Goal: Transaction & Acquisition: Purchase product/service

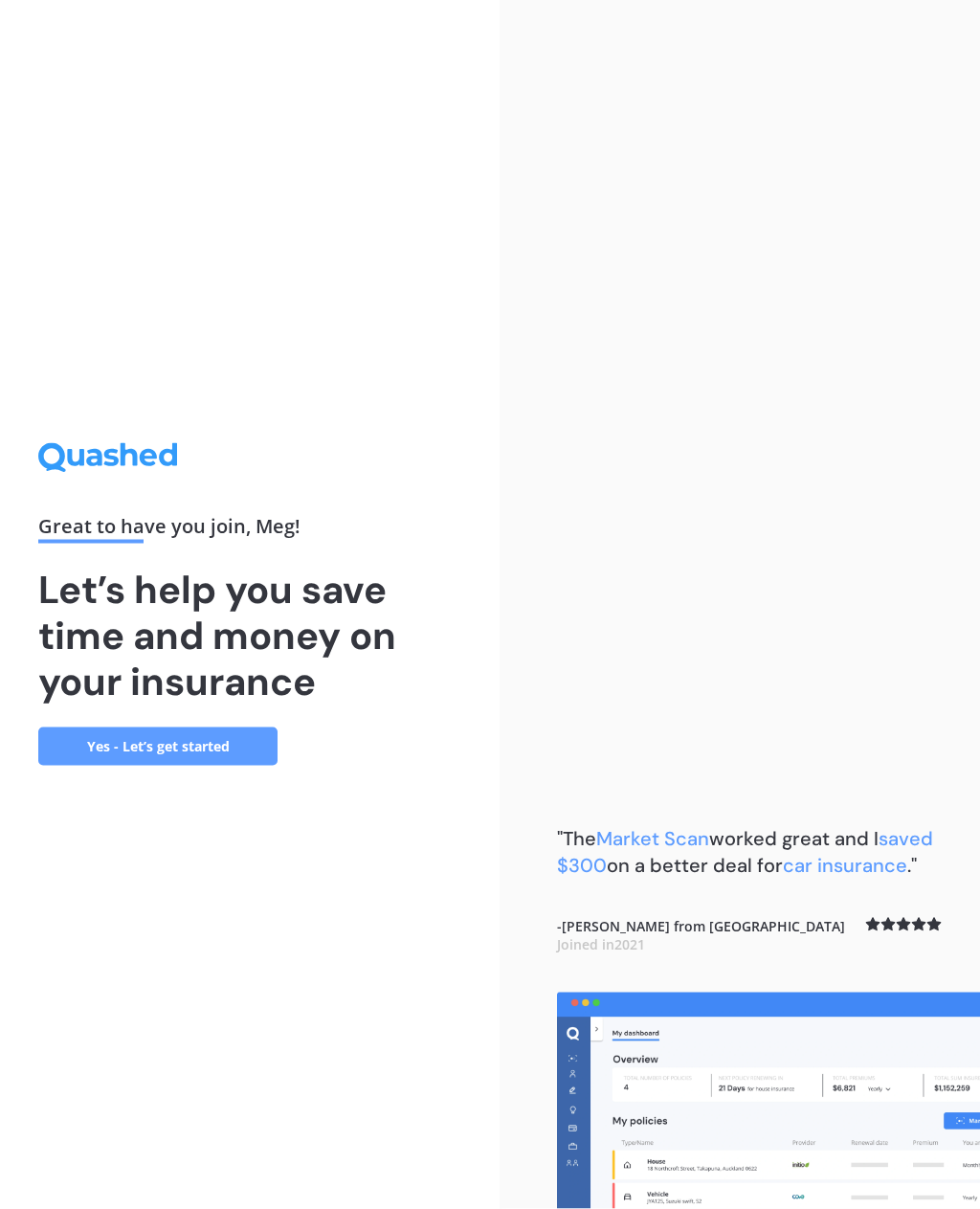
scroll to position [61, 0]
click at [138, 728] on link "Yes - Let’s get started" at bounding box center [158, 747] width 239 height 39
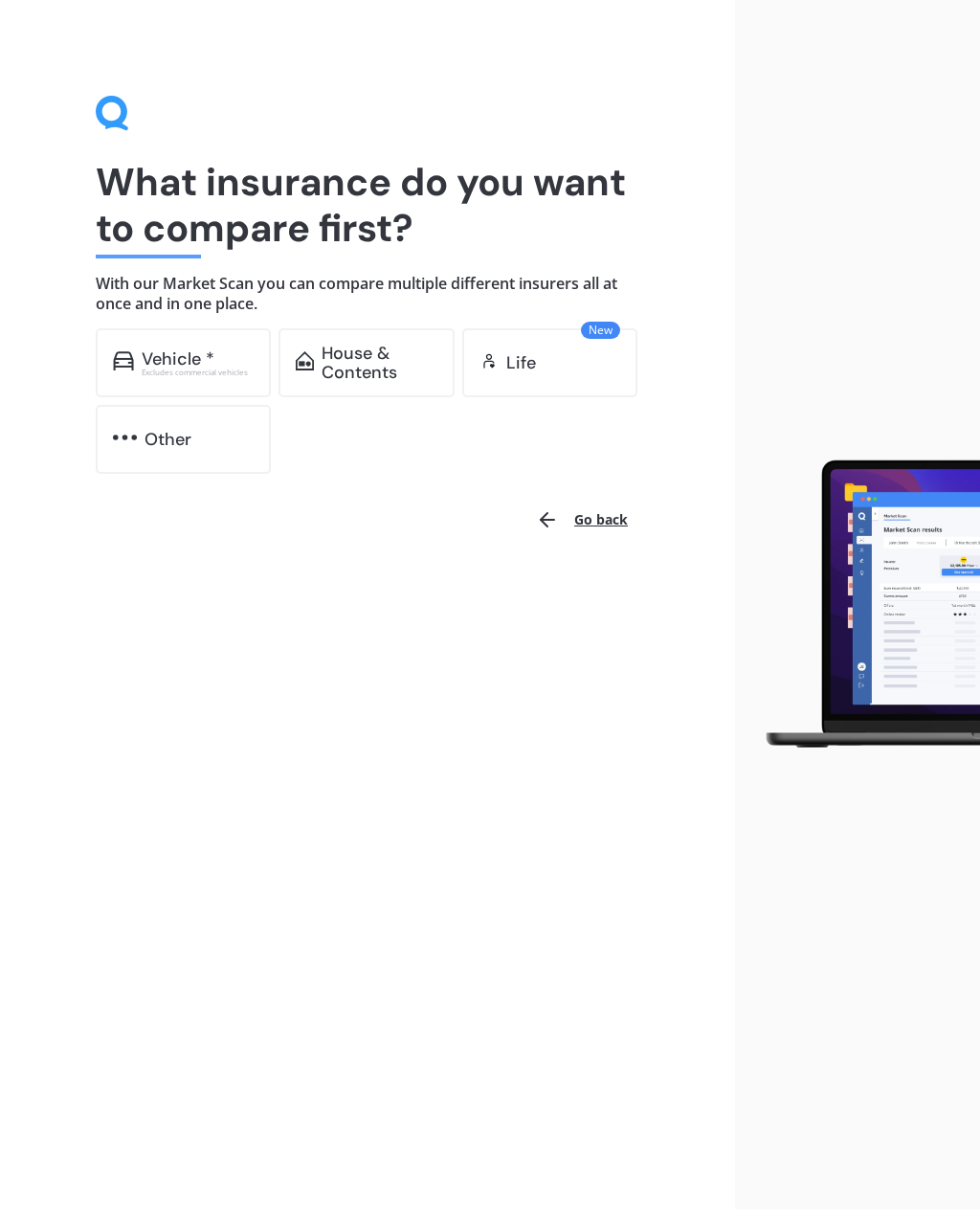
click at [351, 360] on div "House & Contents" at bounding box center [380, 363] width 116 height 39
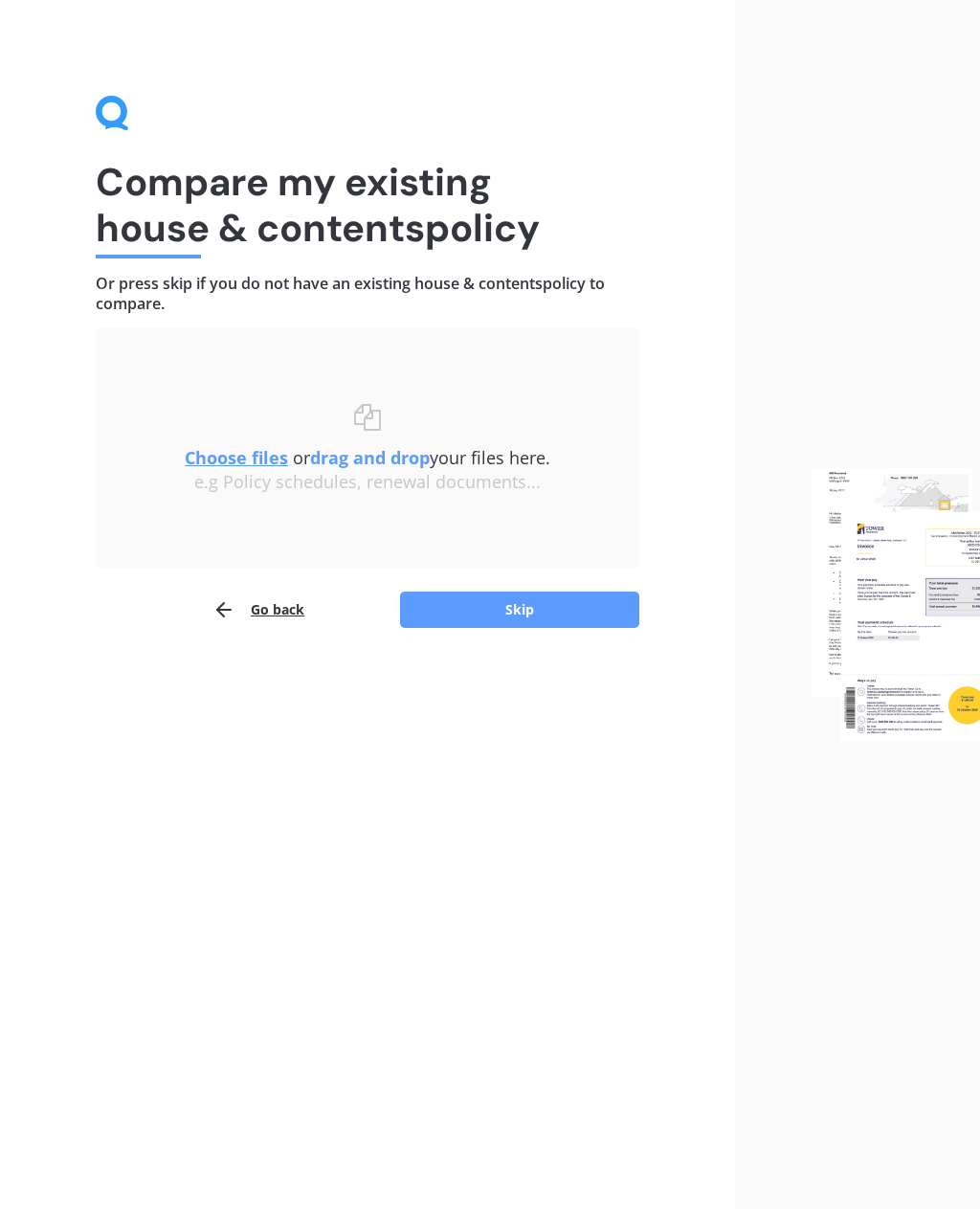
click at [871, 605] on img at bounding box center [896, 604] width 168 height 272
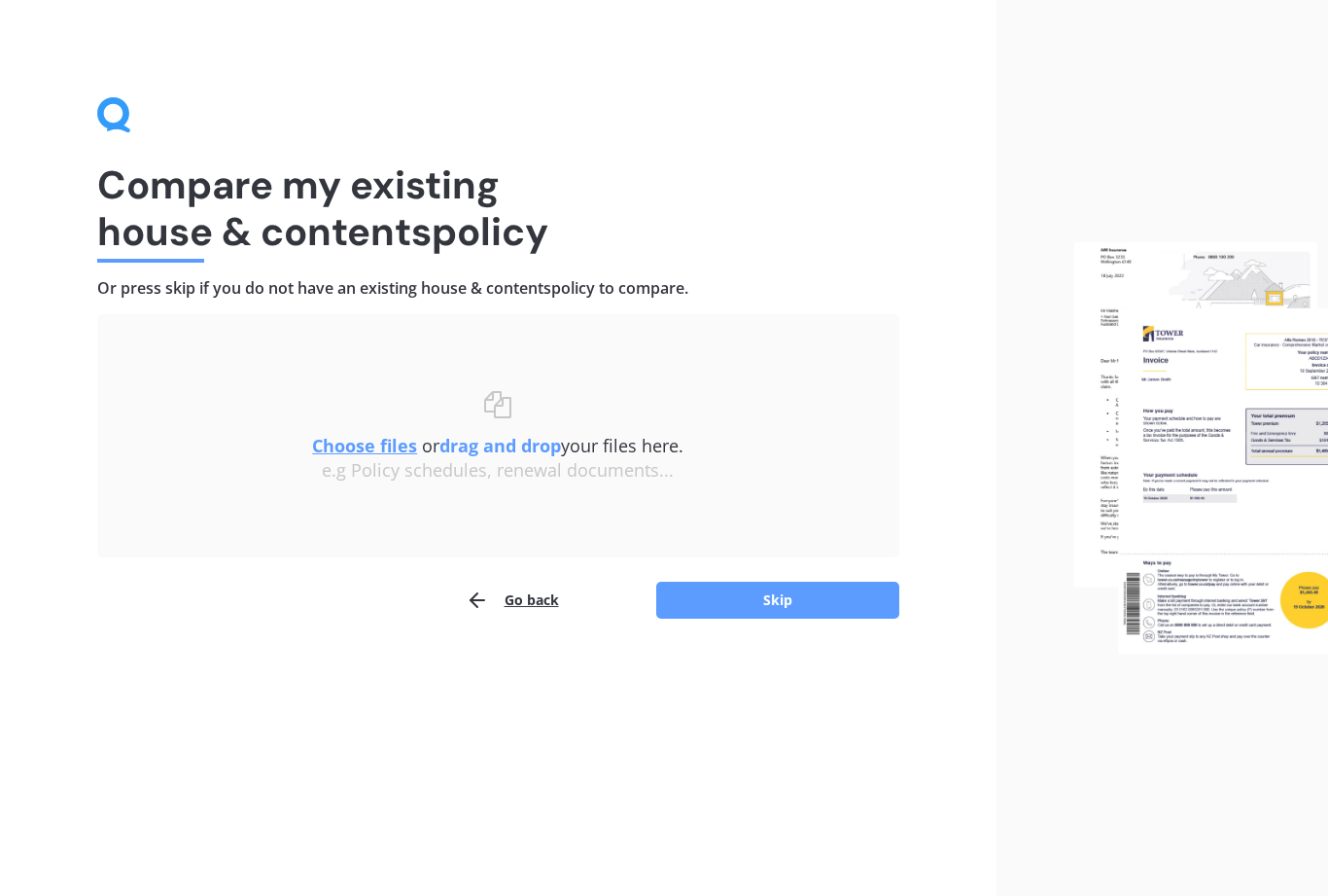
click at [793, 594] on button "Skip" at bounding box center [778, 601] width 243 height 37
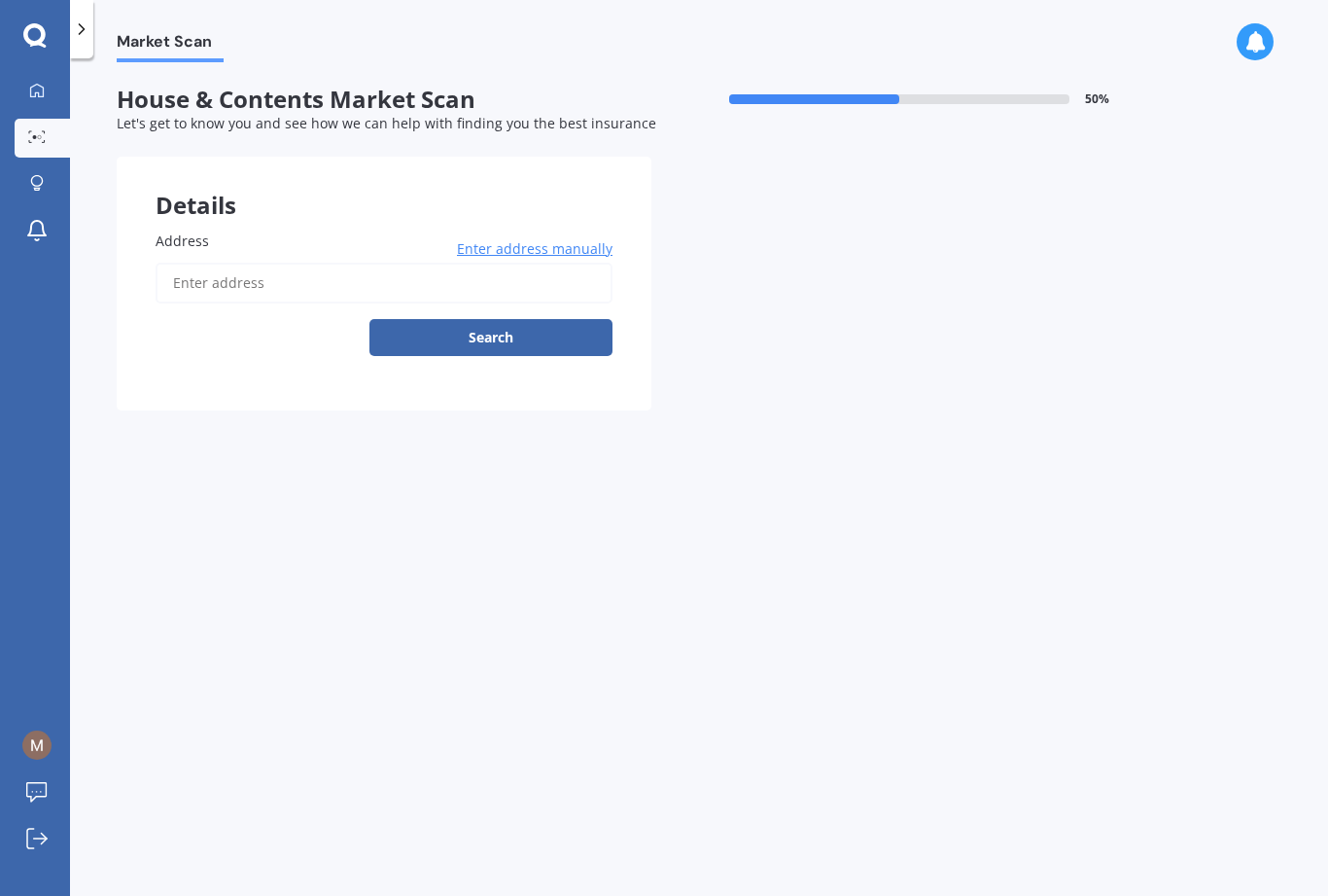
click at [291, 231] on label "Address" at bounding box center [380, 240] width 449 height 21
click at [291, 263] on input "Address" at bounding box center [384, 283] width 457 height 40
type input "[STREET_ADDRESS]"
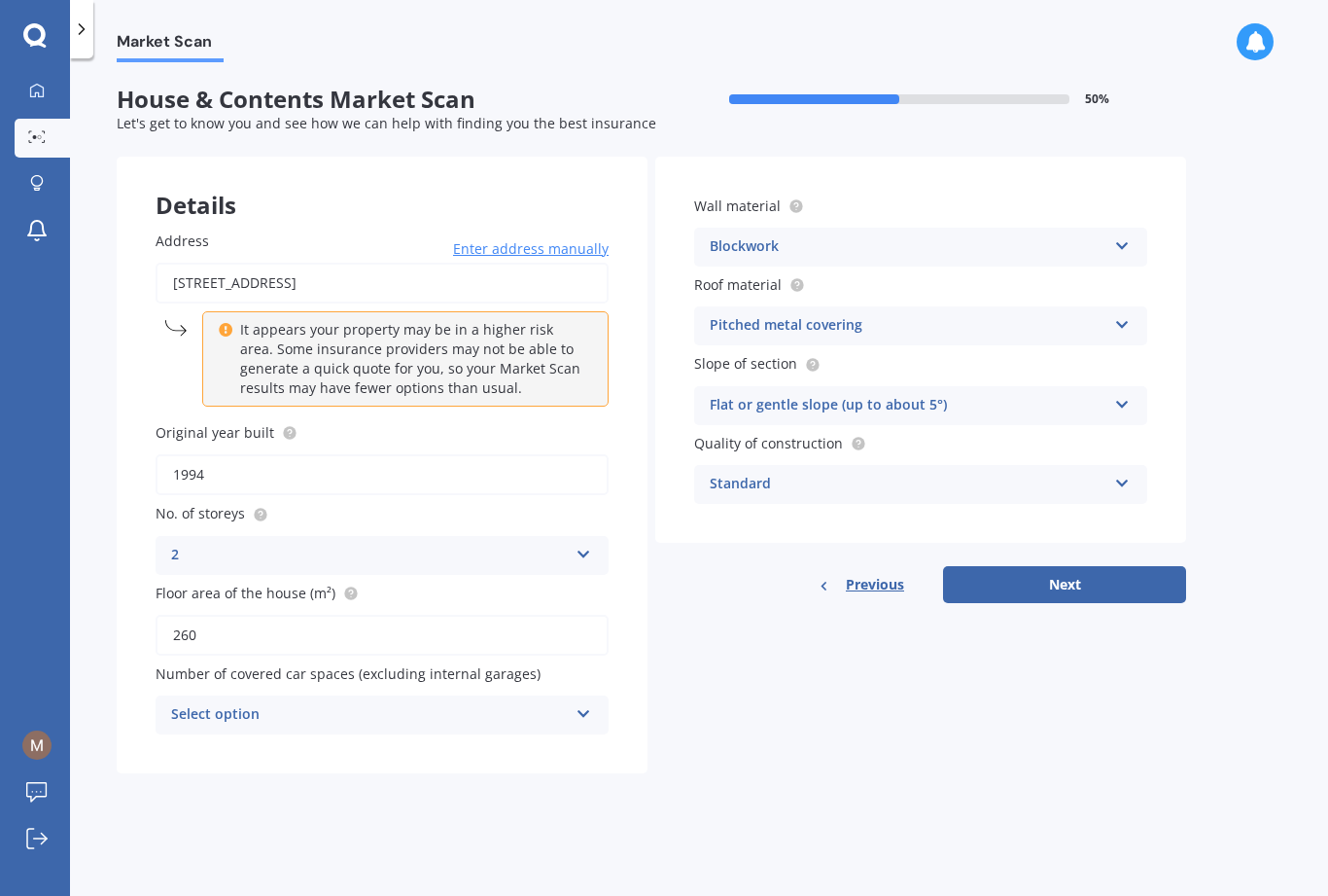
click at [243, 616] on input "260" at bounding box center [382, 634] width 453 height 40
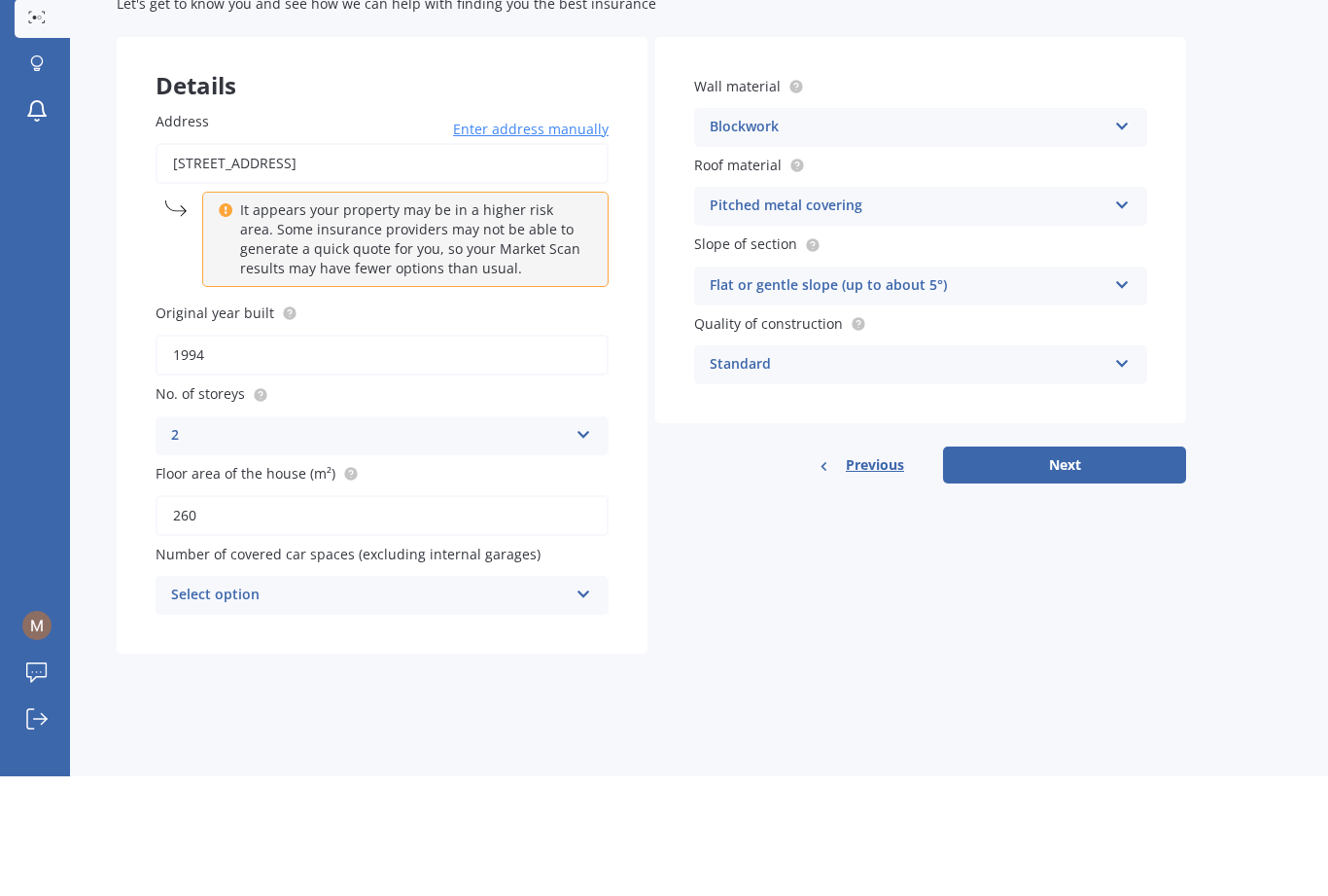
click at [995, 235] on icon at bounding box center [1122, 242] width 17 height 14
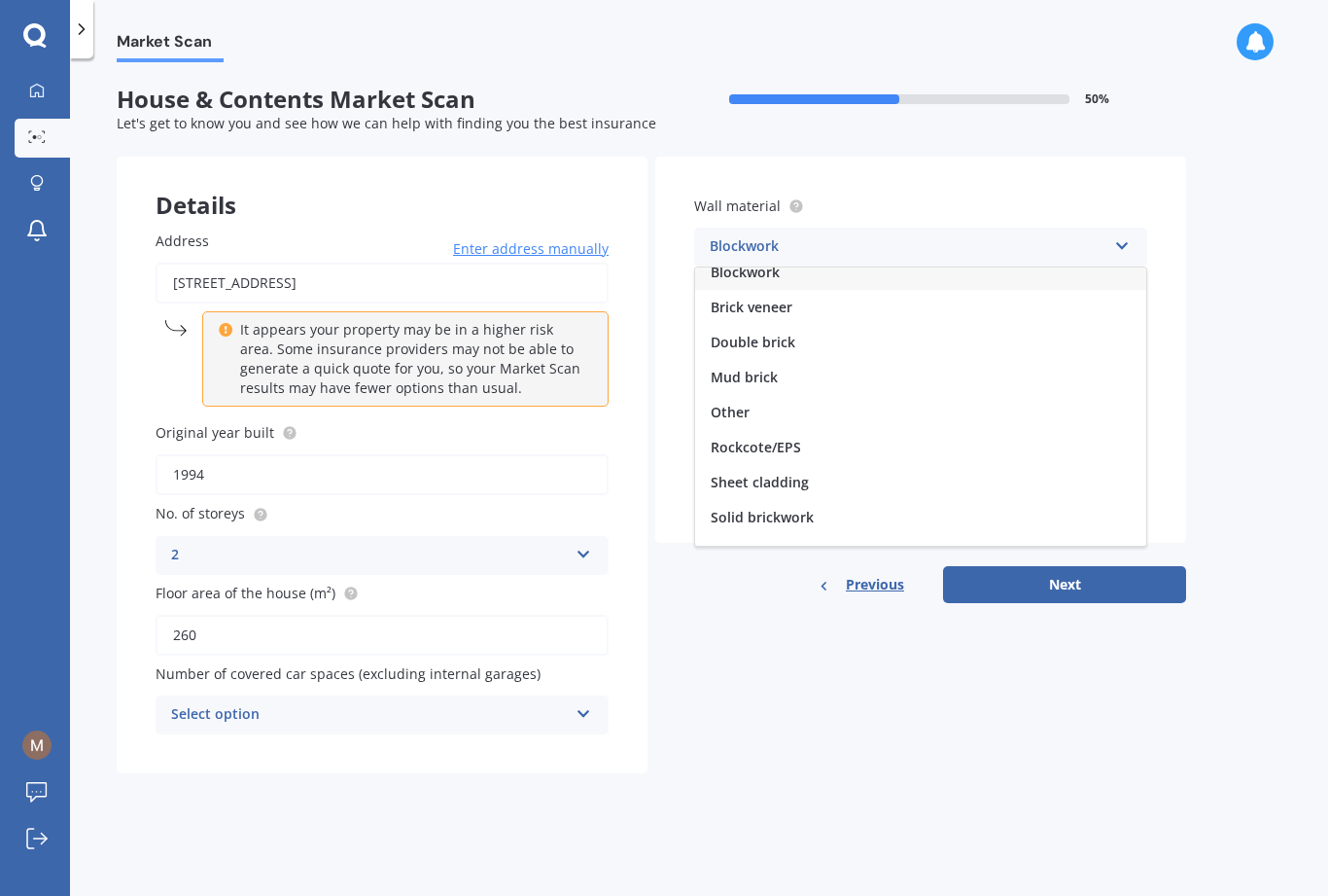
scroll to position [46, 0]
click at [744, 404] on span "Other" at bounding box center [730, 413] width 39 height 19
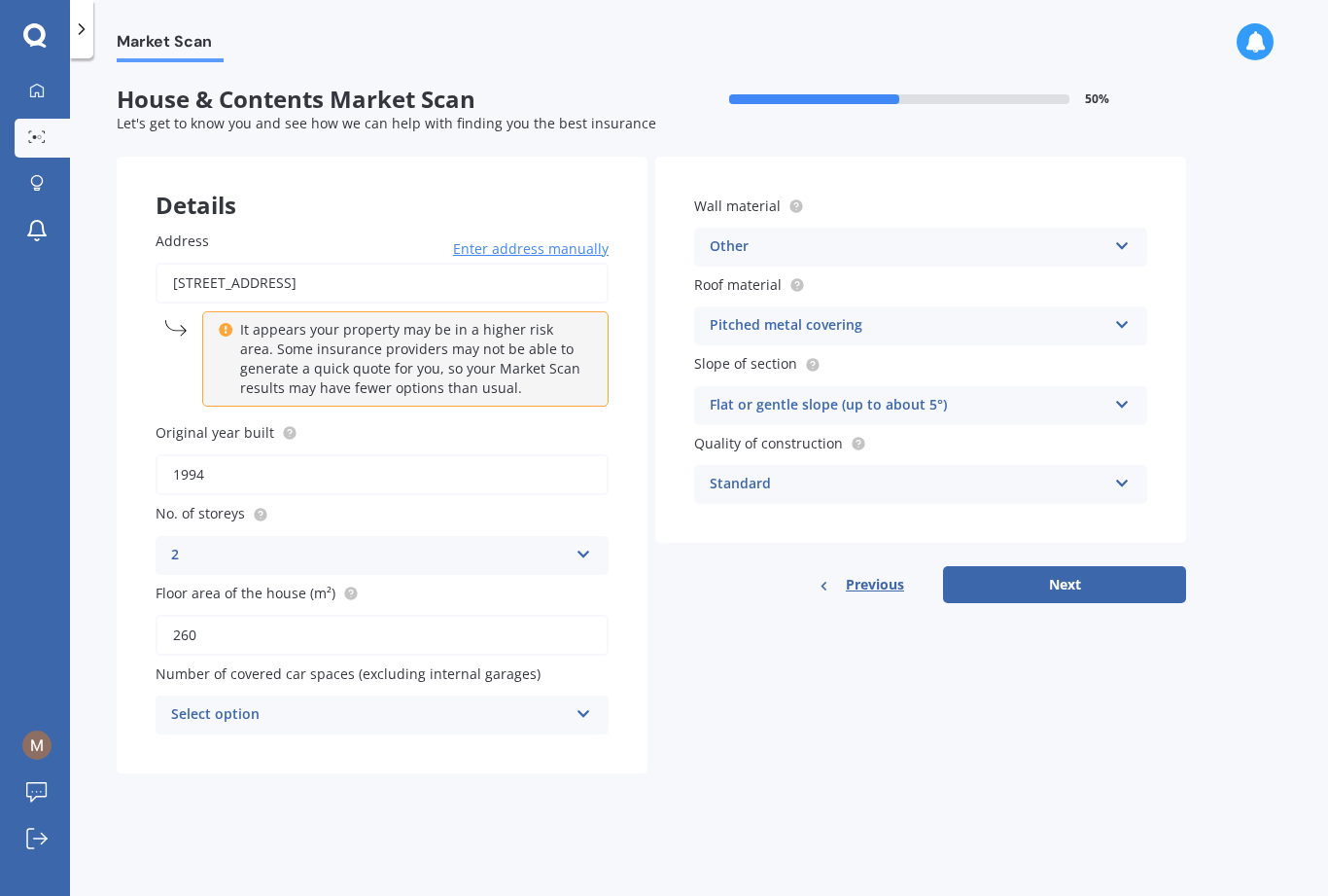
click at [216, 614] on input "260" at bounding box center [382, 634] width 453 height 40
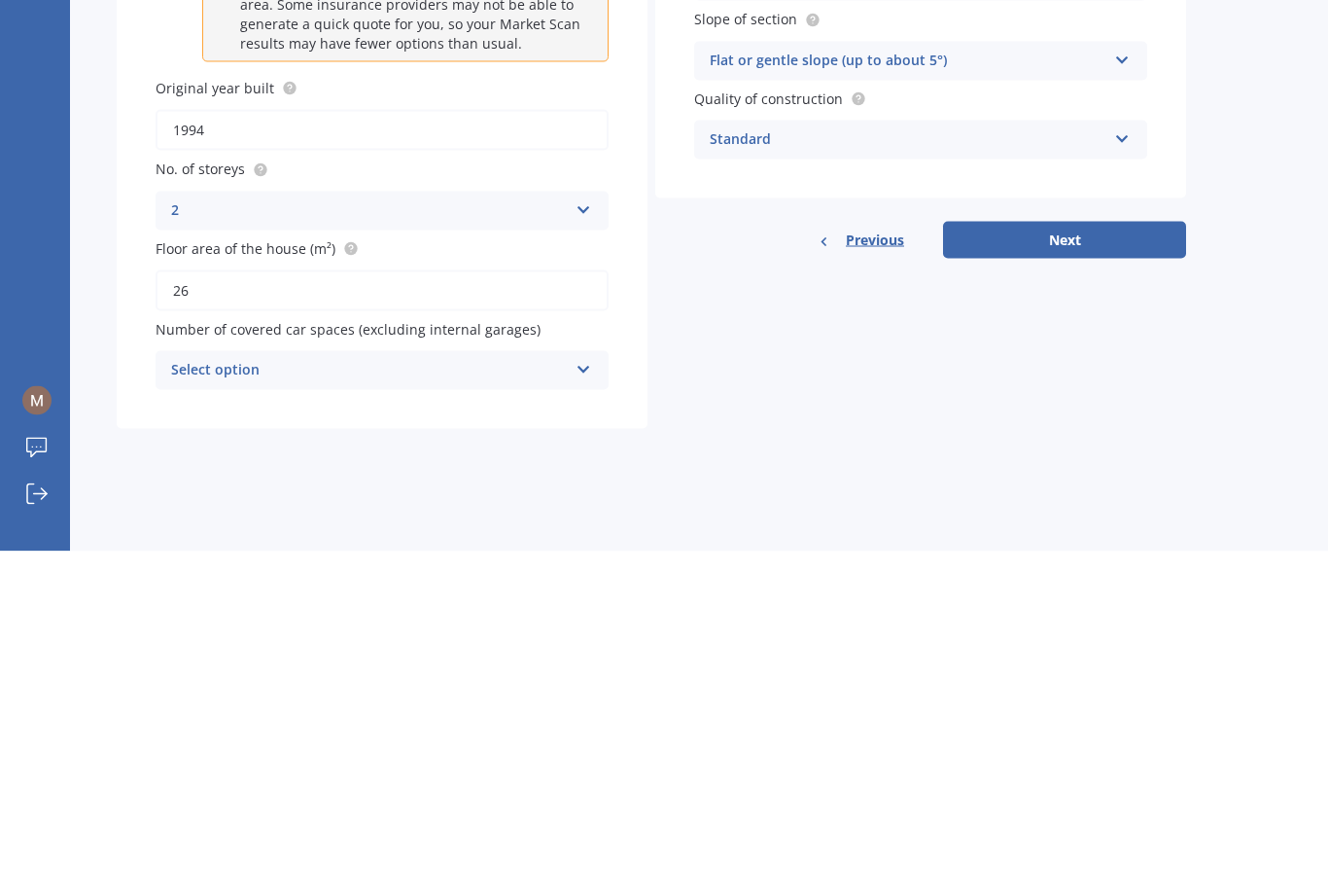
type input "2"
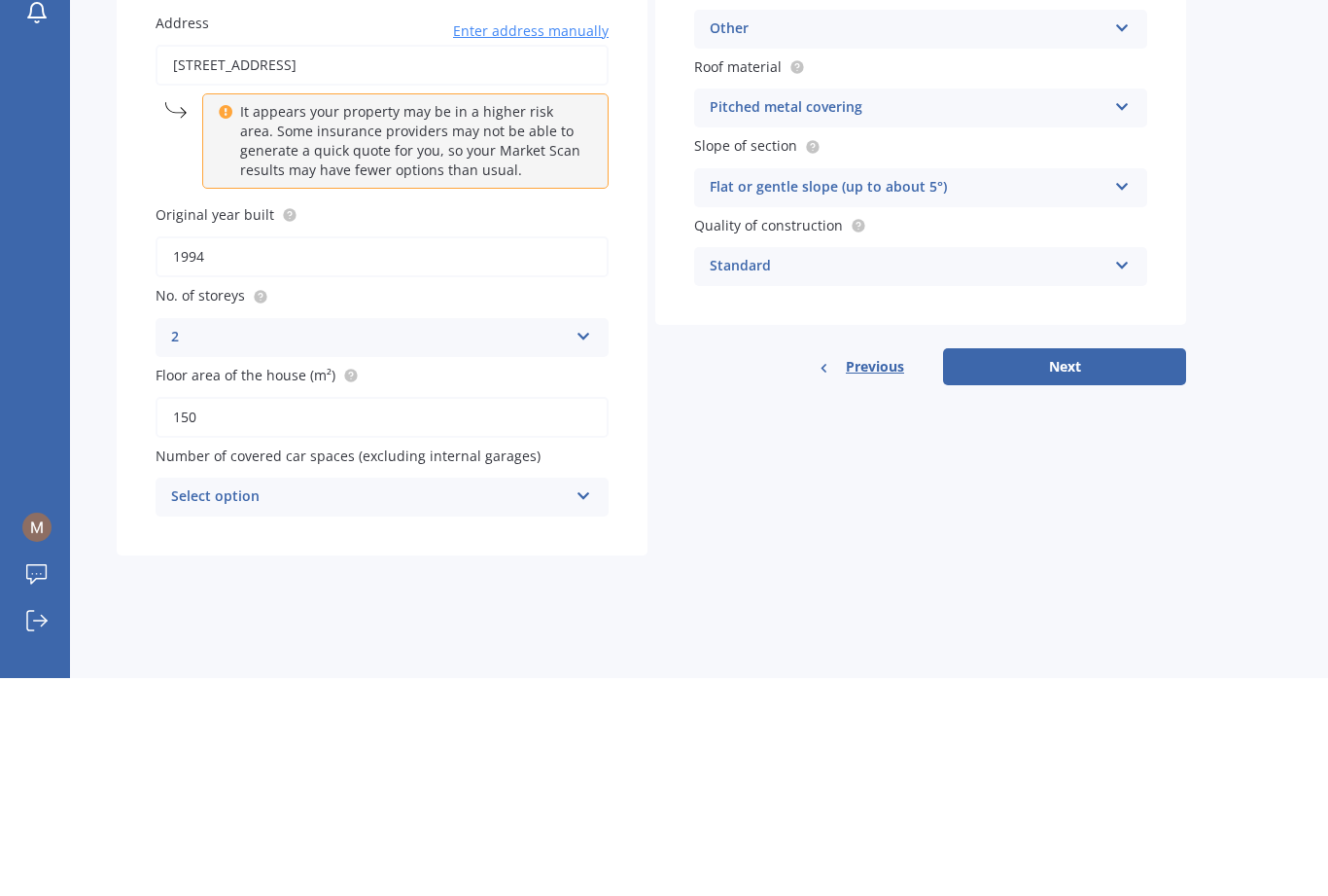
type input "150"
click at [995, 473] on icon at bounding box center [1122, 480] width 17 height 14
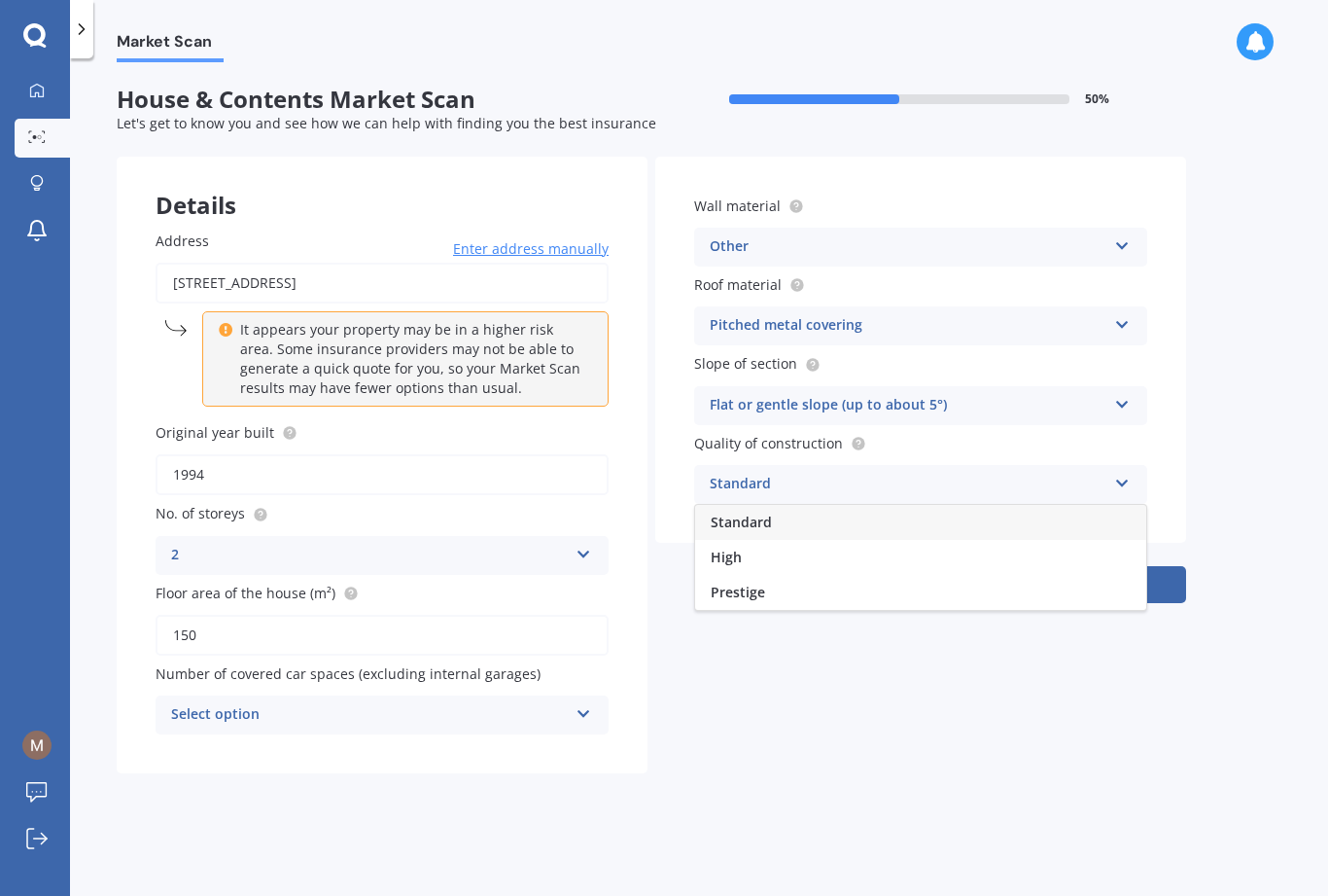
click at [251, 454] on input "1994" at bounding box center [382, 474] width 453 height 40
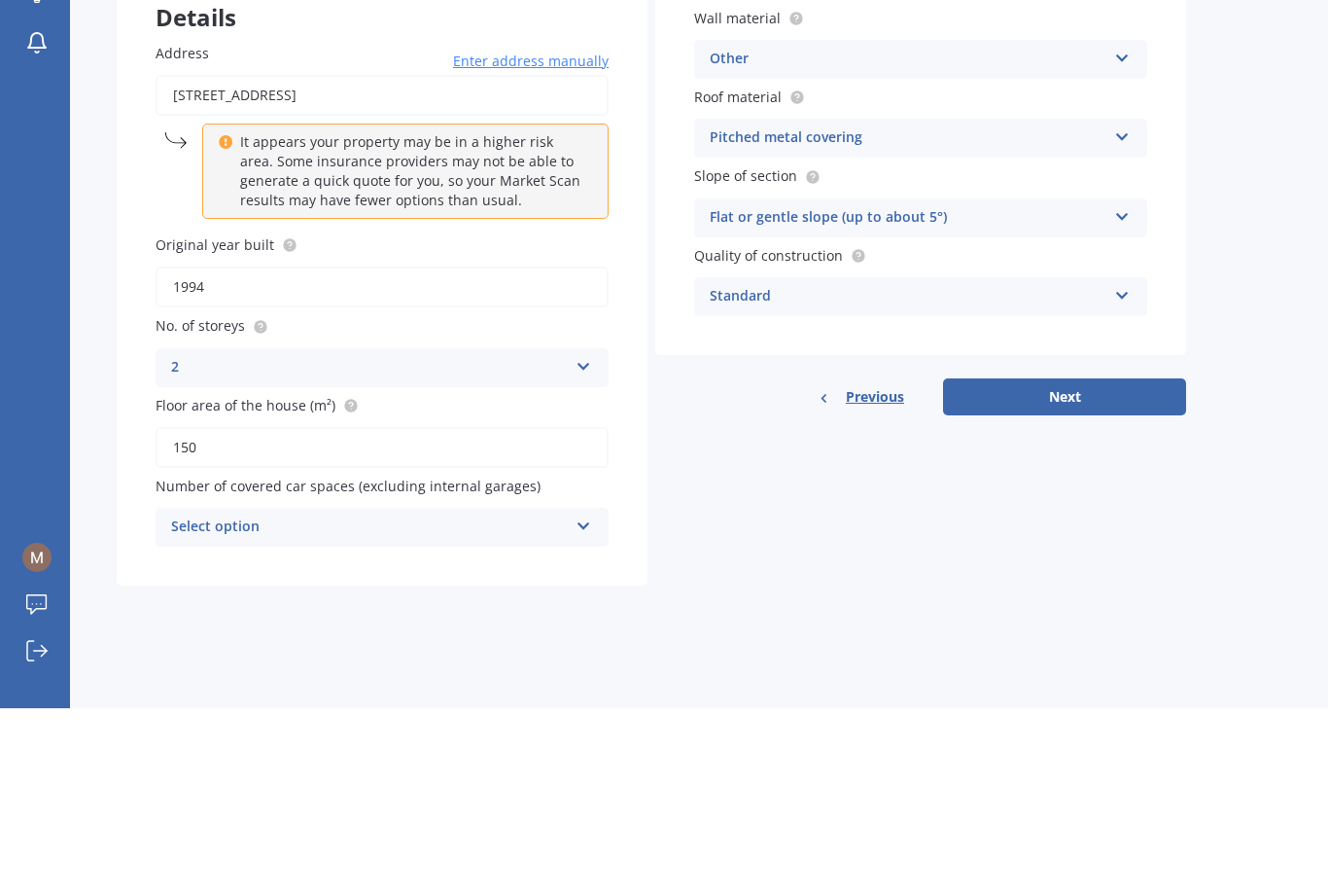
click at [234, 454] on input "1994" at bounding box center [382, 474] width 453 height 40
type input "1991"
click at [995, 566] on button "Next" at bounding box center [1064, 585] width 243 height 37
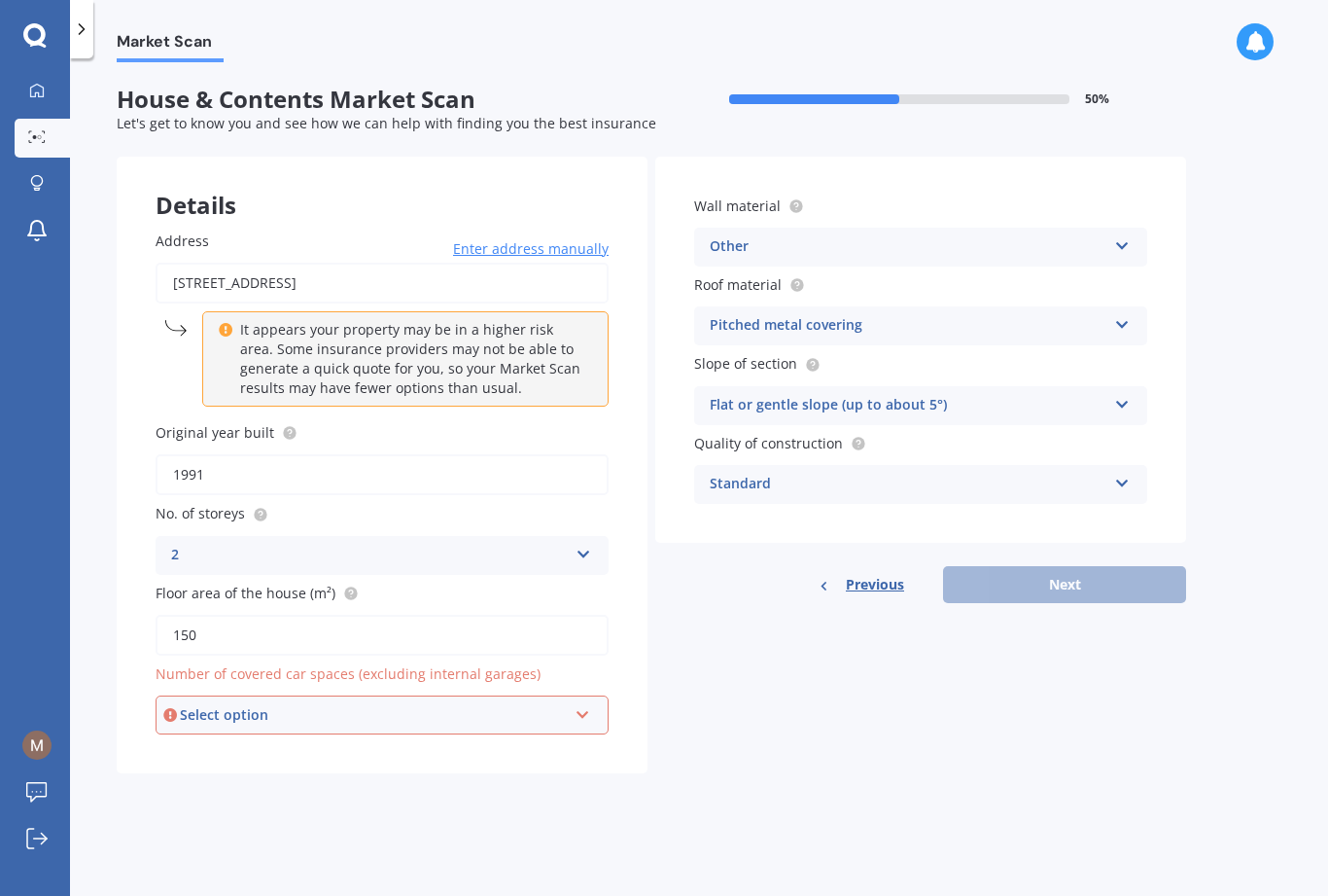
click at [573, 695] on div "Select option 0 1 2 3 4 5+" at bounding box center [382, 715] width 453 height 39
click at [505, 735] on div "0" at bounding box center [382, 752] width 449 height 35
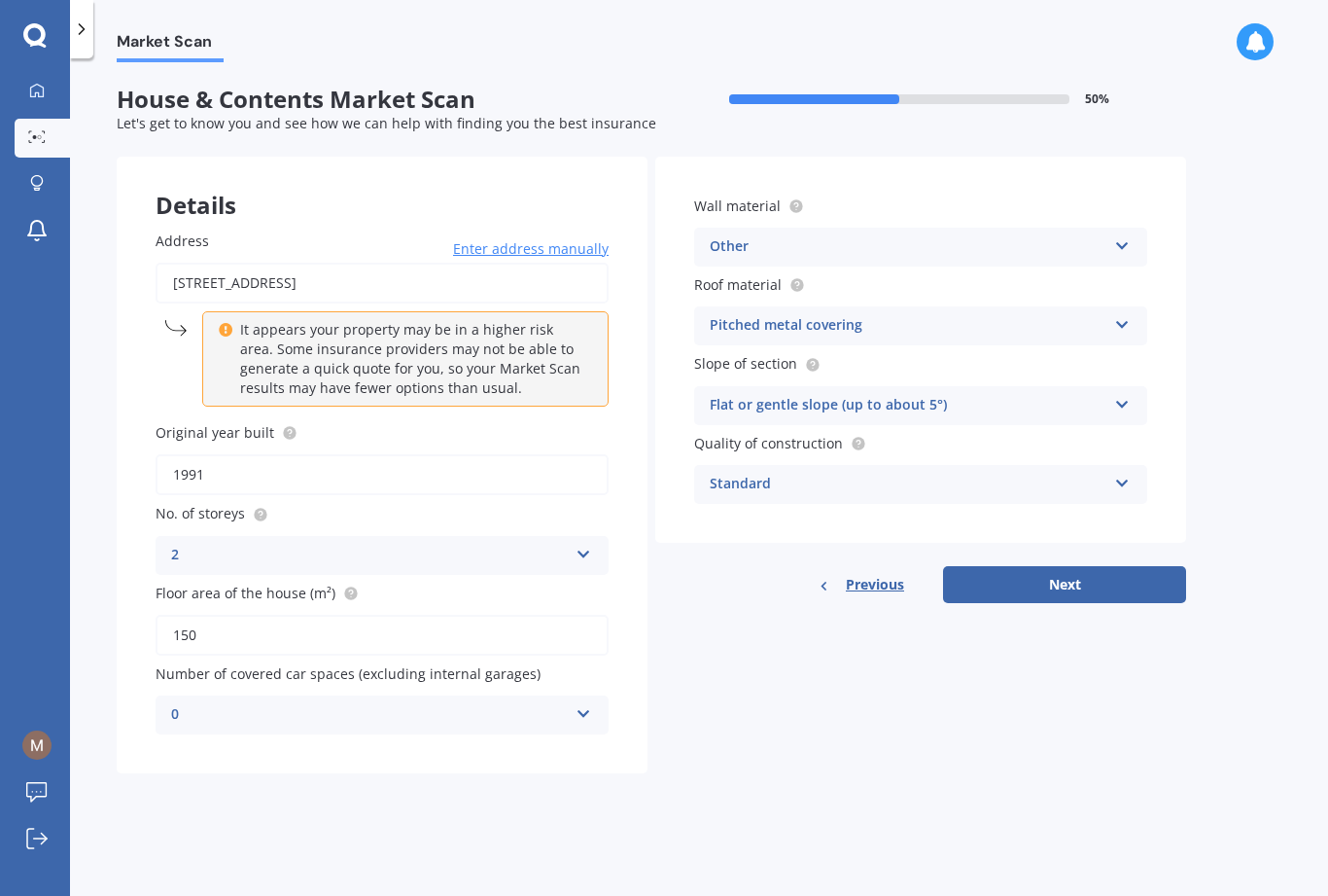
click at [995, 566] on button "Next" at bounding box center [1064, 585] width 243 height 37
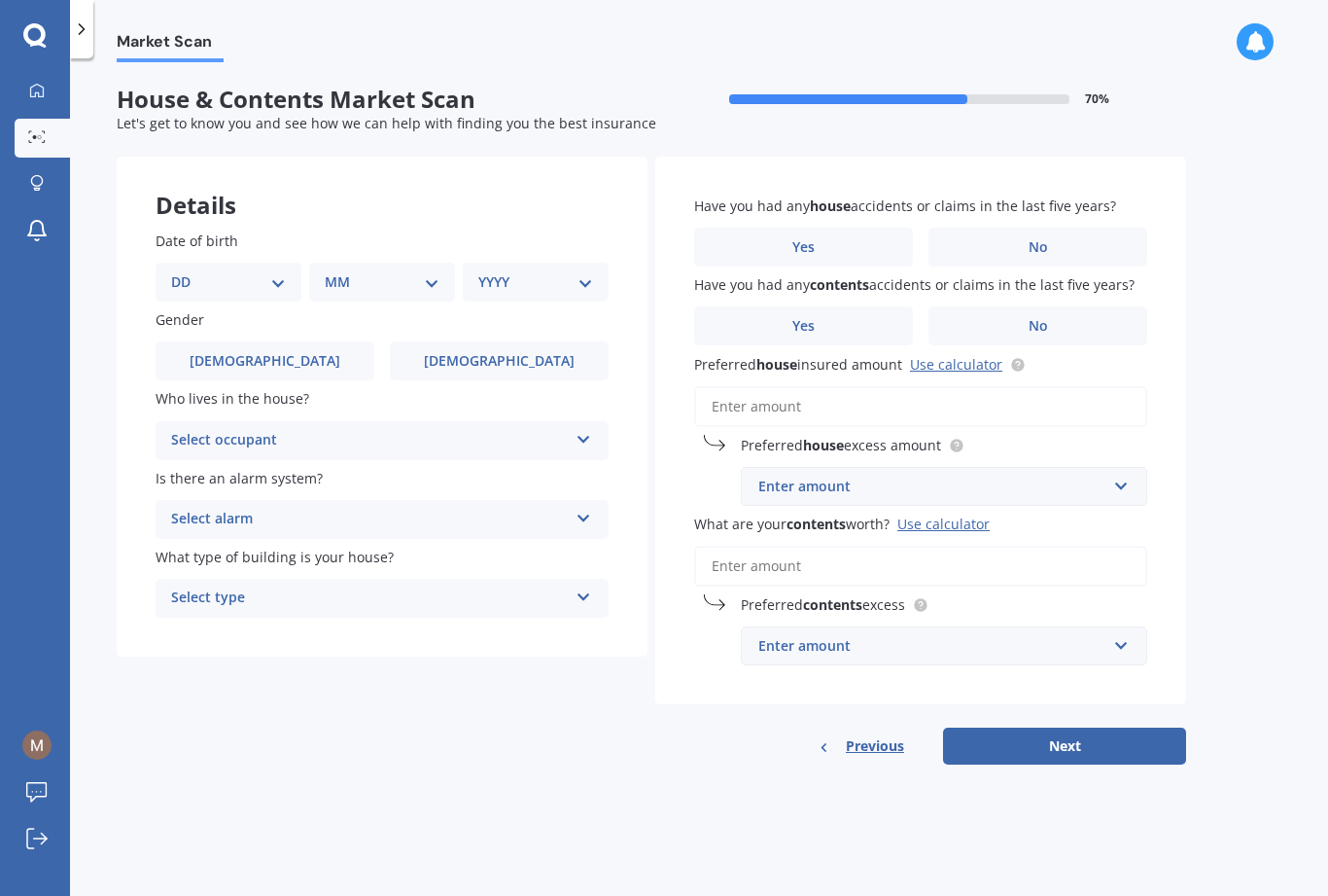
click at [283, 272] on select "DD 01 02 03 04 05 06 07 08 09 10 11 12 13 14 15 16 17 18 19 20 21 22 23 24 25 2…" at bounding box center [228, 283] width 115 height 22
select select "22"
click at [448, 263] on div "MM 01 02 03 04 05 06 07 08 09 10 11 12" at bounding box center [386, 283] width 138 height 39
click at [442, 263] on div "MM 01 02 03 04 05 06 07 08 09 10 11 12" at bounding box center [386, 283] width 138 height 39
click at [435, 272] on select "MM 01 02 03 04 05 06 07 08 09 10 11 12" at bounding box center [386, 283] width 107 height 22
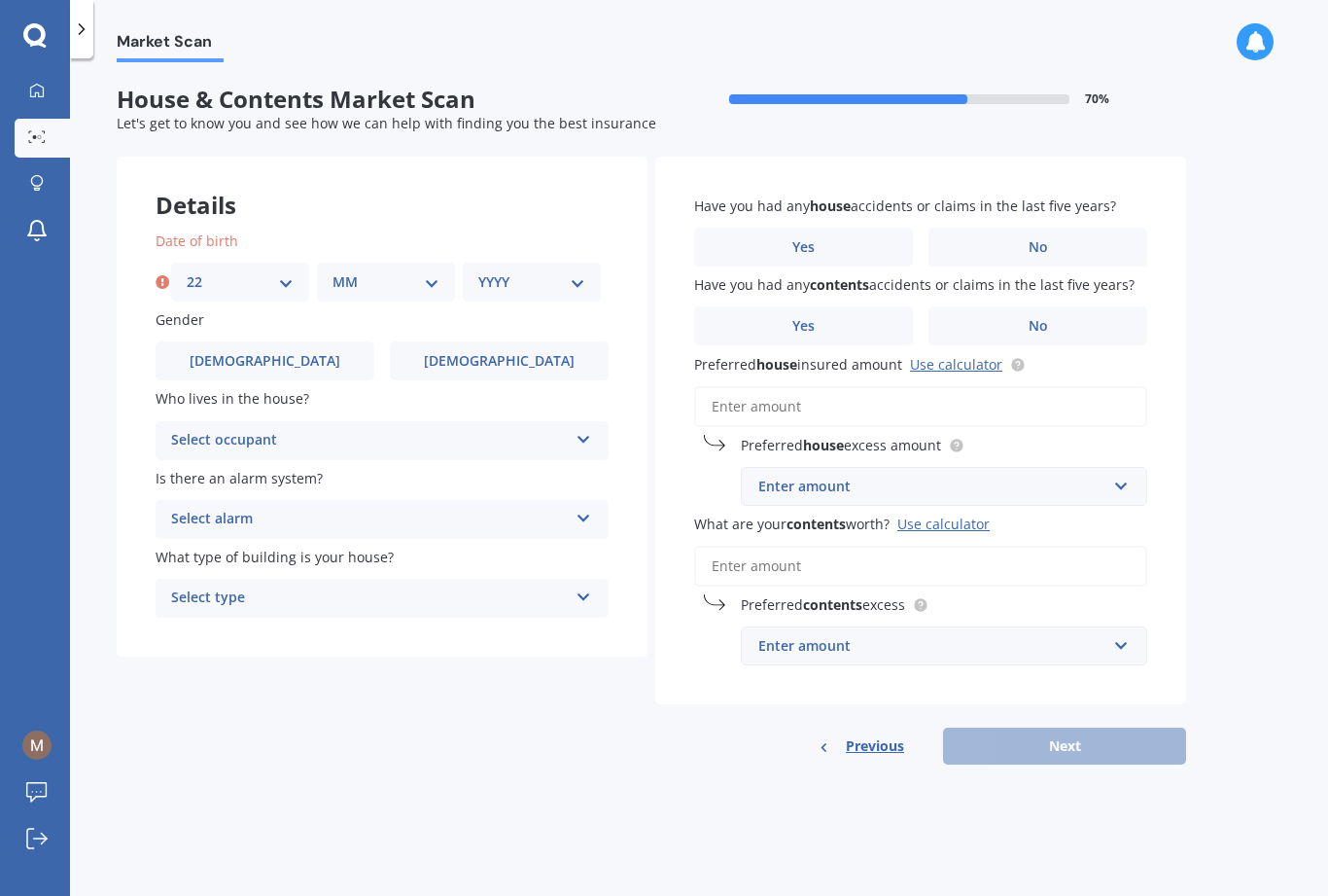
select select "10"
click at [595, 263] on div "YYYY 2009 2008 2007 2006 2005 2004 2003 2002 2001 2000 1999 1998 1997 1996 1995…" at bounding box center [532, 283] width 138 height 39
click at [582, 272] on select "YYYY 2009 2008 2007 2006 2005 2004 2003 2002 2001 2000 1999 1998 1997 1996 1995…" at bounding box center [532, 283] width 107 height 22
select select "1957"
click at [555, 342] on label "[DEMOGRAPHIC_DATA]" at bounding box center [499, 361] width 219 height 39
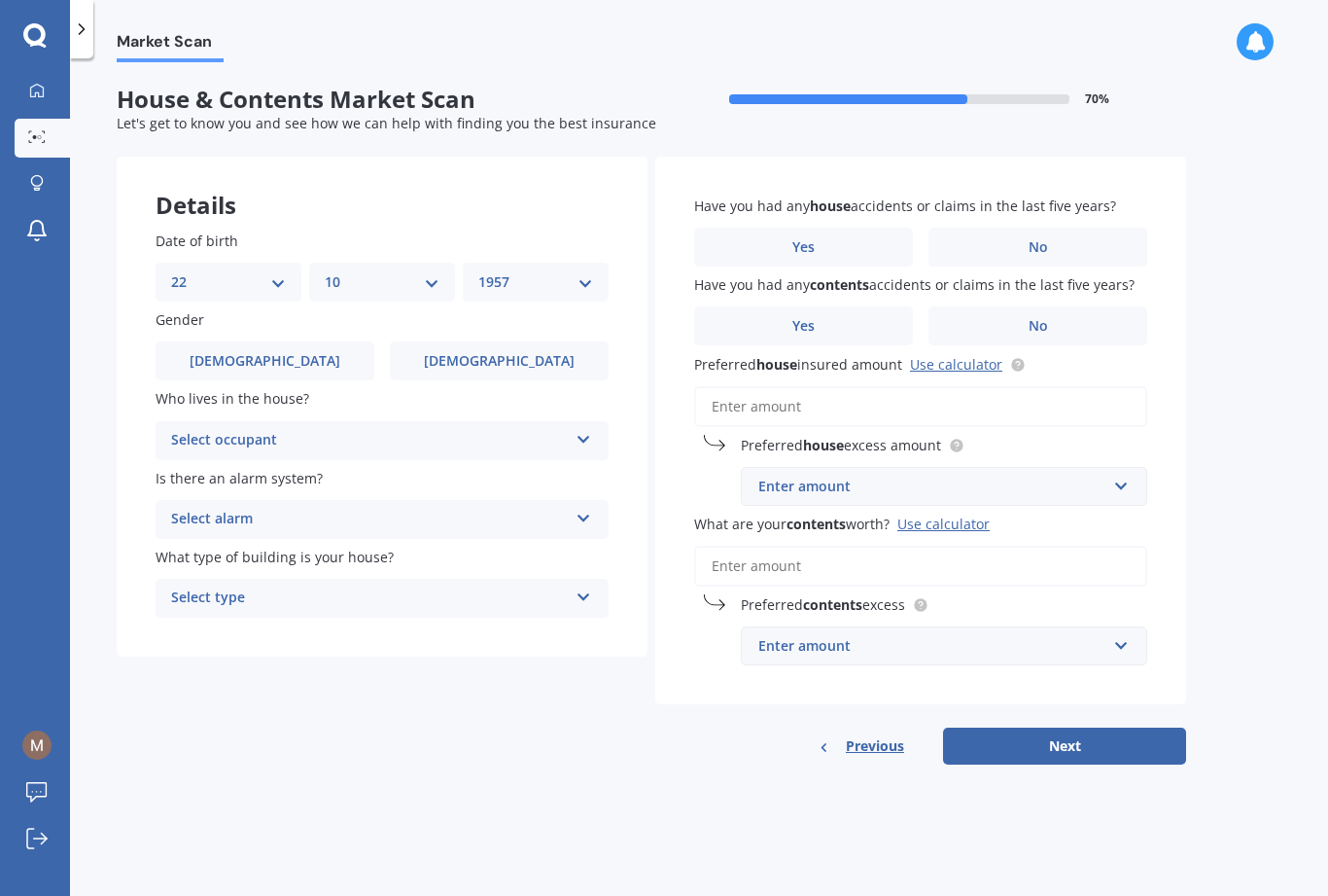
click at [0, 0] on input "[DEMOGRAPHIC_DATA]" at bounding box center [0, 0] width 0 height 0
click at [588, 429] on icon at bounding box center [584, 436] width 17 height 14
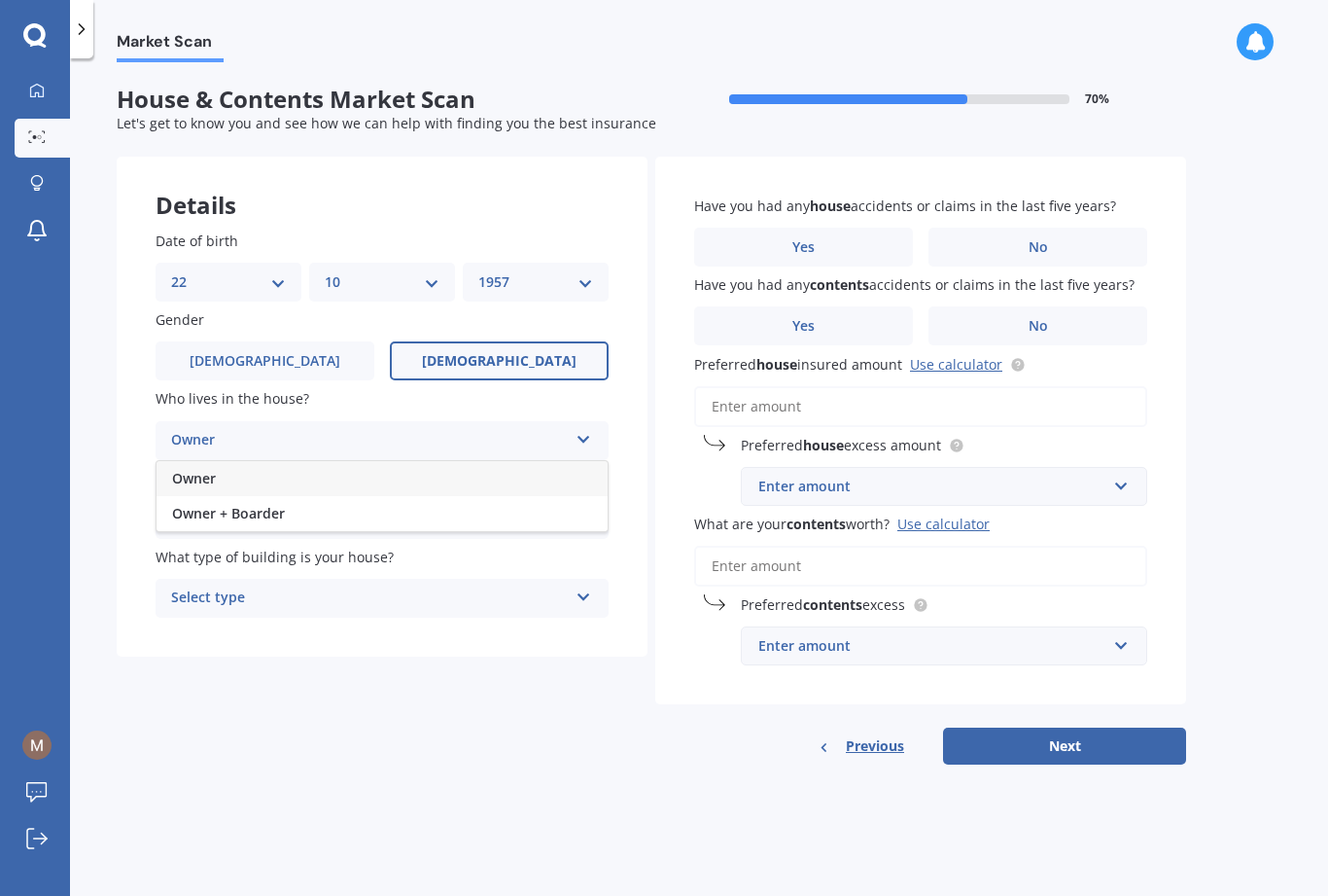
click at [201, 469] on span "Owner" at bounding box center [194, 478] width 43 height 19
click at [602, 500] on div "Select alarm Yes, monitored Yes, not monitored No" at bounding box center [382, 520] width 453 height 39
click at [186, 617] on span "No" at bounding box center [182, 626] width 20 height 19
click at [588, 587] on icon at bounding box center [584, 594] width 17 height 14
click at [218, 626] on span "Freestanding" at bounding box center [216, 635] width 87 height 19
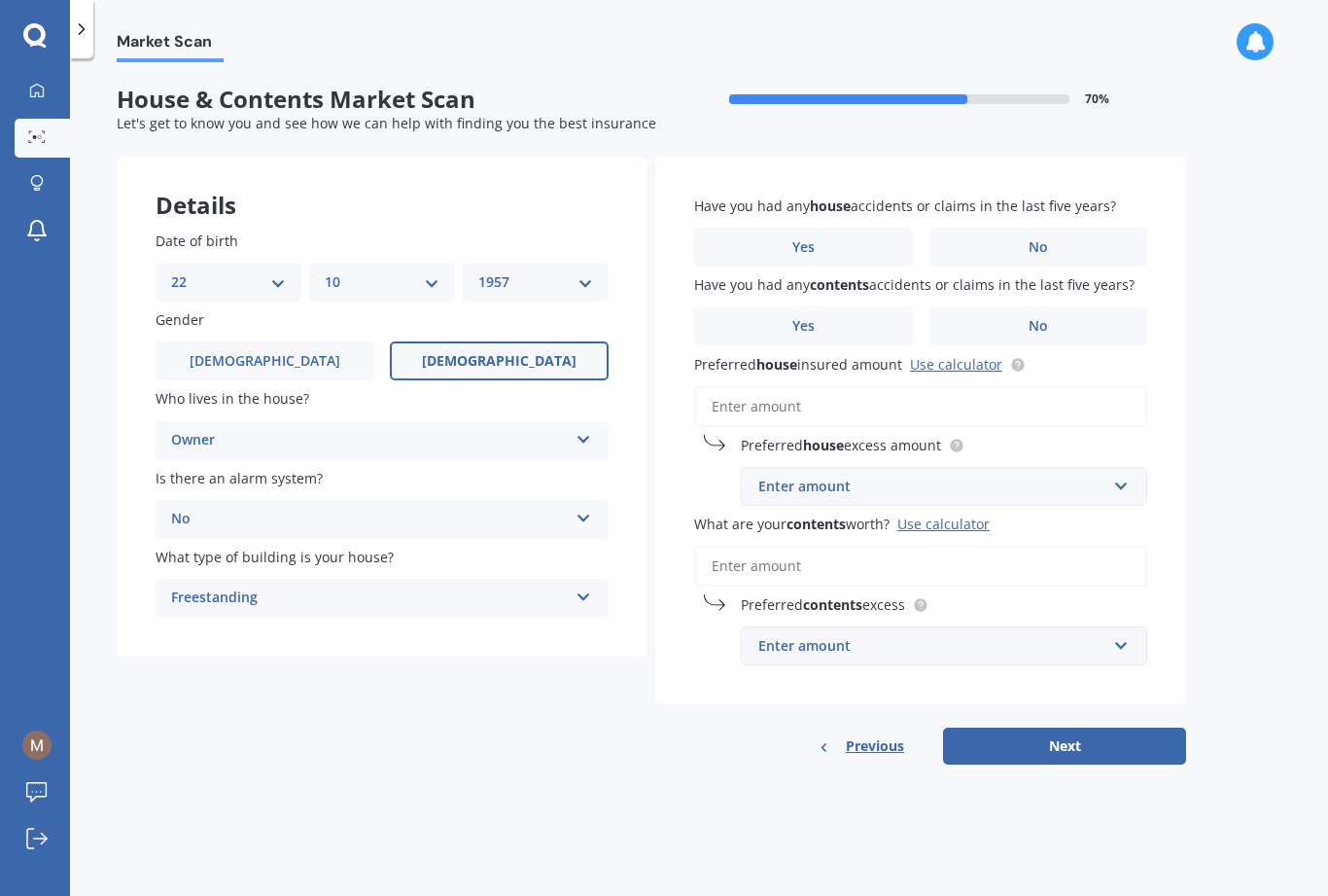
click at [995, 227] on label "No" at bounding box center [1038, 247] width 219 height 39
click at [0, 0] on input "No" at bounding box center [0, 0] width 0 height 0
click at [995, 306] on label "No" at bounding box center [1038, 326] width 219 height 39
click at [0, 0] on input "No" at bounding box center [0, 0] width 0 height 0
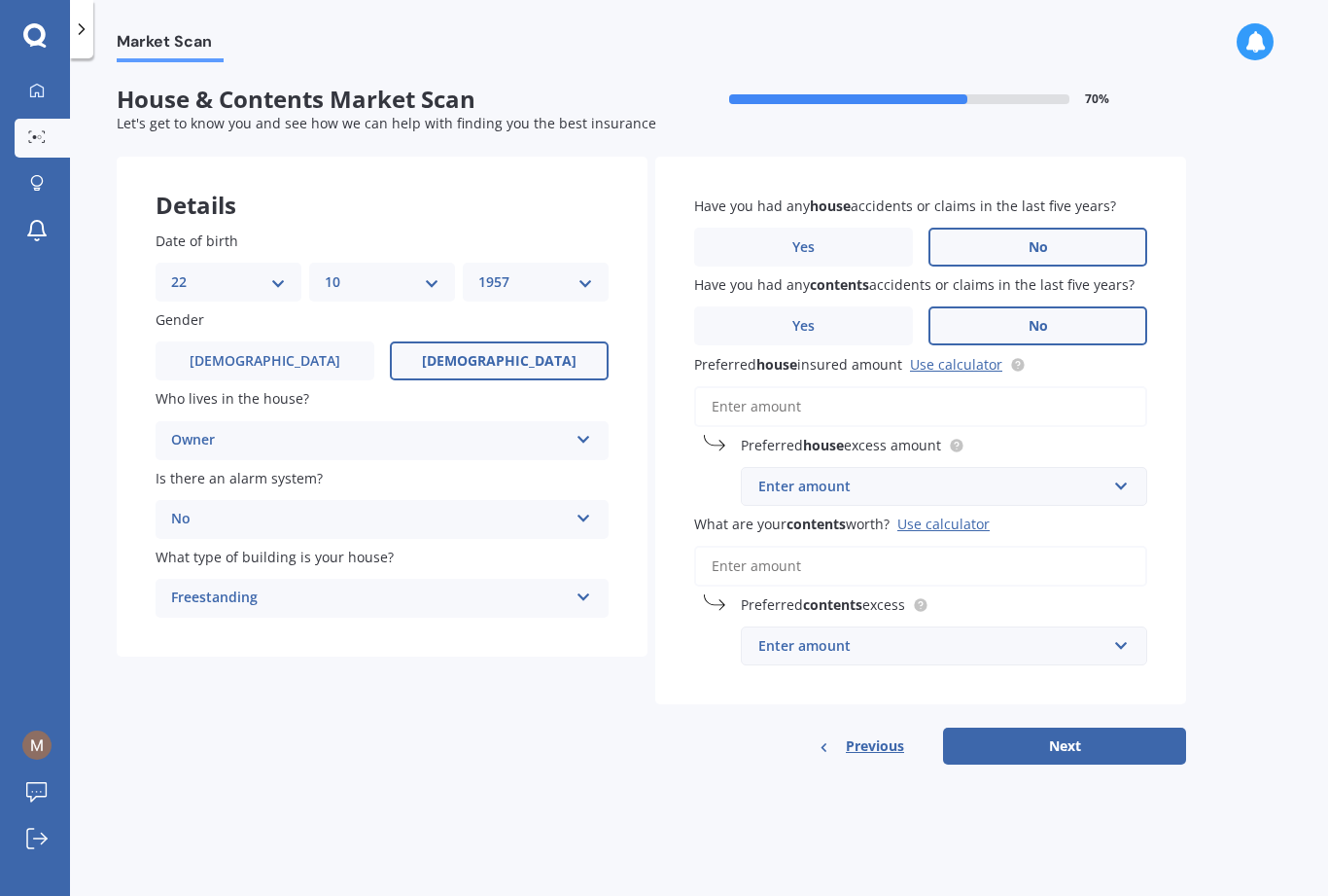
click at [963, 355] on link "Use calculator" at bounding box center [957, 364] width 93 height 19
click at [995, 738] on button "Next" at bounding box center [1064, 746] width 243 height 37
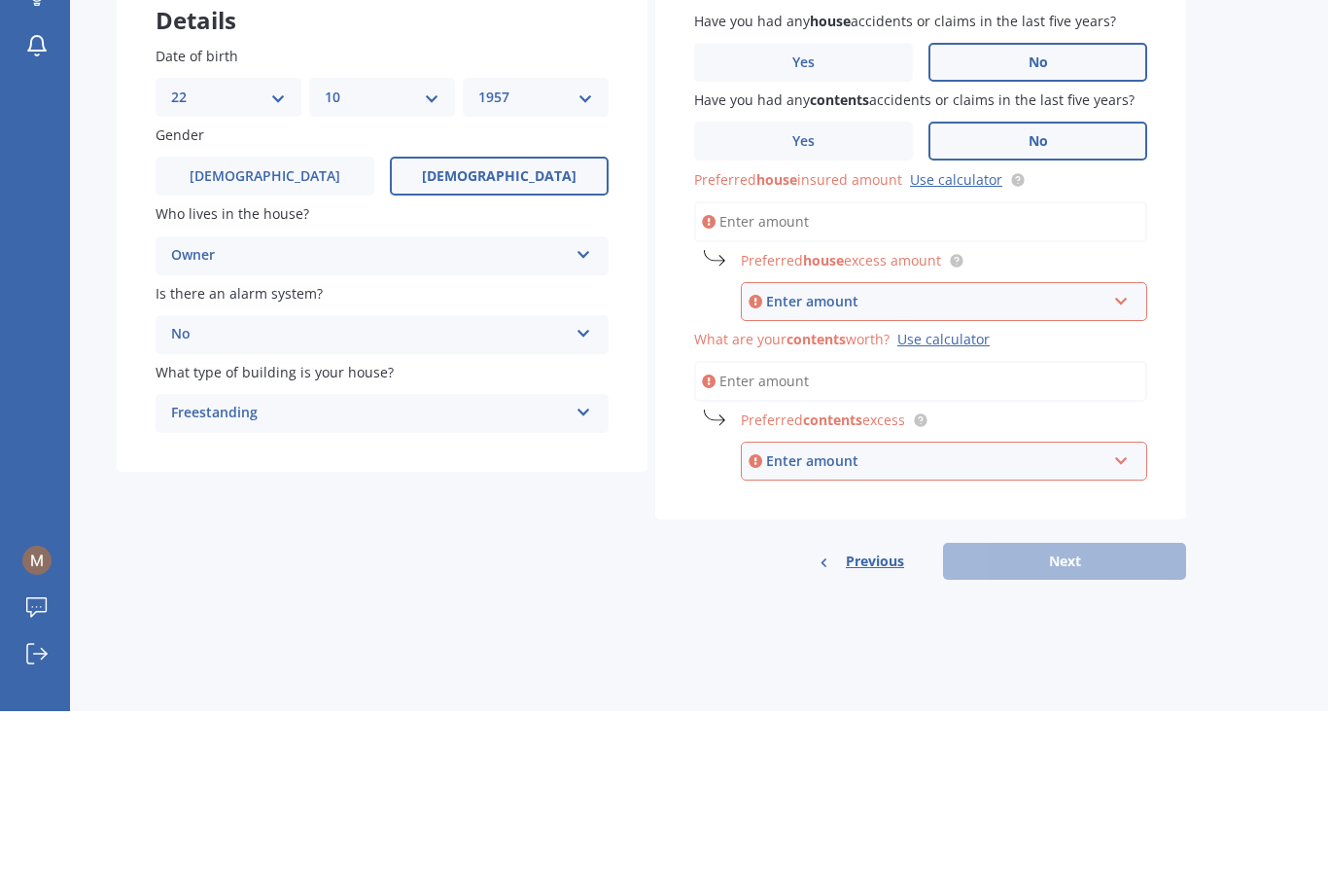
click at [995, 333] on div "Market Scan House & Contents Market Scan 70 % Let's get to know you and see how…" at bounding box center [699, 480] width 1258 height 838
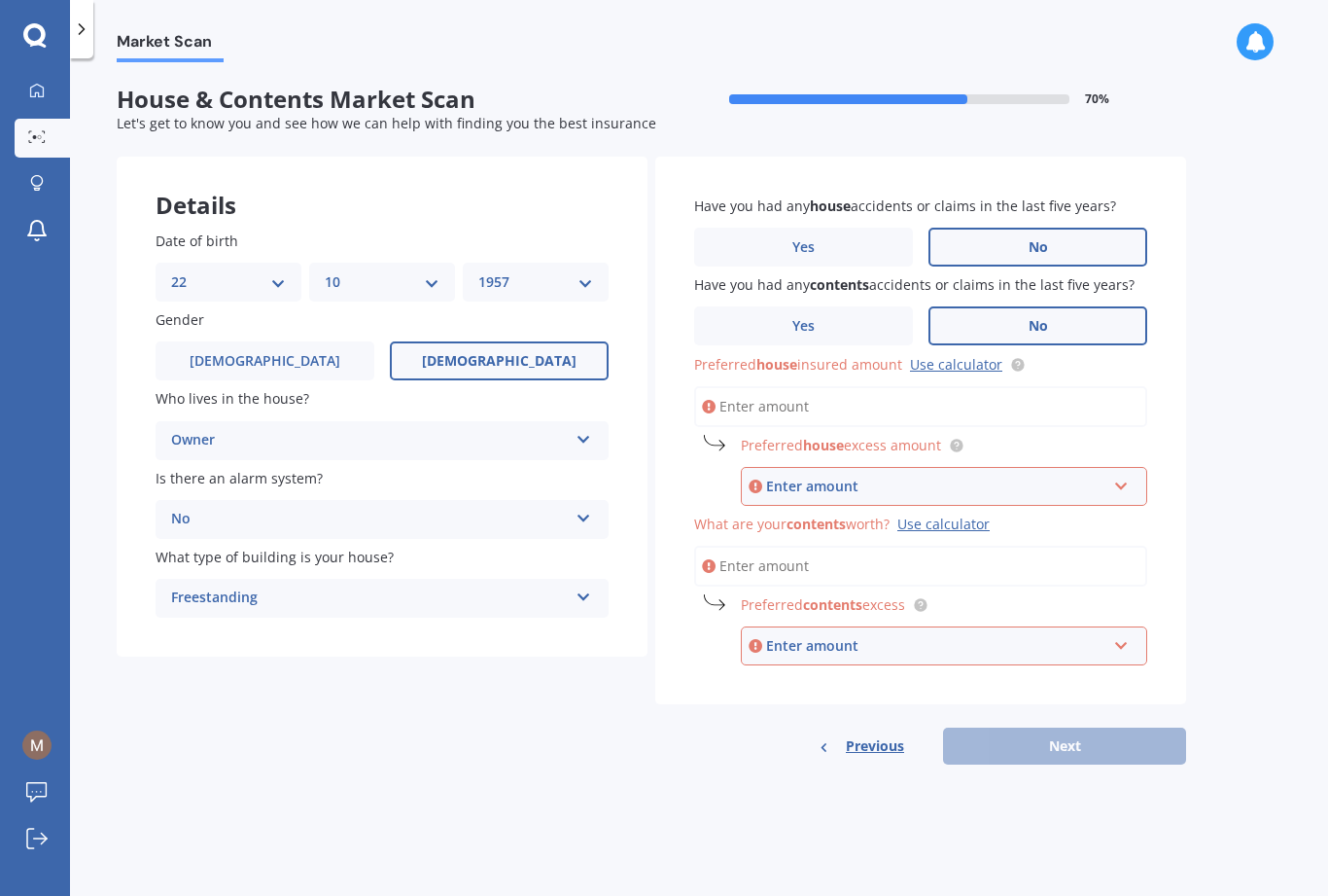
click at [959, 355] on link "Use calculator" at bounding box center [957, 364] width 93 height 19
click at [775, 405] on input "Preferred house insured amount Use calculator" at bounding box center [920, 406] width 453 height 40
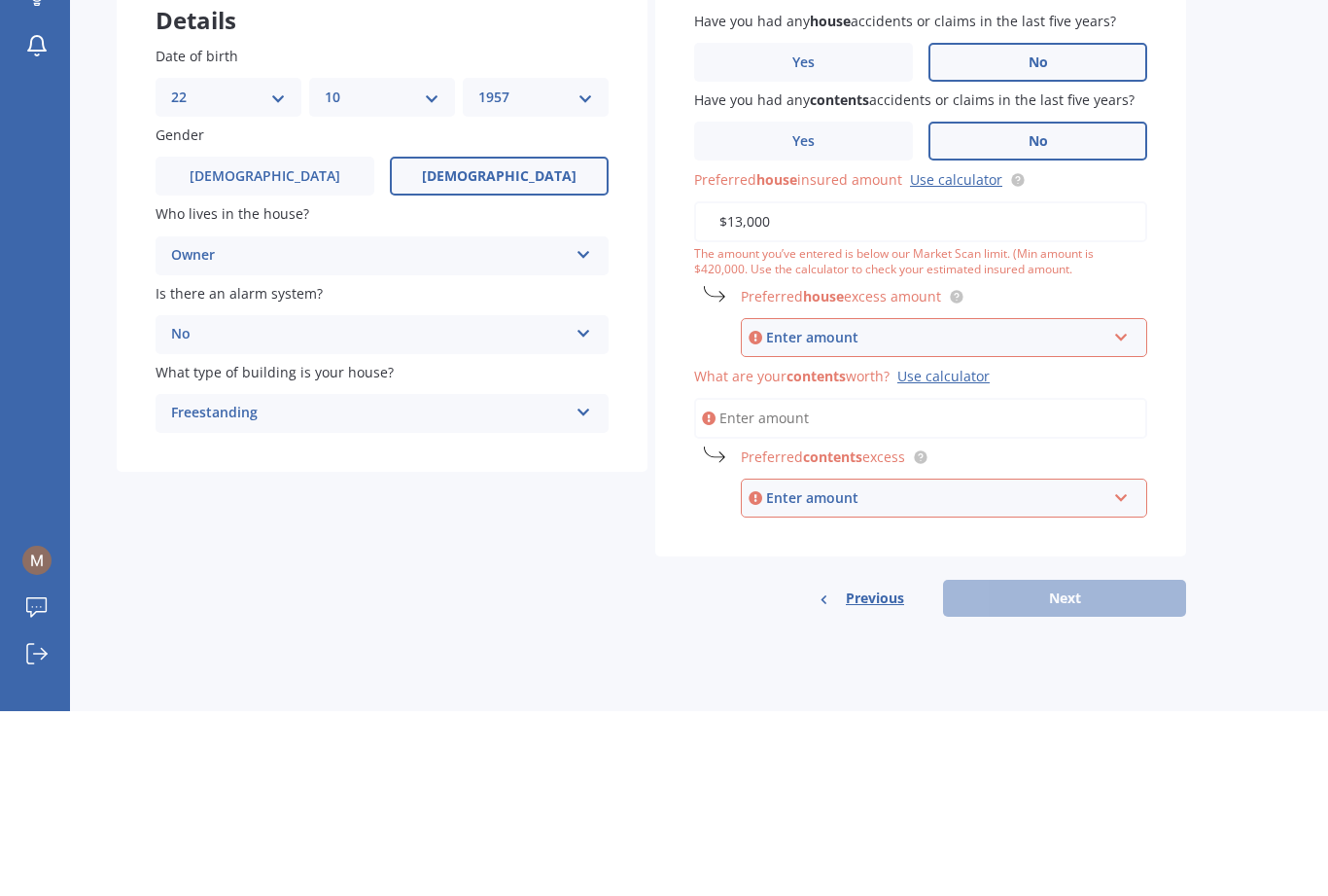
type input "$130,000"
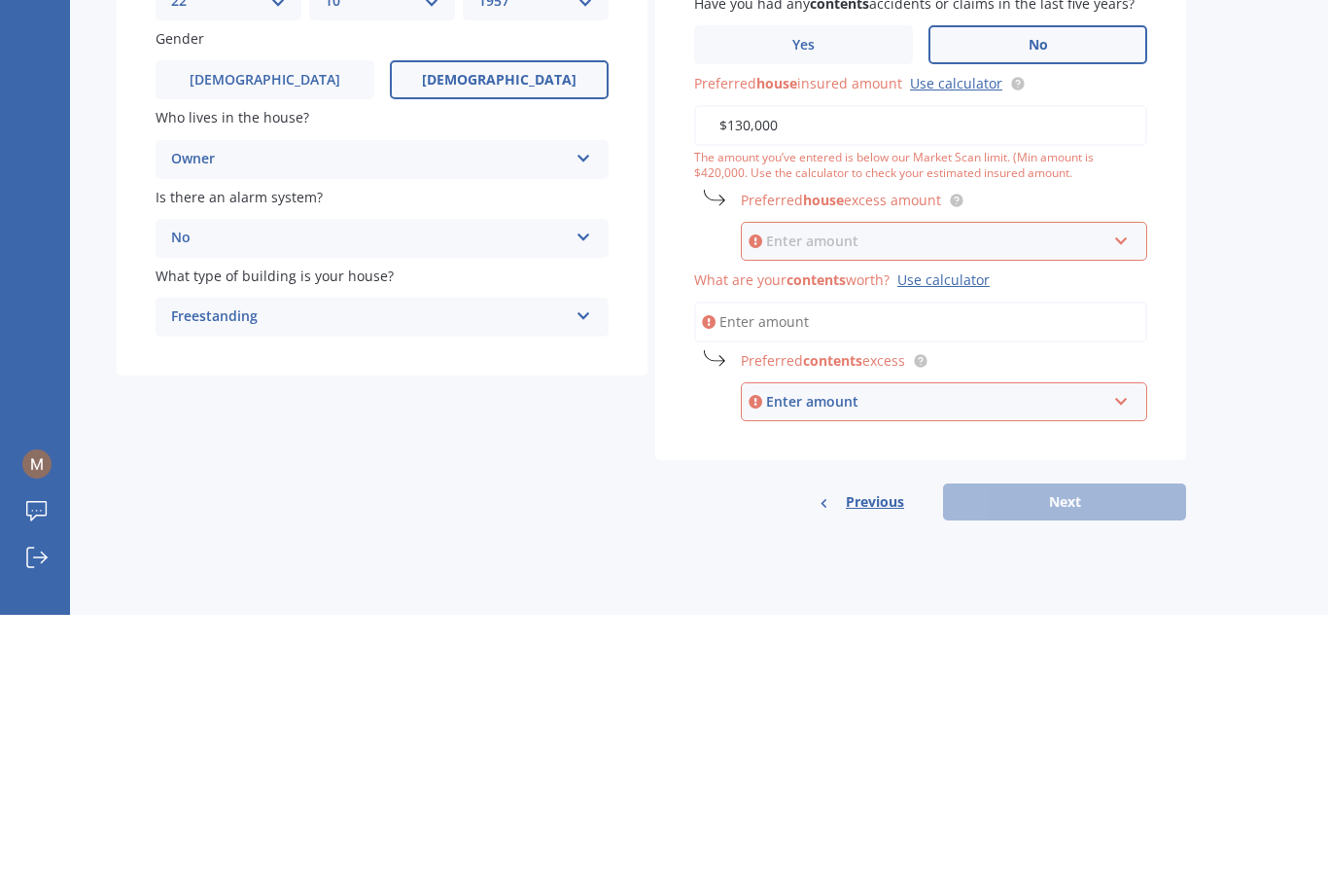
click at [995, 504] on input "text" at bounding box center [937, 523] width 389 height 37
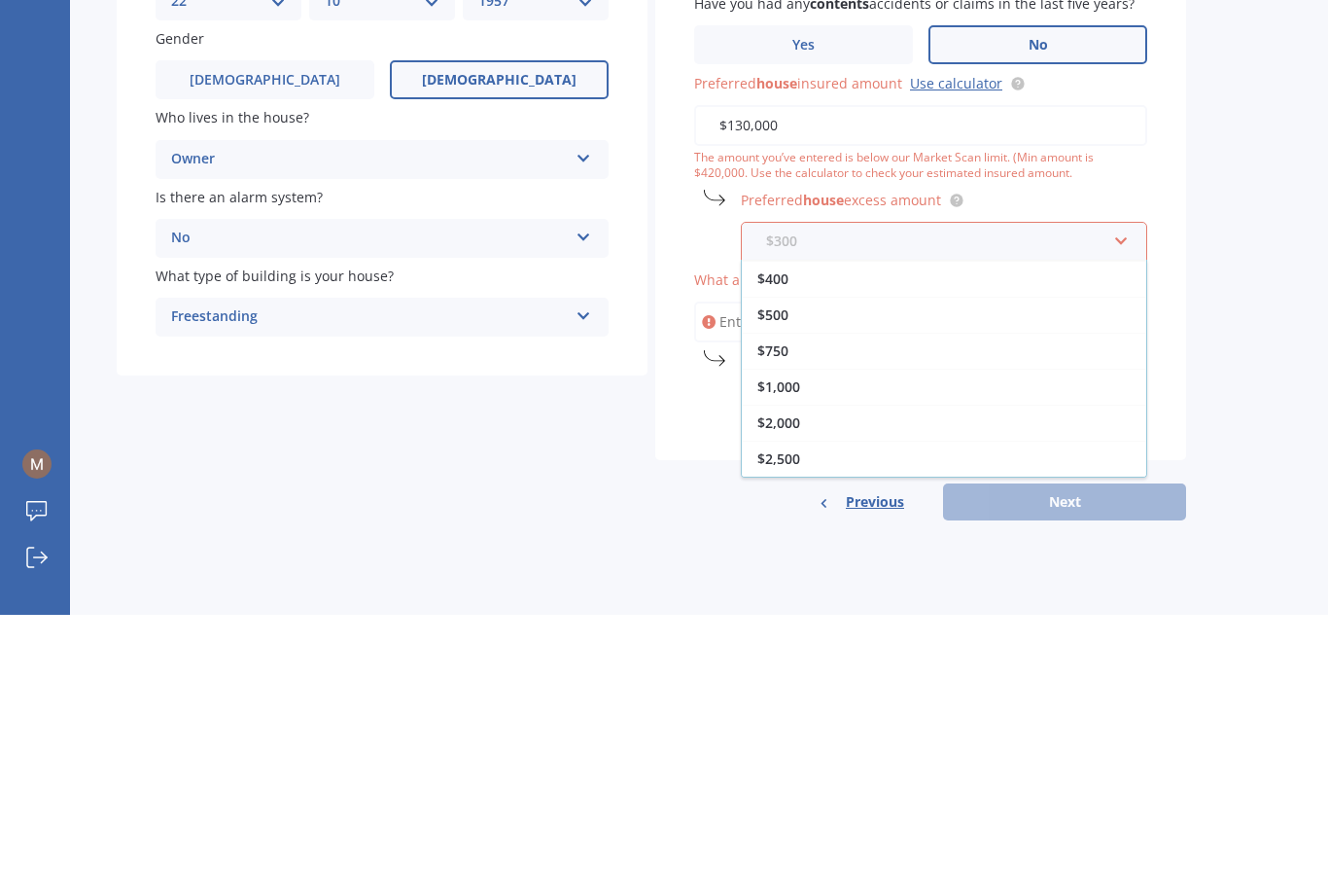
scroll to position [35, 0]
click at [828, 504] on input "text" at bounding box center [937, 523] width 389 height 37
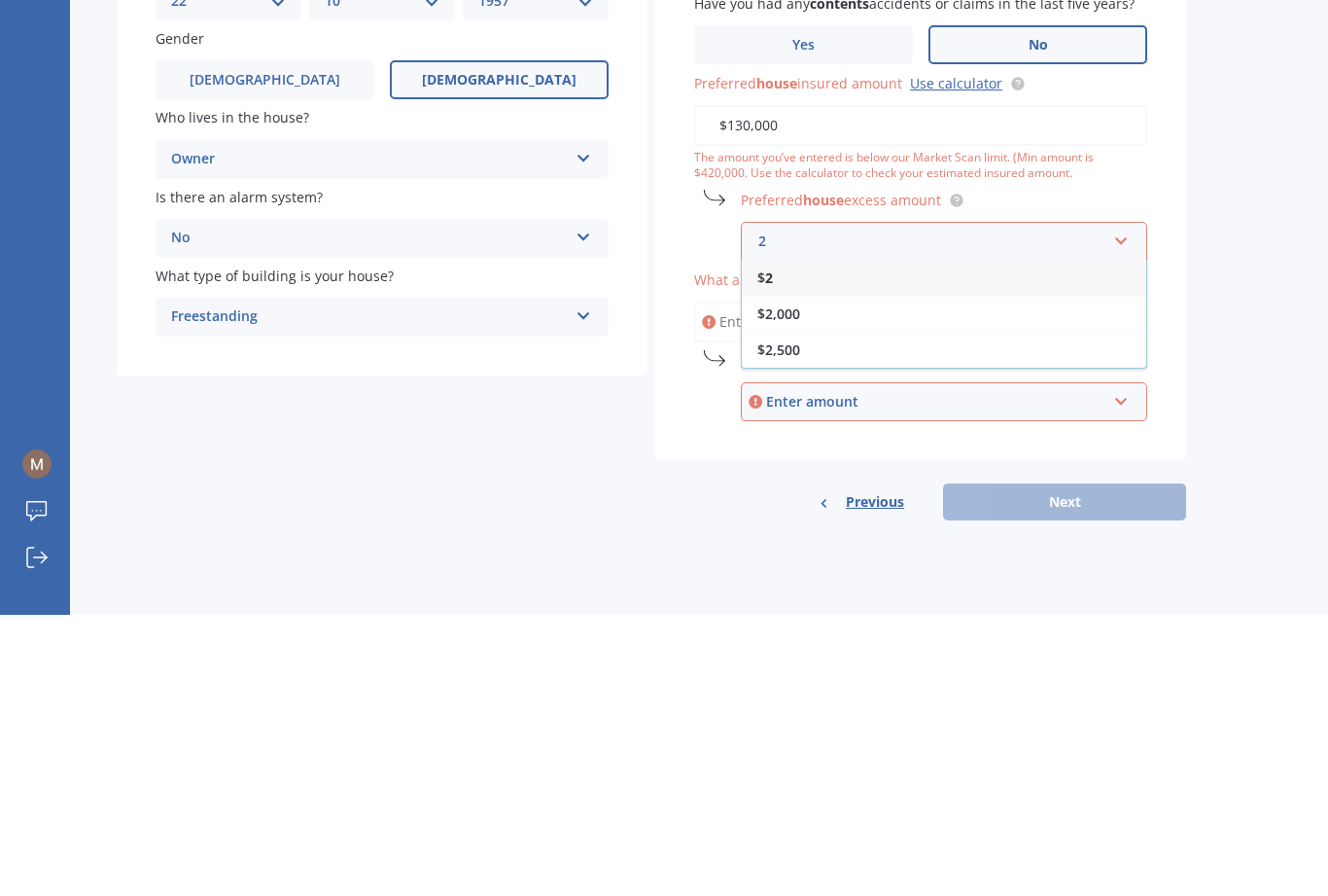
scroll to position [0, 0]
type input "2"
type input "3"
type input "1500"
click at [995, 297] on div "Market Scan House & Contents Market Scan 70 % Let's get to know you and see how…" at bounding box center [699, 480] width 1258 height 838
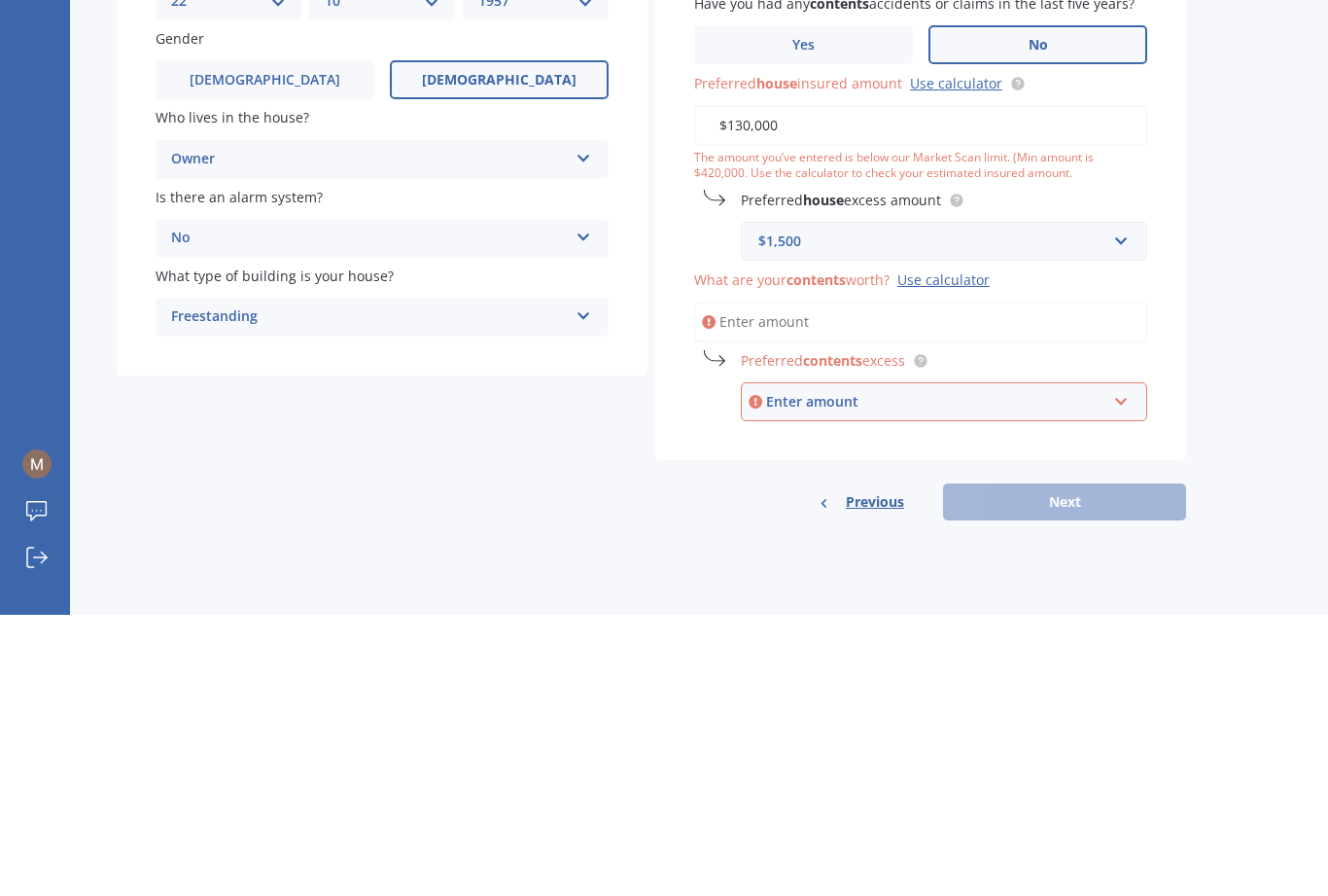
scroll to position [62, 0]
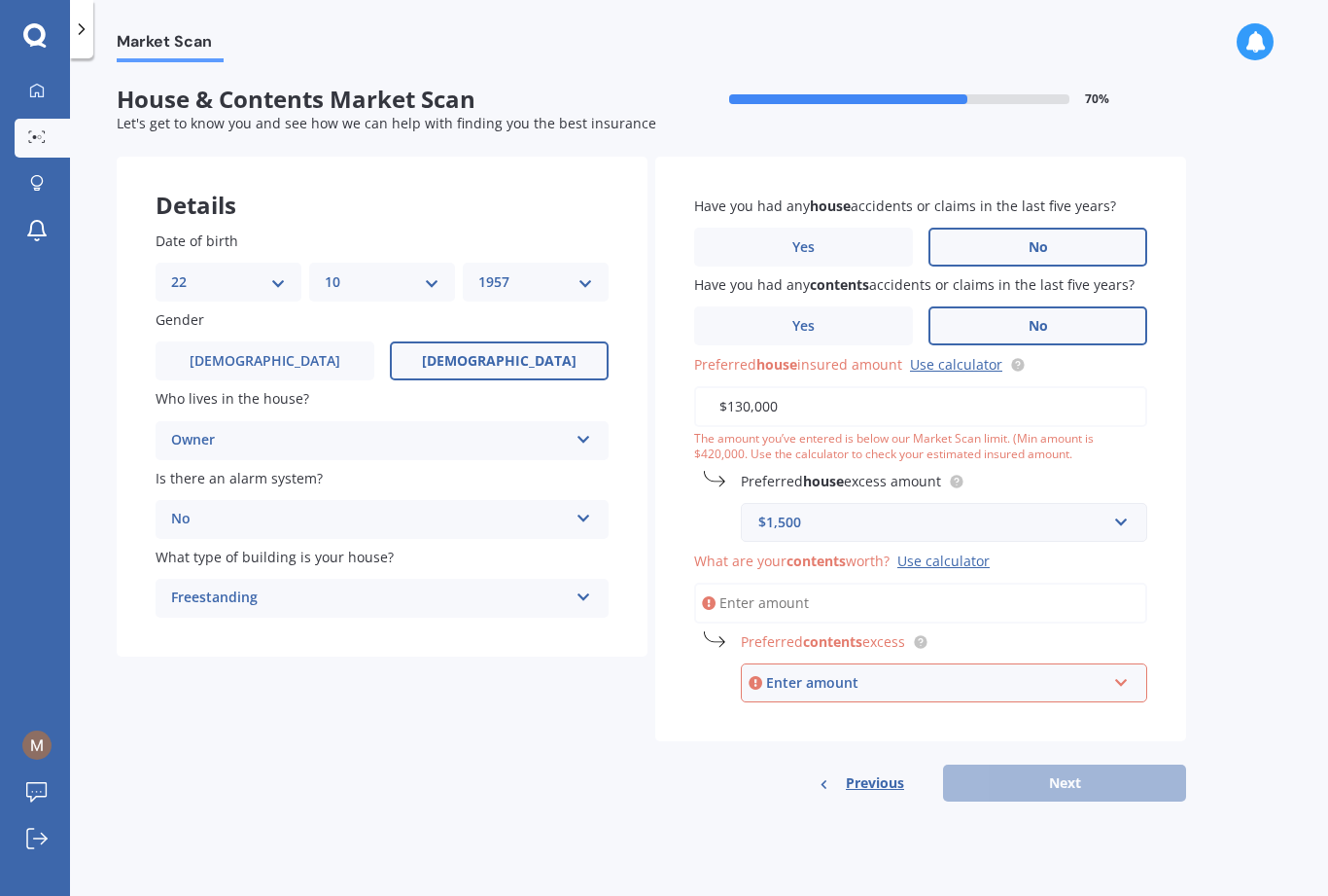
click at [966, 551] on div "Use calculator" at bounding box center [944, 560] width 93 height 19
click at [966, 583] on input "What are your contents worth? Use calculator" at bounding box center [920, 603] width 453 height 40
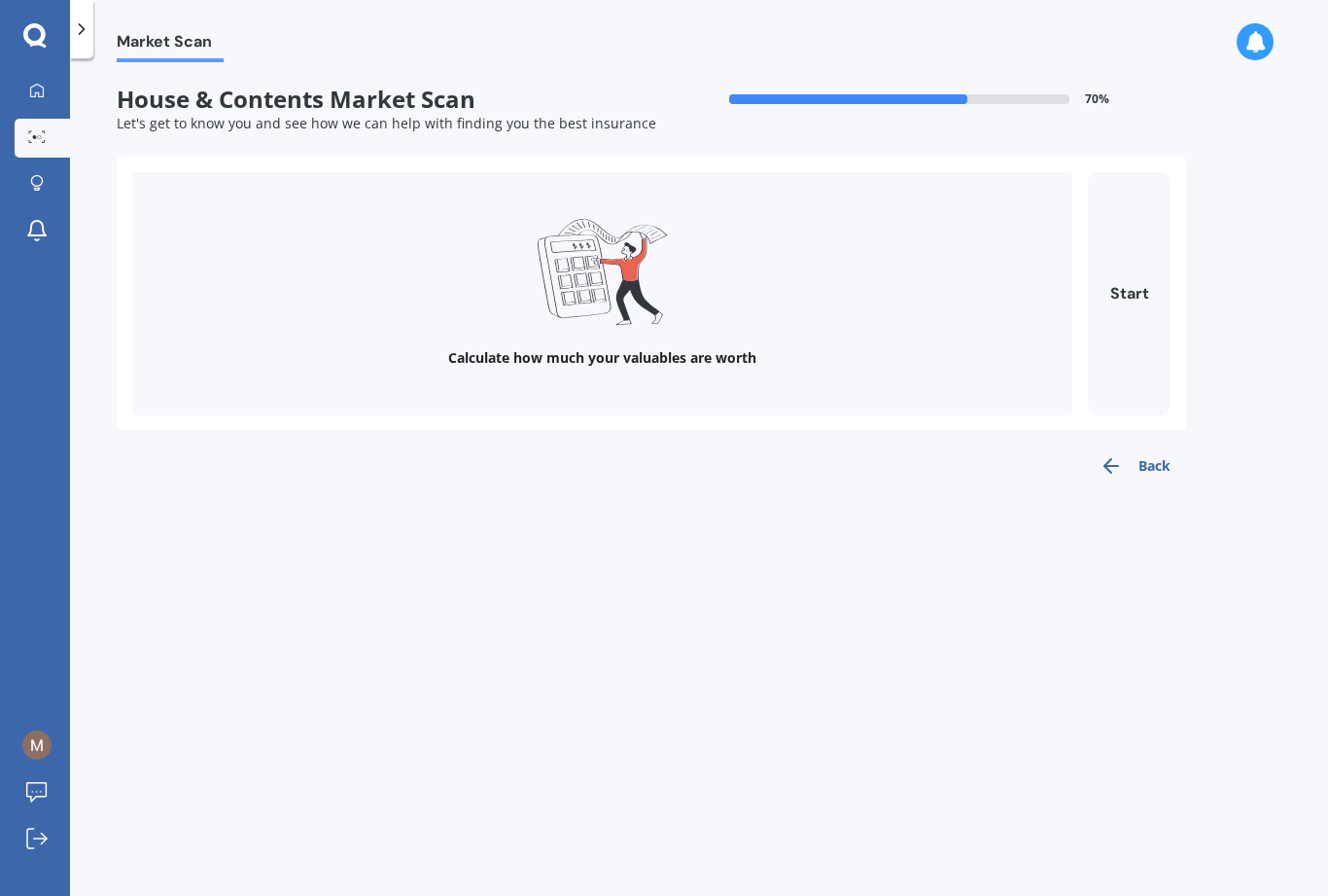
click at [995, 218] on button "Start" at bounding box center [1129, 293] width 83 height 243
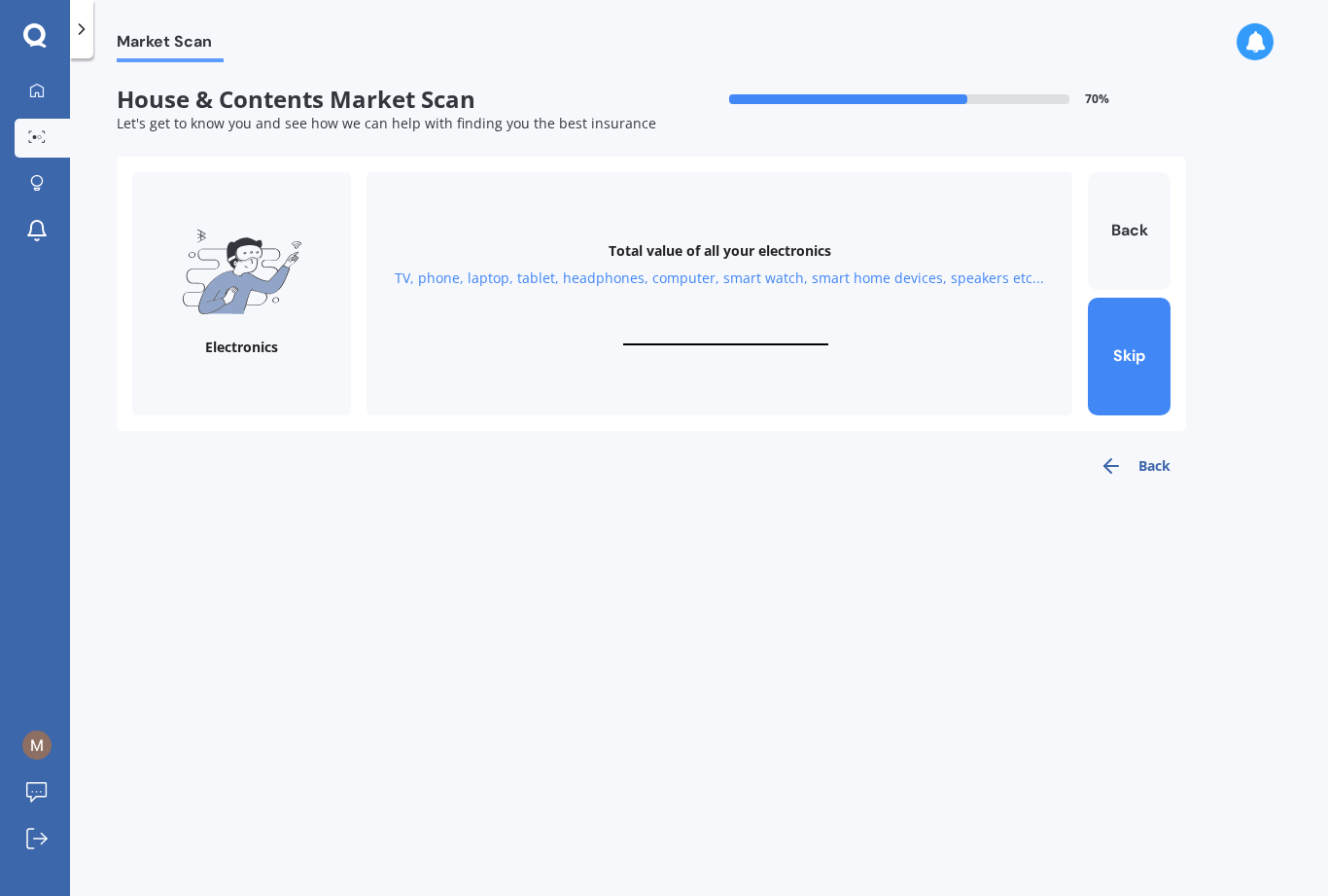
click at [739, 327] on input "text" at bounding box center [726, 336] width 205 height 19
type input "$30,000"
click at [995, 297] on button "Next" at bounding box center [1129, 356] width 83 height 118
click at [754, 255] on div "Total value of your personal items Clothes, shoes, hats, bags, make up, accesso…" at bounding box center [719, 293] width 706 height 243
click at [740, 327] on input "text" at bounding box center [726, 336] width 205 height 19
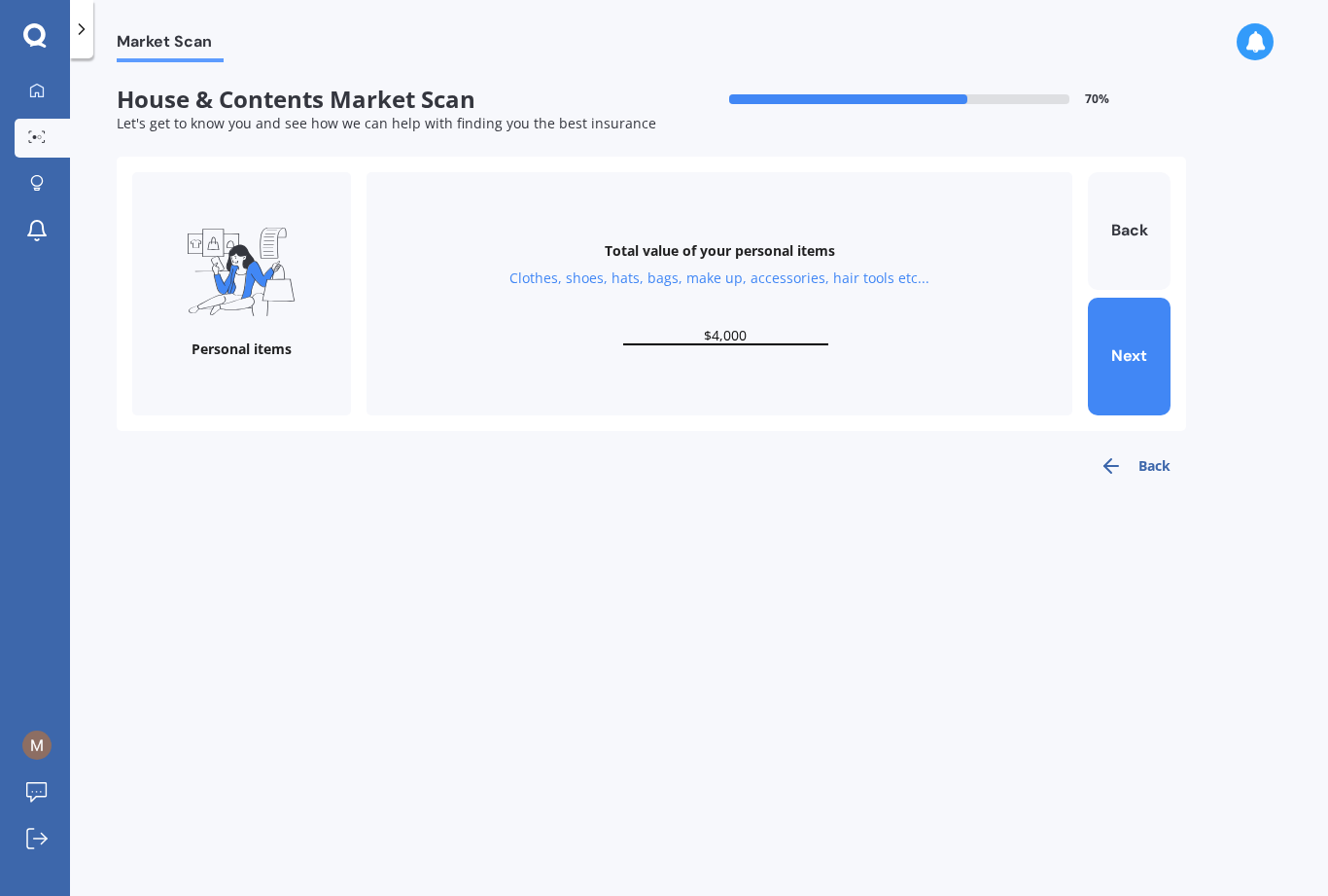
type input "$40,000"
click at [995, 297] on button "Next" at bounding box center [1129, 356] width 83 height 118
click at [729, 327] on input "text" at bounding box center [726, 336] width 205 height 19
type input "$15,000"
click at [995, 297] on button "Next" at bounding box center [1129, 356] width 83 height 118
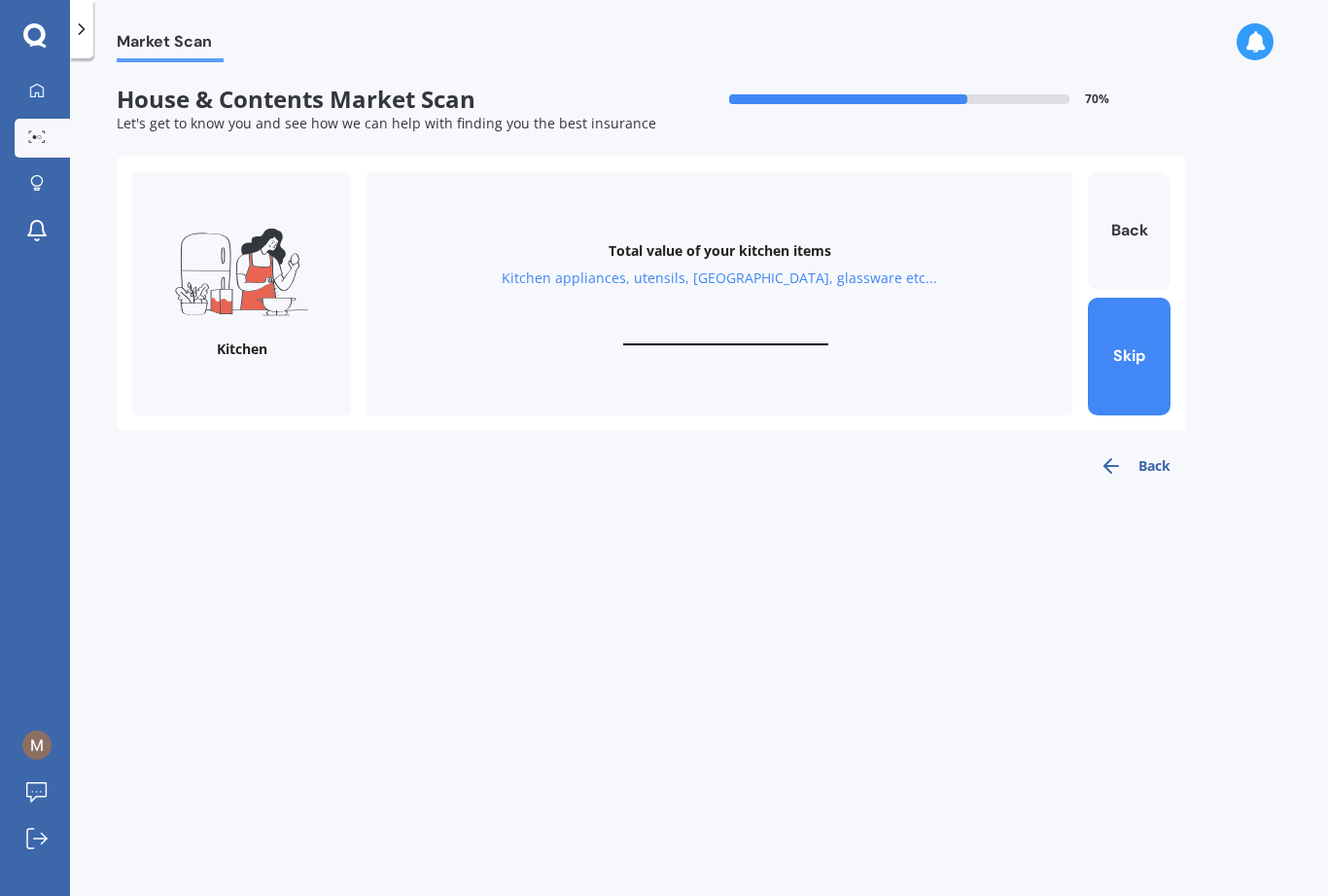
click at [196, 86] on span "House & Contents Market Scan" at bounding box center [384, 99] width 535 height 29
click at [181, 86] on form "House & Contents Market Scan 70 % Let's get to know you and see how we can help…" at bounding box center [652, 293] width 1070 height 416
click at [247, 234] on img at bounding box center [241, 272] width 133 height 89
click at [273, 264] on div "Kitchen" at bounding box center [241, 293] width 219 height 243
click at [238, 248] on img at bounding box center [241, 272] width 133 height 89
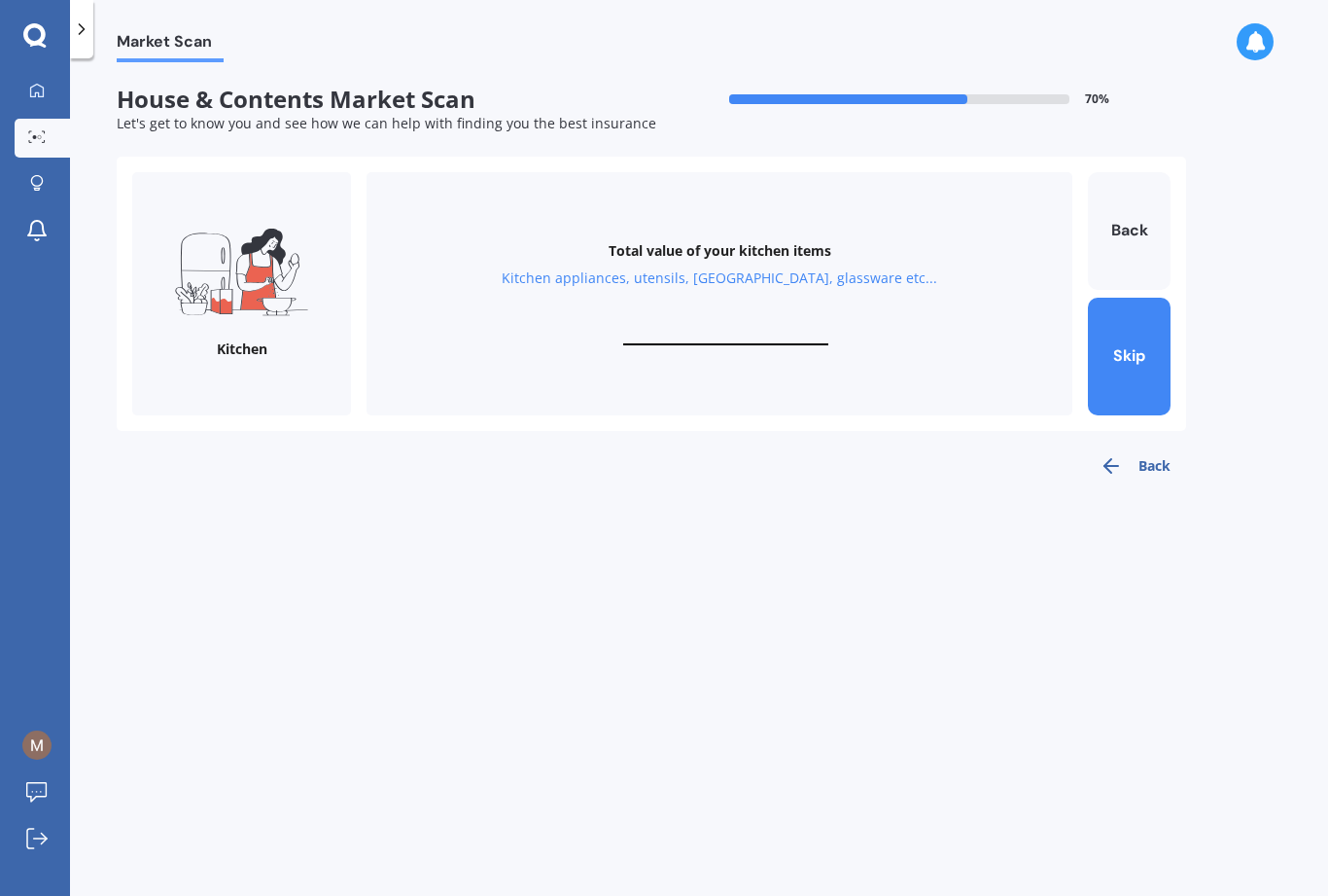
click at [821, 224] on div "Total value of your kitchen items Kitchen appliances, utensils, china, glasswar…" at bounding box center [719, 293] width 706 height 243
click at [823, 269] on div "Kitchen appliances, utensils, [GEOGRAPHIC_DATA], glassware etc..." at bounding box center [720, 279] width 436 height 20
click at [841, 269] on div "Kitchen appliances, utensils, [GEOGRAPHIC_DATA], glassware etc..." at bounding box center [720, 279] width 436 height 20
click at [681, 327] on input "text" at bounding box center [726, 336] width 205 height 19
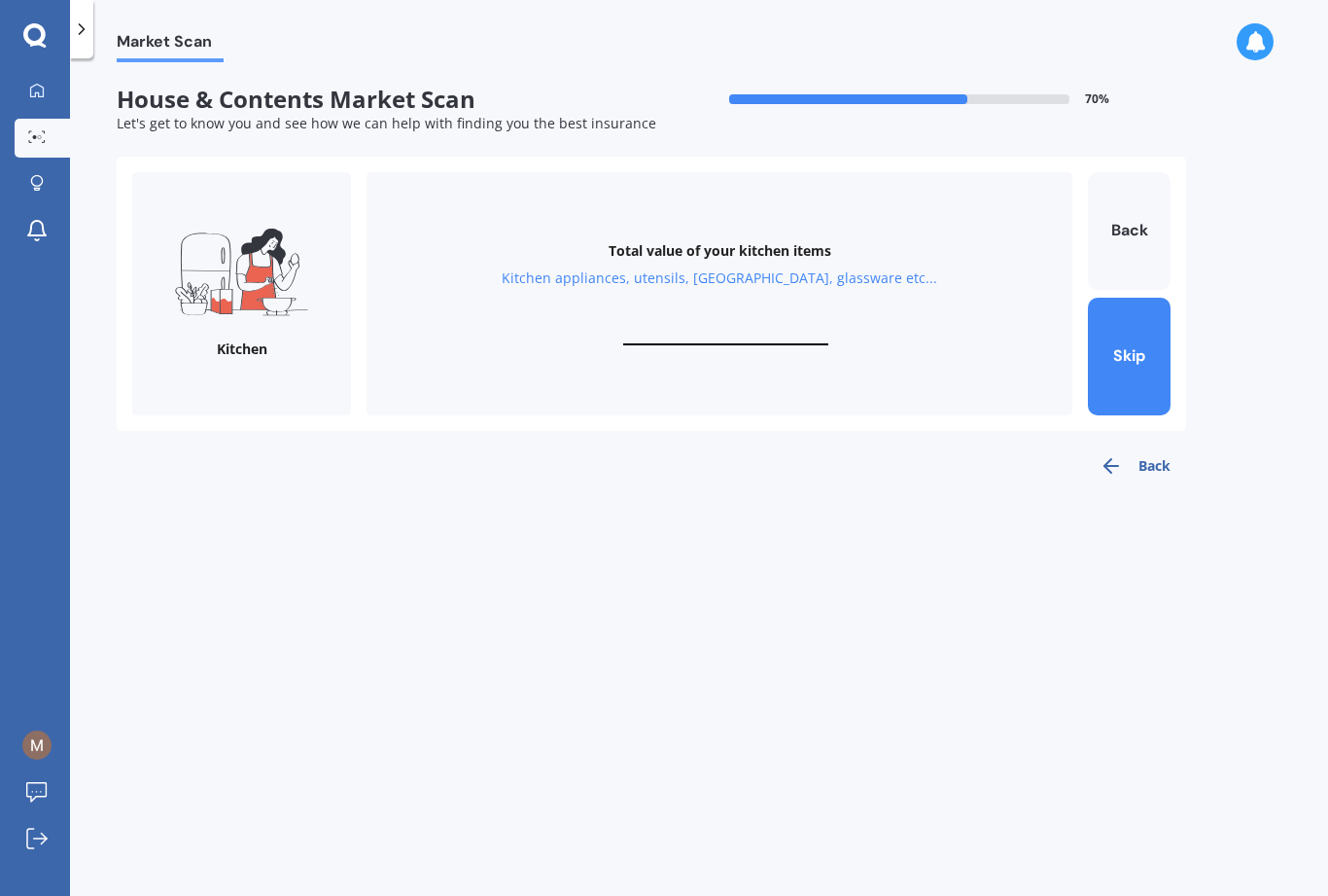
scroll to position [0, 0]
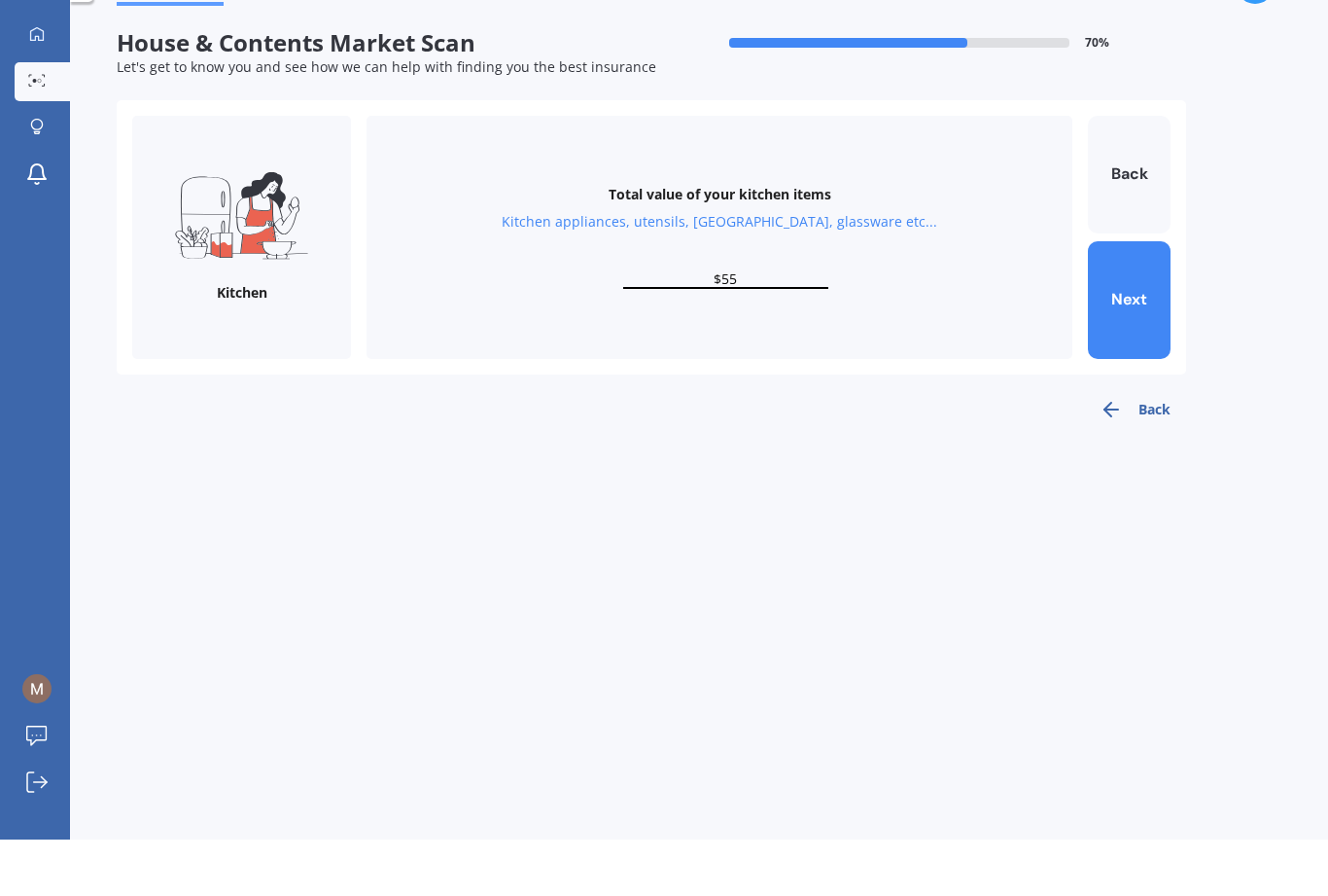
type input "$5"
type input "$4,800"
click at [995, 297] on button "Next" at bounding box center [1129, 356] width 83 height 118
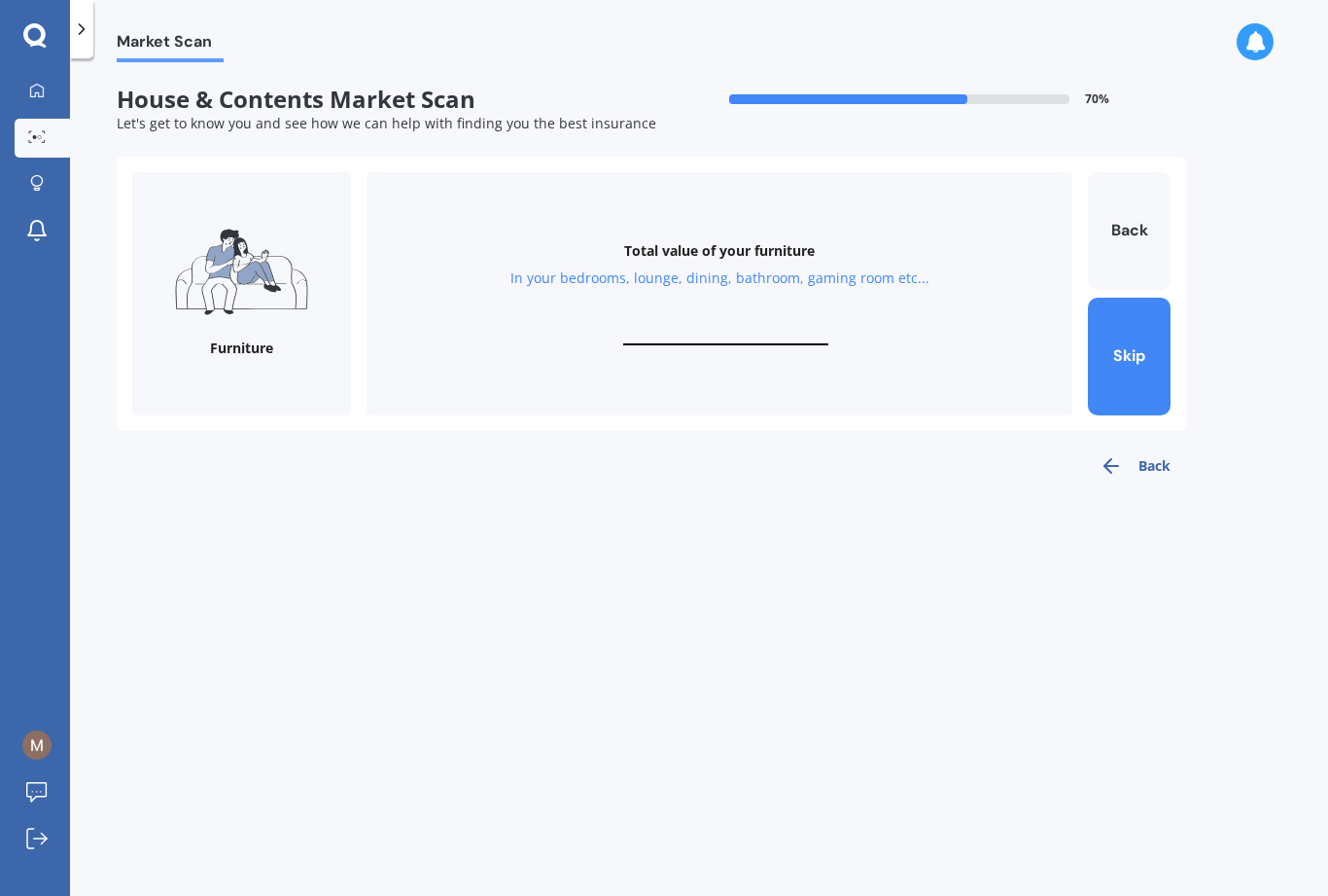
click at [772, 252] on div "Total value of your furniture In your bedrooms, lounge, dining, bathroom, gamin…" at bounding box center [719, 293] width 706 height 243
click at [717, 327] on input "text" at bounding box center [726, 336] width 205 height 19
type input "$73,000"
click at [995, 297] on button "Next" at bounding box center [1129, 356] width 83 height 118
click at [759, 246] on div "Total value of your whiteware Washing machine, dryer, dehumidifier, stove, frid…" at bounding box center [719, 293] width 706 height 243
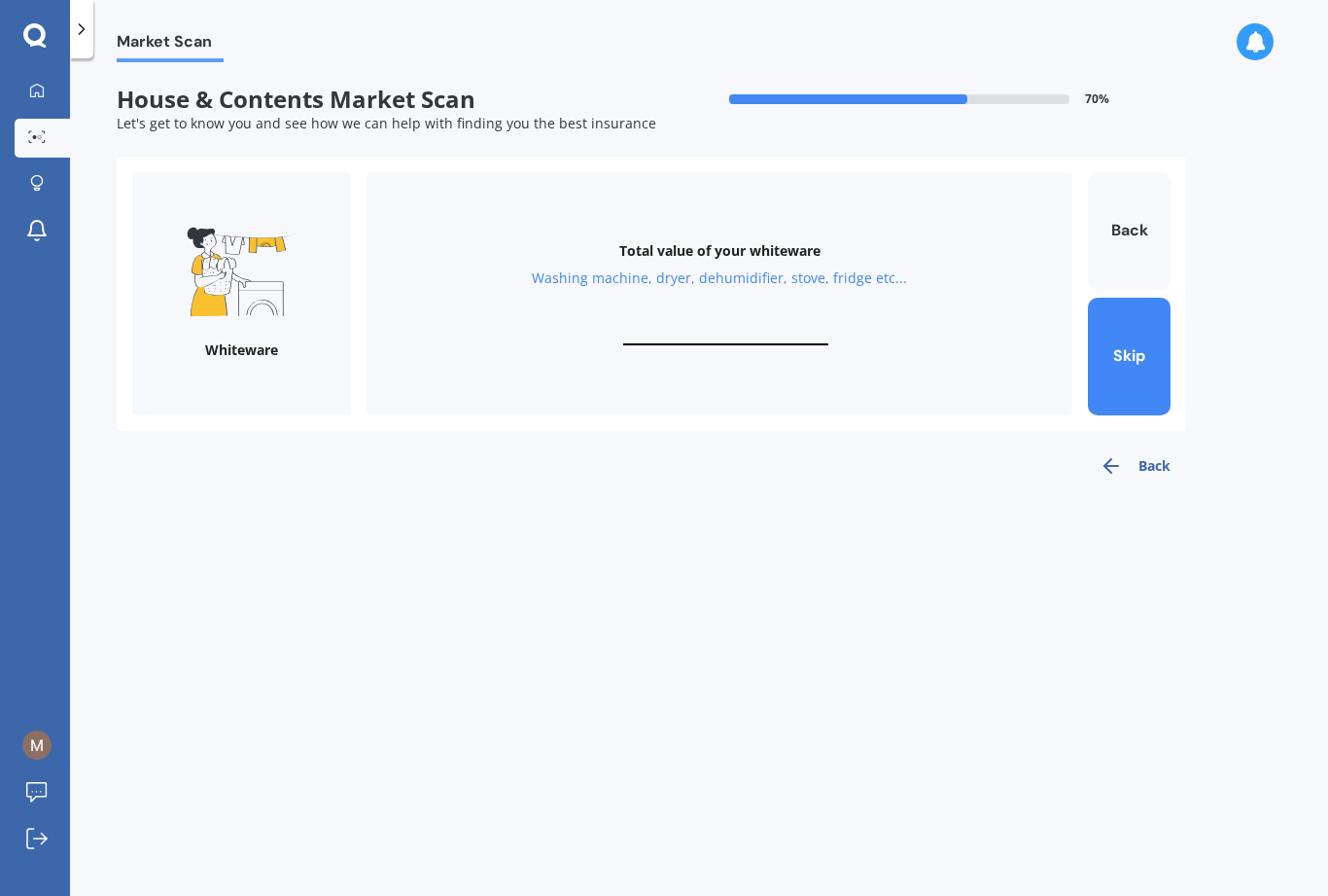
click at [756, 327] on input "text" at bounding box center [726, 336] width 205 height 19
type input "$8"
type input "$13,000"
click at [995, 297] on button "Next" at bounding box center [1129, 356] width 83 height 118
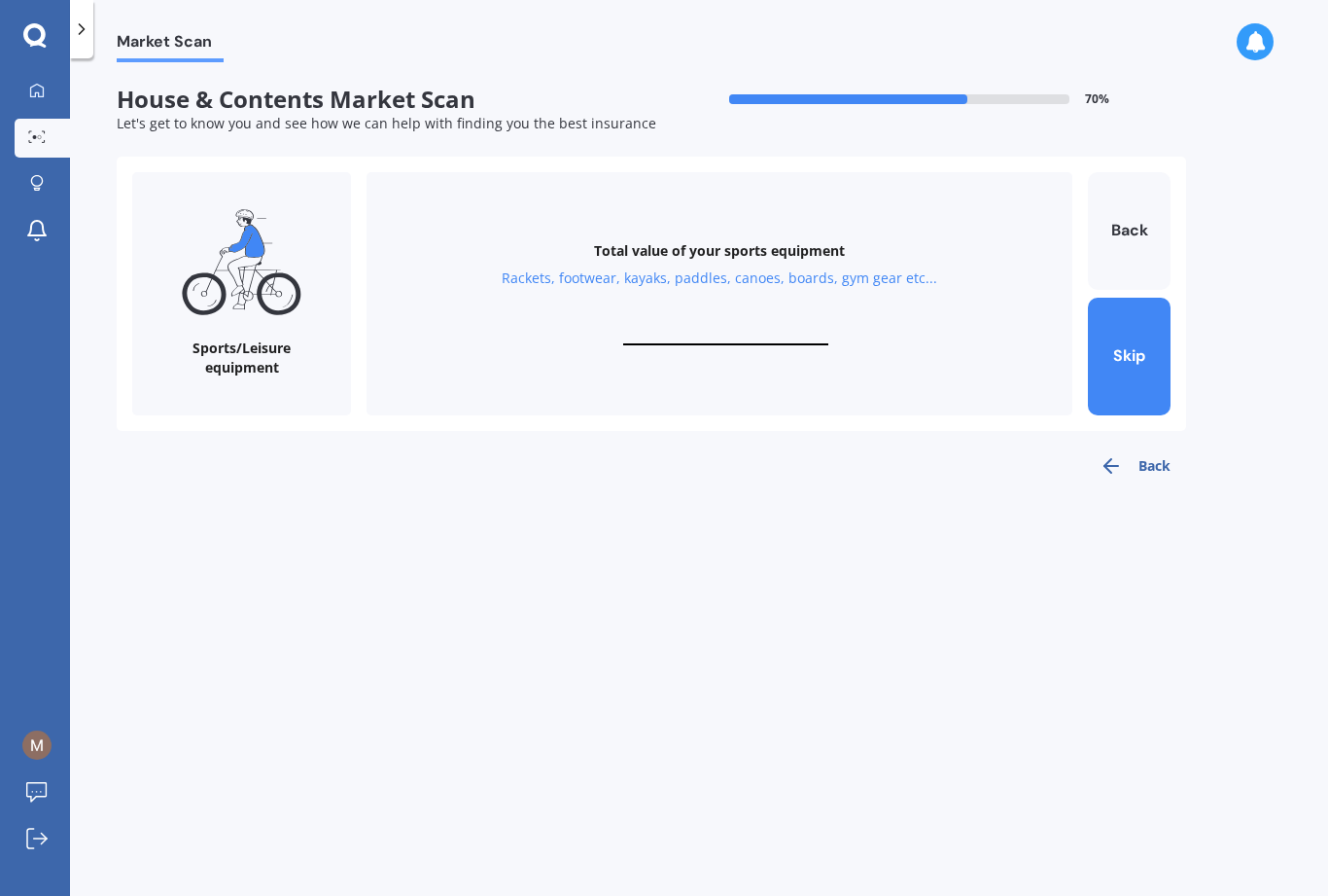
click at [707, 253] on div "Total value of your sports equipment Rackets, footwear, kayaks, paddles, canoes…" at bounding box center [719, 293] width 706 height 243
click at [739, 327] on input "text" at bounding box center [726, 336] width 205 height 19
type input "$15,000"
click at [995, 297] on button "Next" at bounding box center [1129, 356] width 83 height 118
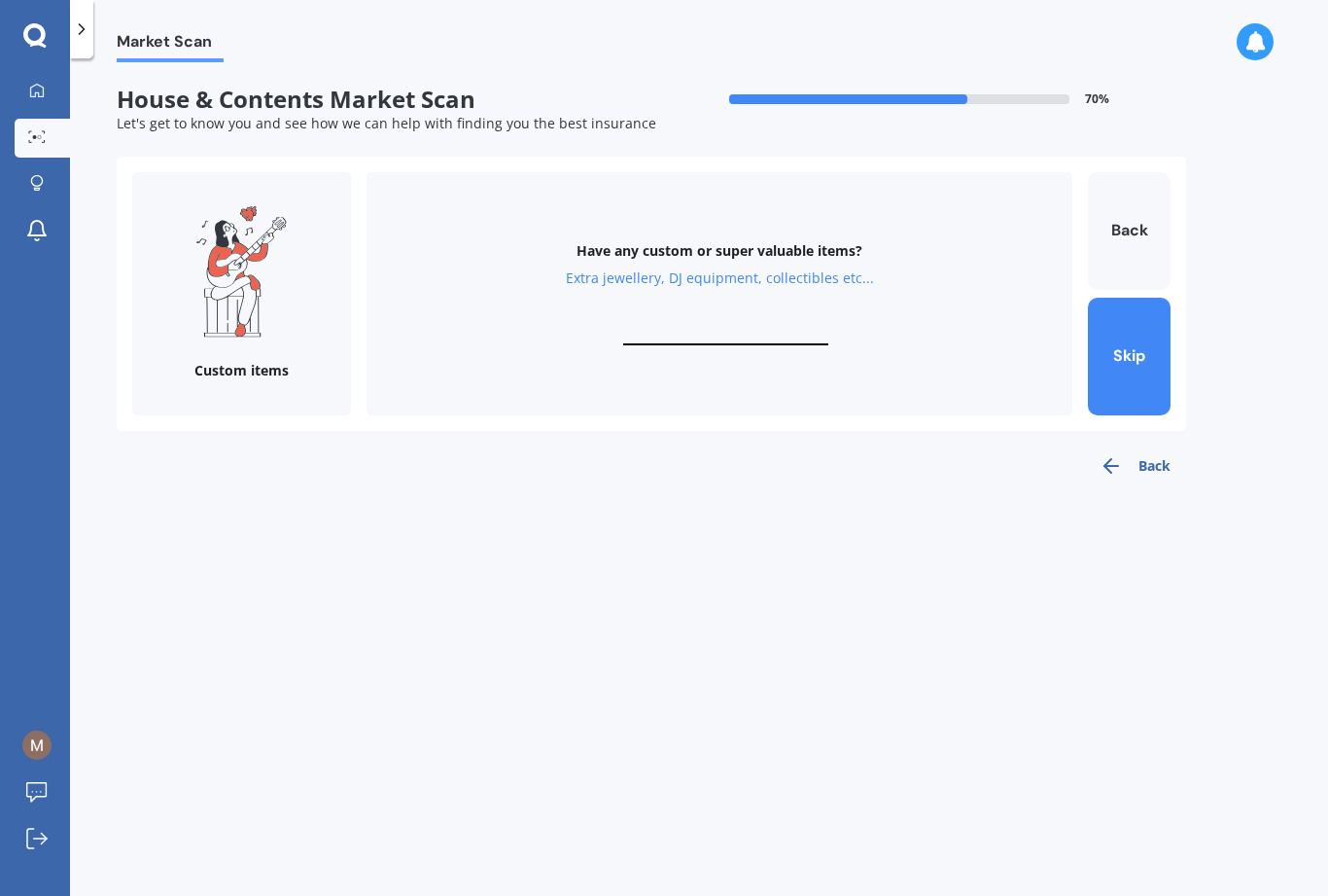
click at [696, 253] on div "Have any custom or super valuable items? Extra jewellery, DJ equipment, collect…" at bounding box center [719, 293] width 706 height 243
click at [712, 257] on div "Have any custom or super valuable items? Extra jewellery, DJ equipment, collect…" at bounding box center [719, 293] width 706 height 243
click at [753, 241] on div "Have any custom or super valuable items?" at bounding box center [720, 251] width 285 height 20
click at [752, 241] on div "Have any custom or super valuable items?" at bounding box center [720, 251] width 285 height 20
click at [751, 269] on div "Extra jewellery, DJ equipment, collectibles etc..." at bounding box center [720, 279] width 308 height 20
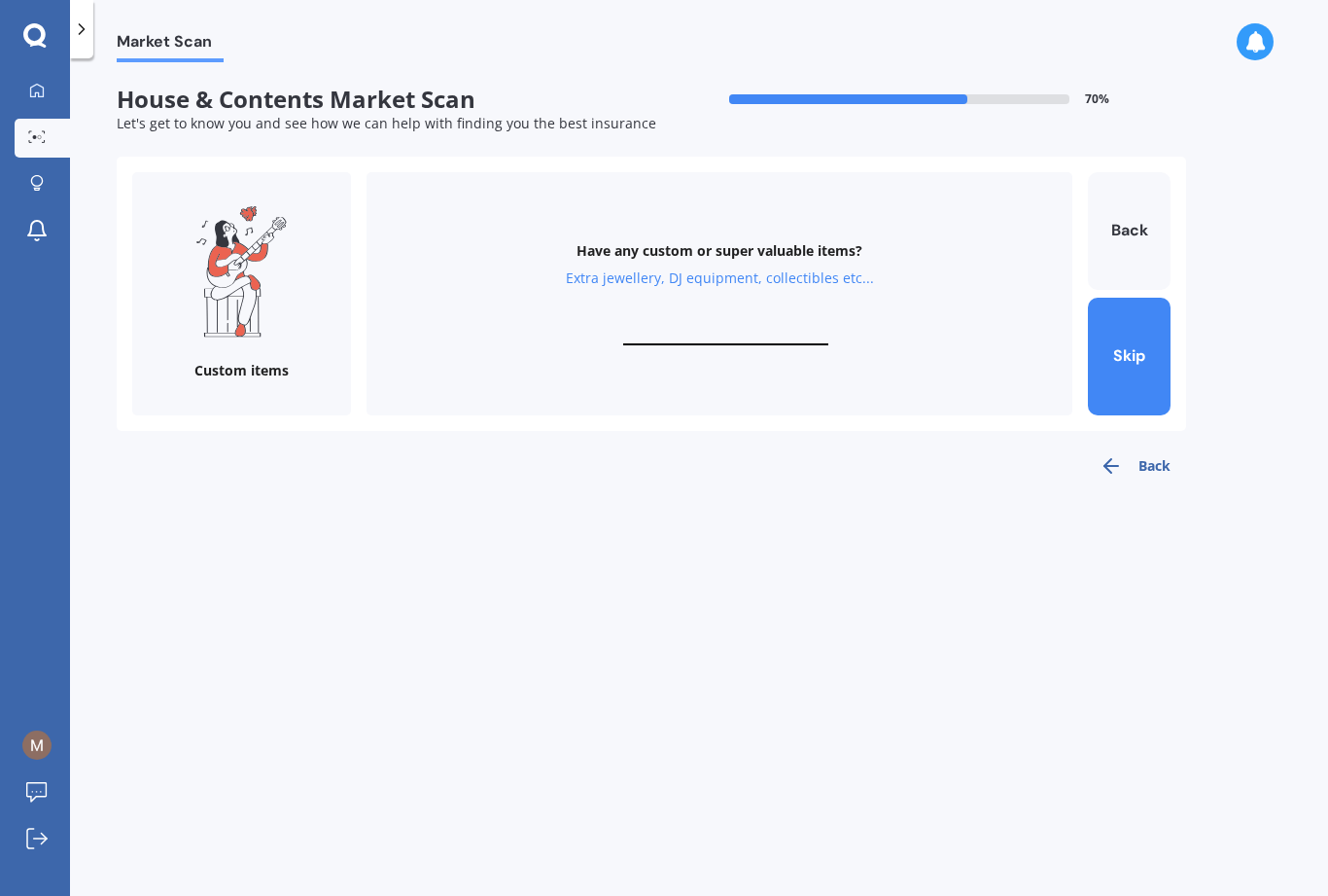
click at [720, 327] on input "text" at bounding box center [726, 336] width 205 height 19
click at [995, 454] on icon "button" at bounding box center [1111, 466] width 24 height 24
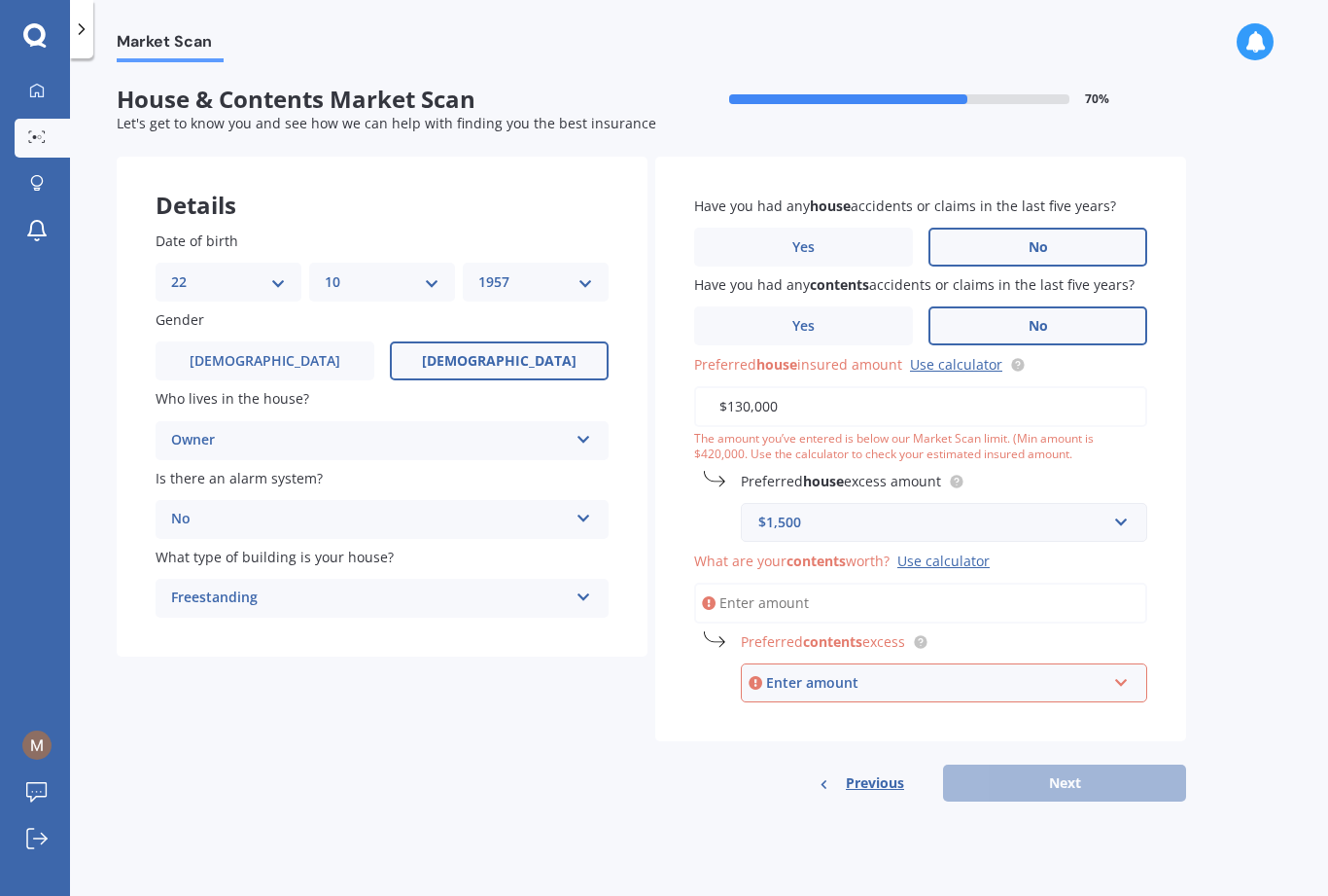
click at [951, 114] on div "Let's get to know you and see how we can help with finding you the best insuran…" at bounding box center [652, 124] width 1070 height 20
click at [995, 764] on div "Previous Next" at bounding box center [920, 783] width 531 height 37
click at [995, 692] on div "Have you had any house accidents or claims in the last five years? Yes No Have …" at bounding box center [920, 479] width 531 height 645
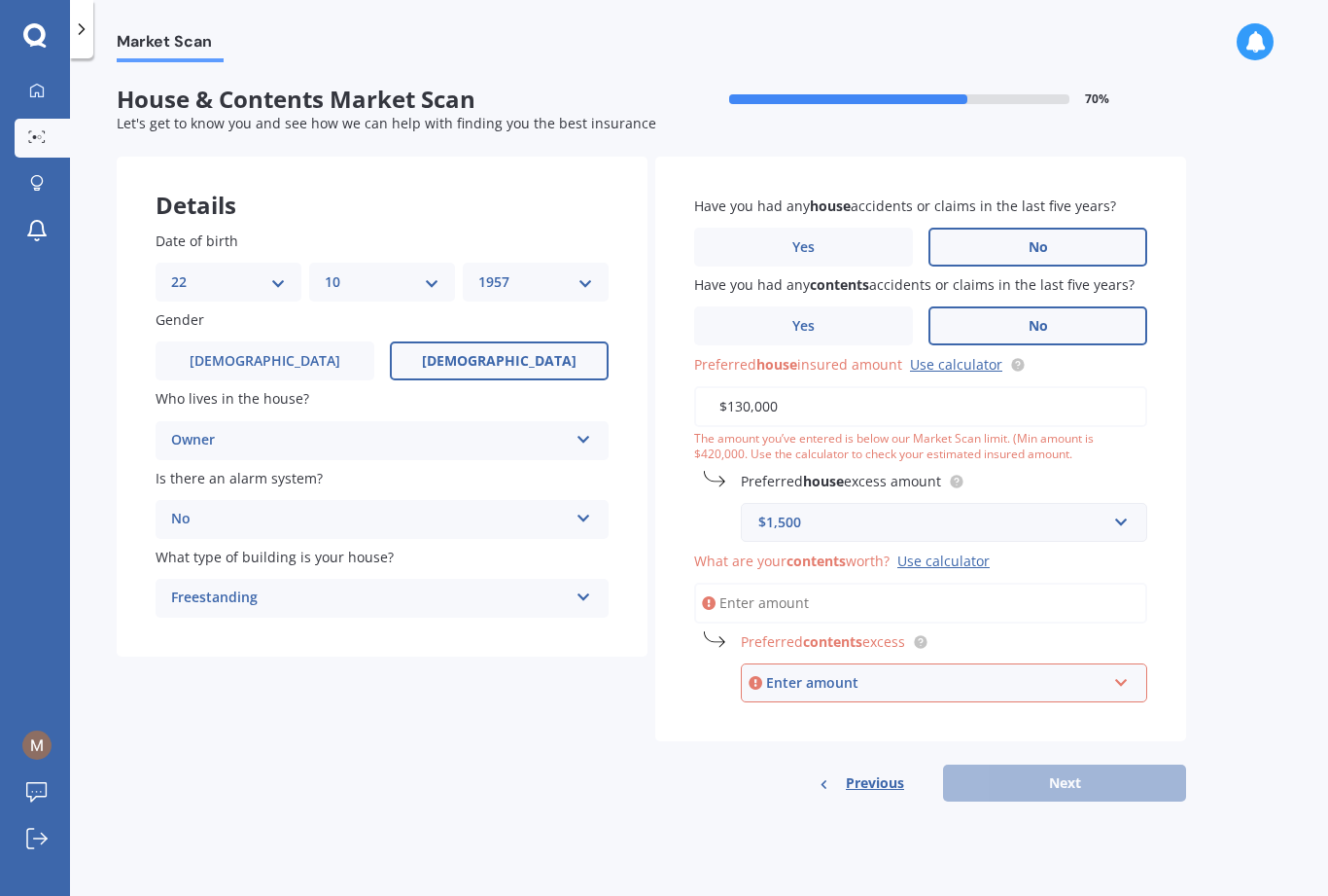
click at [915, 114] on div "Let's get to know you and see how we can help with finding you the best insuran…" at bounding box center [652, 124] width 1070 height 20
click at [951, 551] on div "Use calculator" at bounding box center [944, 560] width 93 height 19
click at [951, 583] on input "What are your contents worth? Use calculator" at bounding box center [920, 603] width 453 height 40
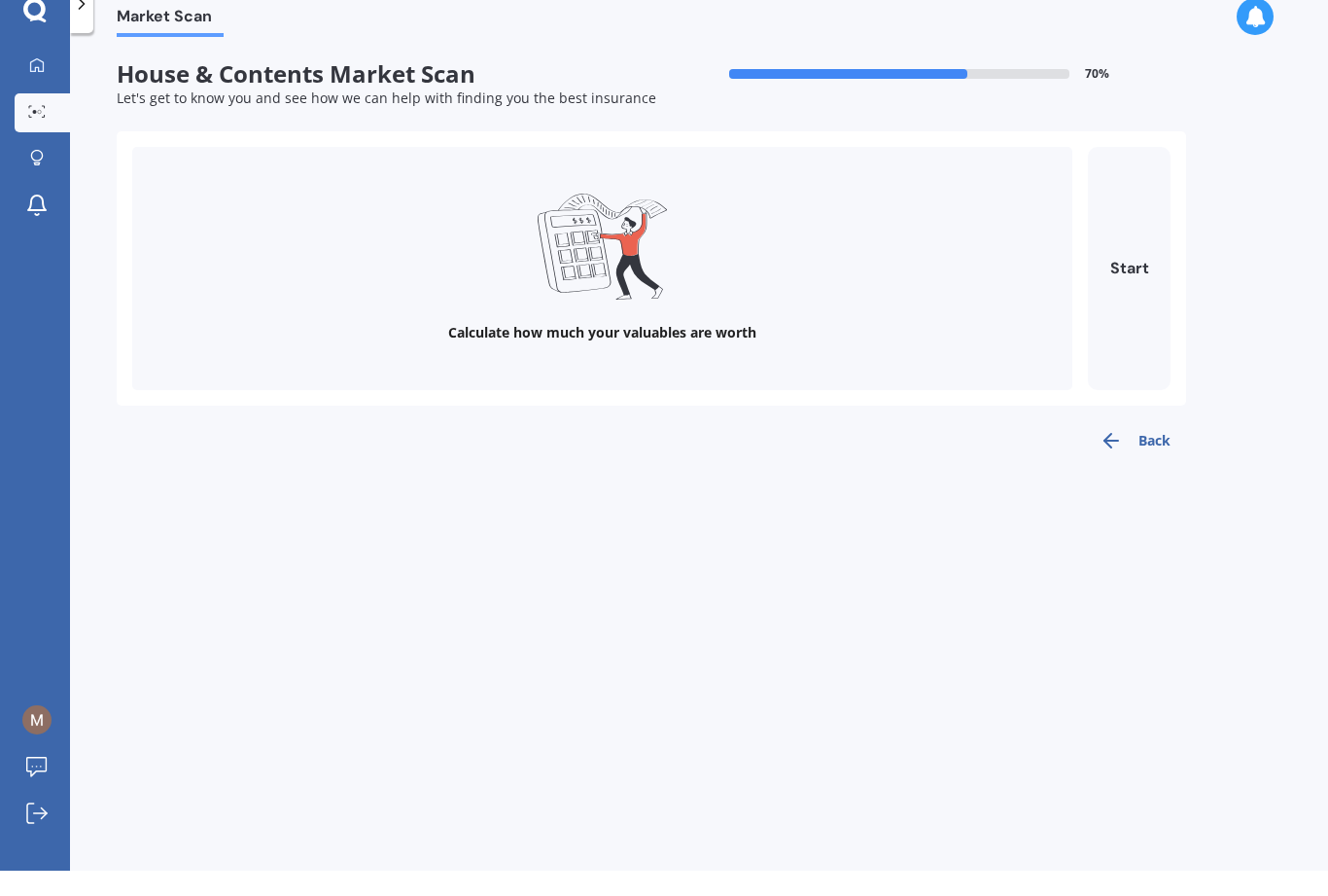
scroll to position [26, 0]
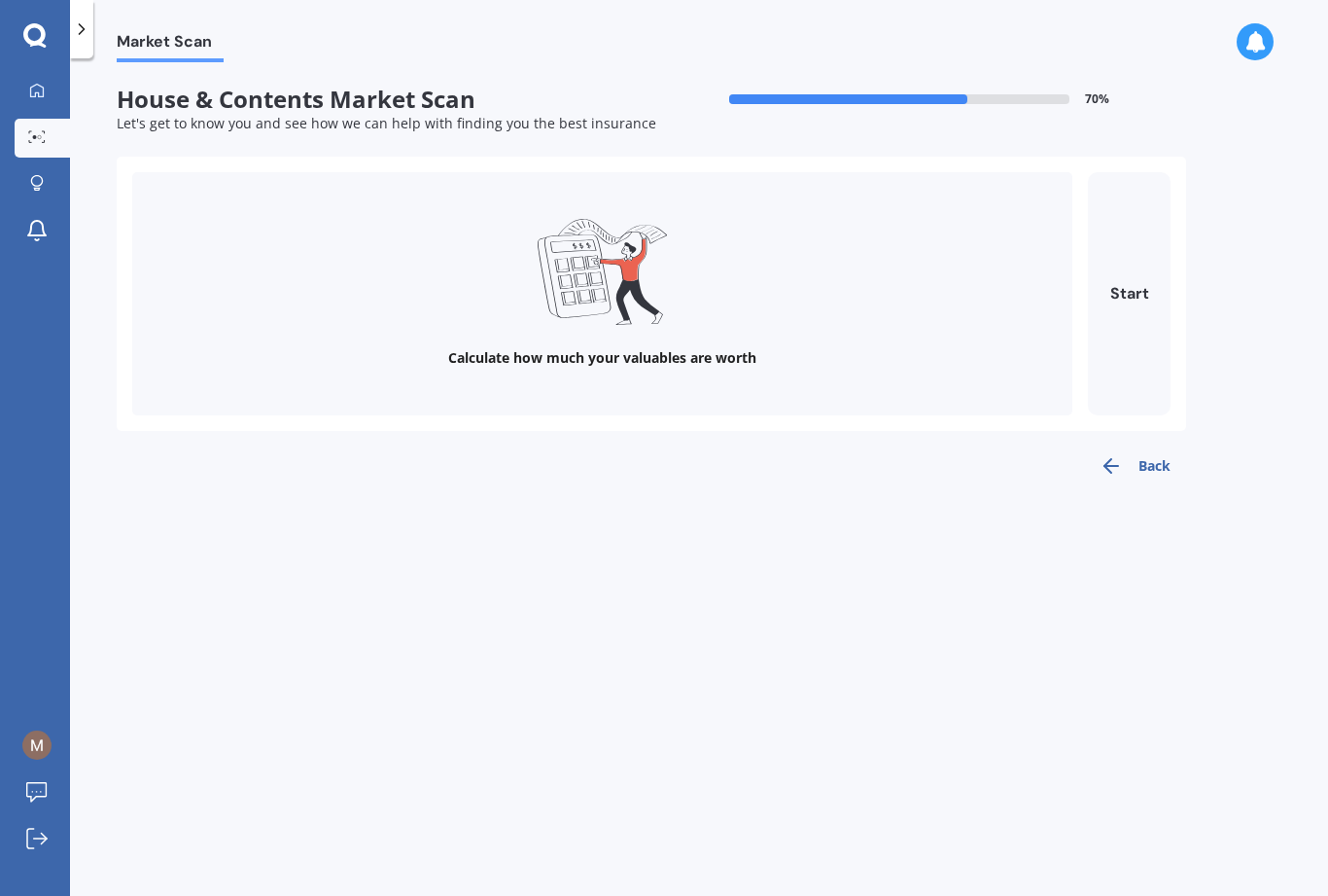
click at [896, 62] on div "Market Scan House & Contents Market Scan 70 % Let's get to know you and see how…" at bounding box center [699, 480] width 1258 height 838
click at [886, 62] on div "Market Scan House & Contents Market Scan 70 % Let's get to know you and see how…" at bounding box center [699, 480] width 1258 height 838
click at [171, 69] on div "Market Scan House & Contents Market Scan 70 % Let's get to know you and see how…" at bounding box center [699, 480] width 1258 height 838
click at [995, 96] on span "70 %" at bounding box center [1097, 99] width 25 height 14
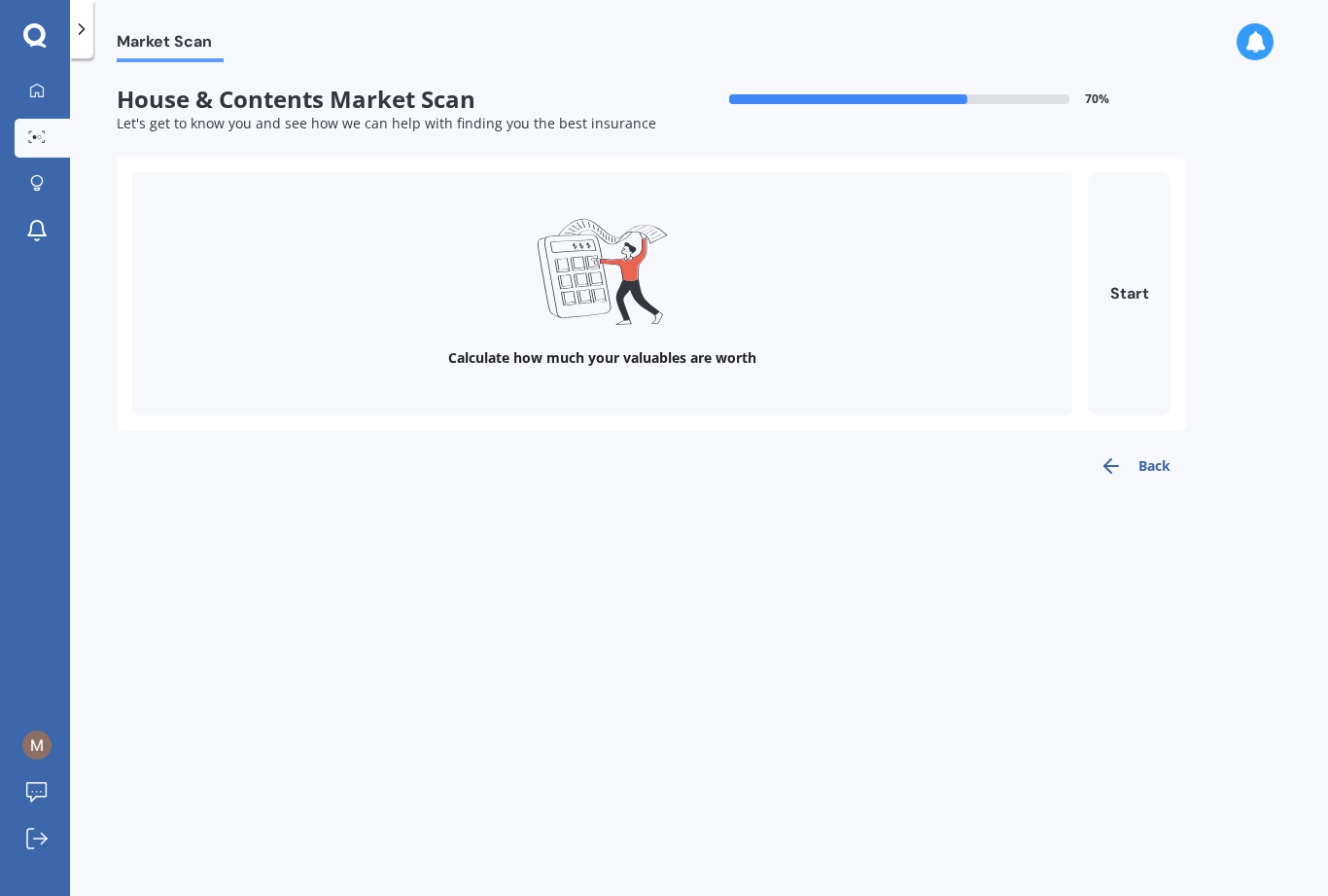
click at [995, 95] on span "70 %" at bounding box center [1097, 99] width 25 height 14
click at [995, 471] on button "Back" at bounding box center [1135, 466] width 102 height 39
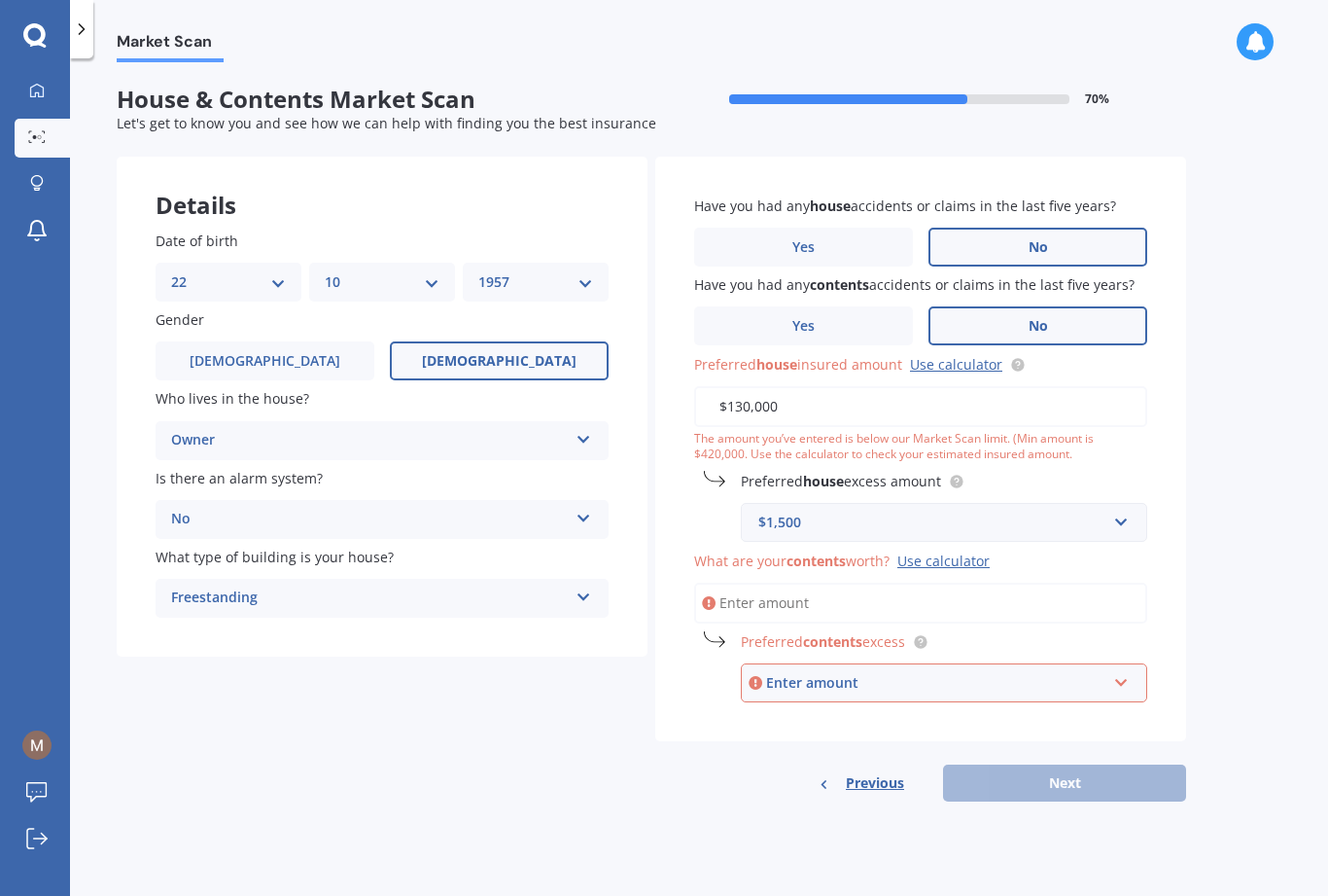
click at [874, 777] on span "Previous" at bounding box center [874, 783] width 58 height 30
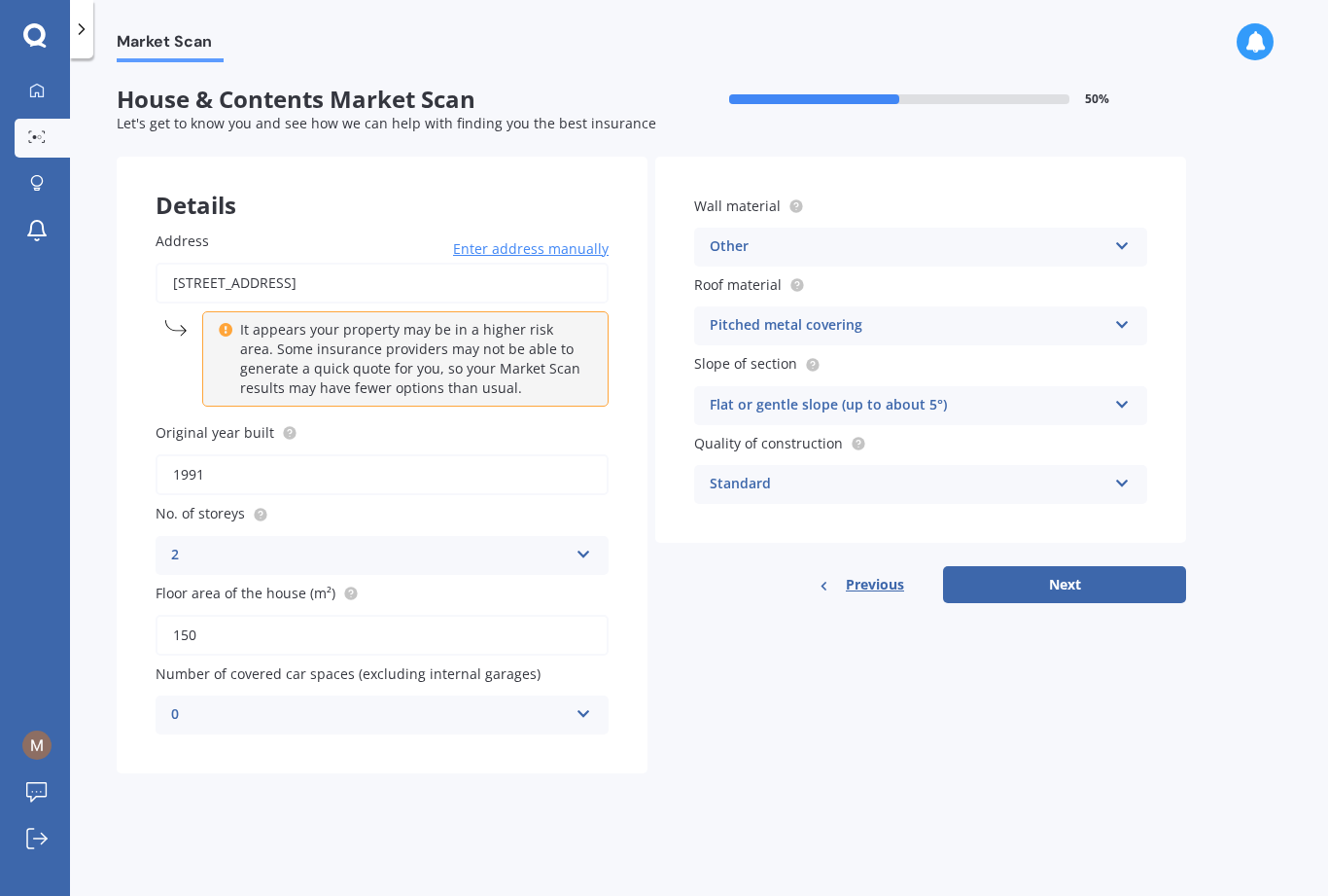
click at [995, 570] on button "Next" at bounding box center [1064, 585] width 243 height 37
select select "22"
select select "10"
select select "1957"
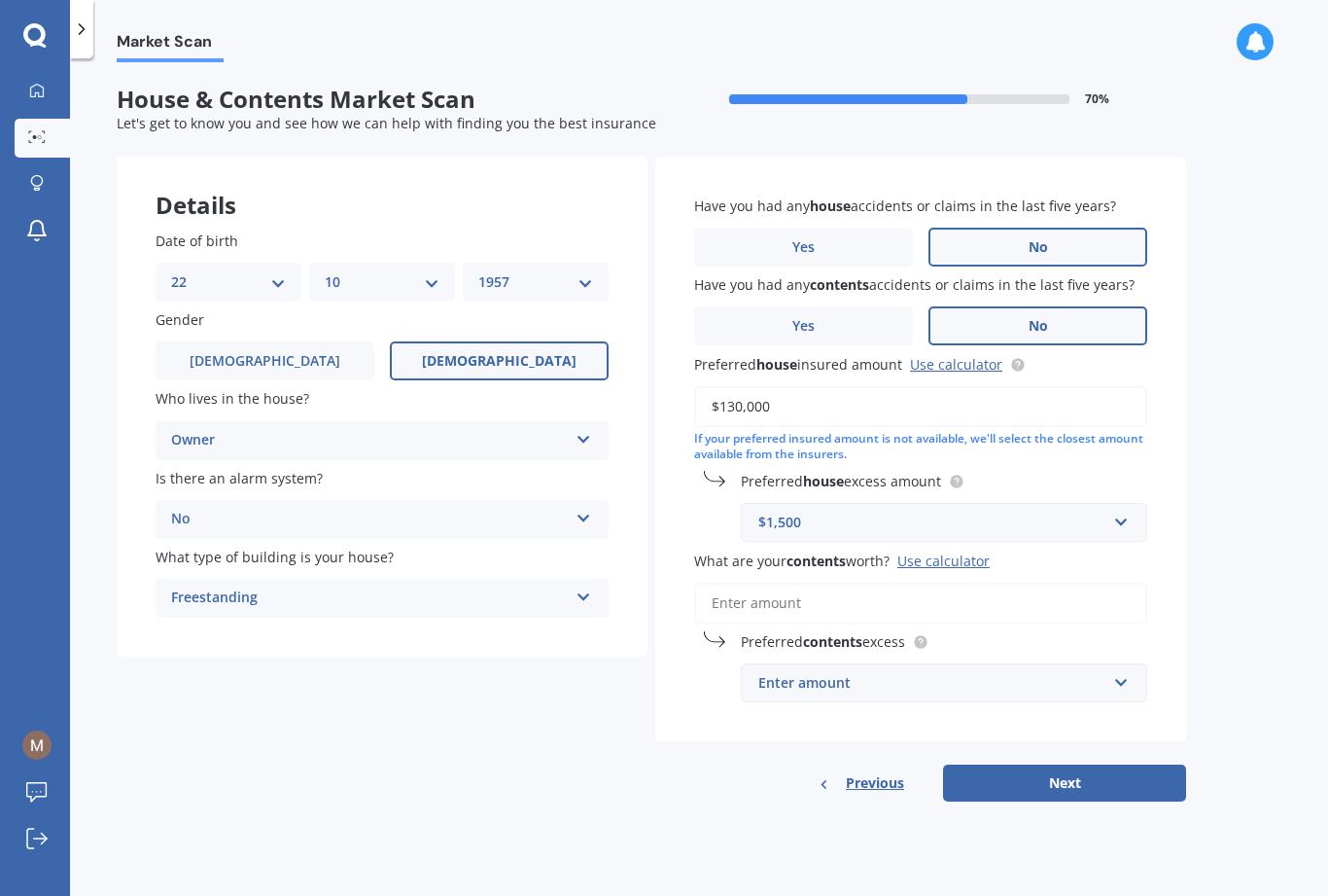
click at [995, 764] on button "Next" at bounding box center [1064, 783] width 243 height 37
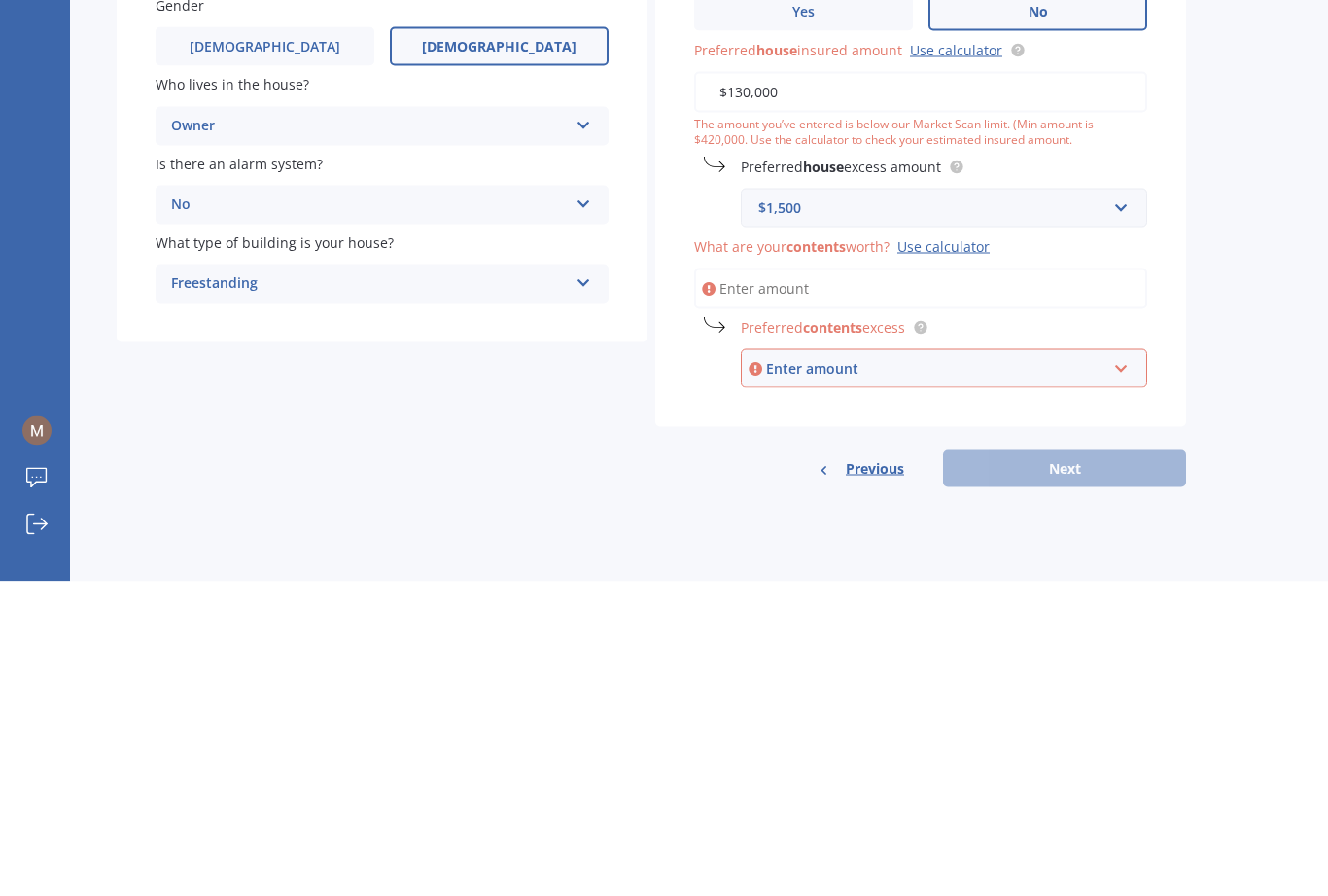
scroll to position [23, 0]
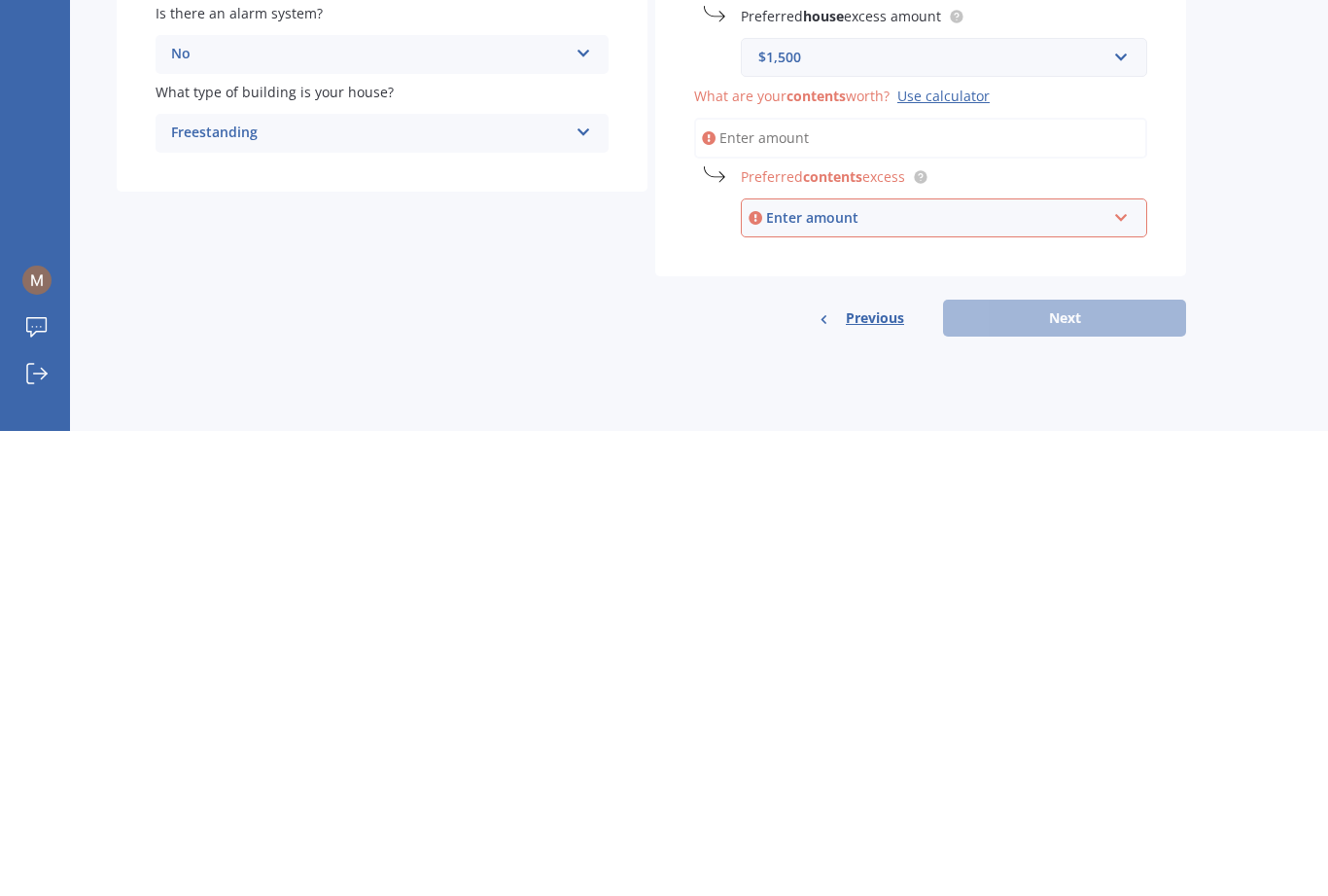
click at [995, 764] on div "Previous Next" at bounding box center [920, 783] width 531 height 37
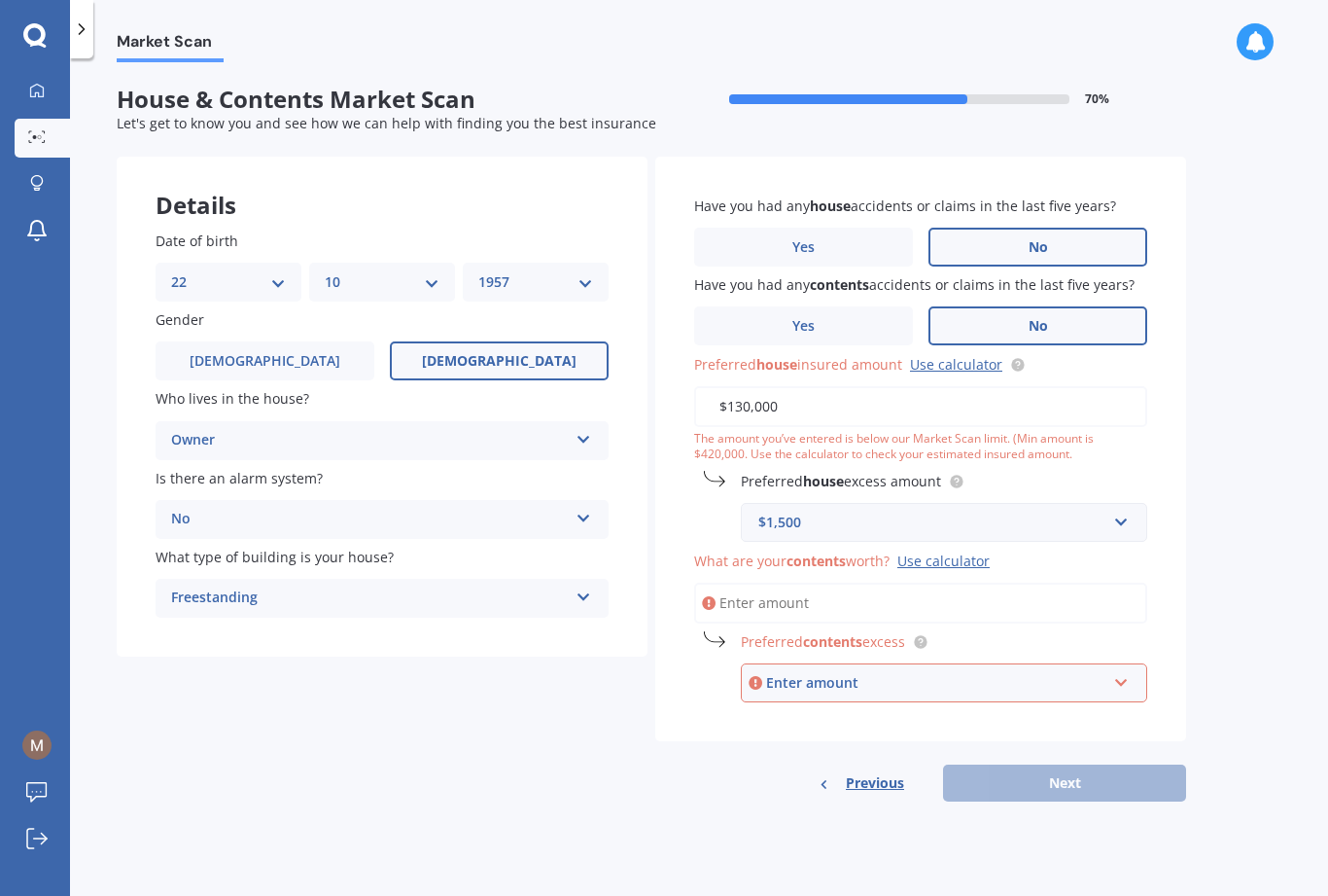
click at [995, 764] on div "Previous Next" at bounding box center [920, 783] width 531 height 37
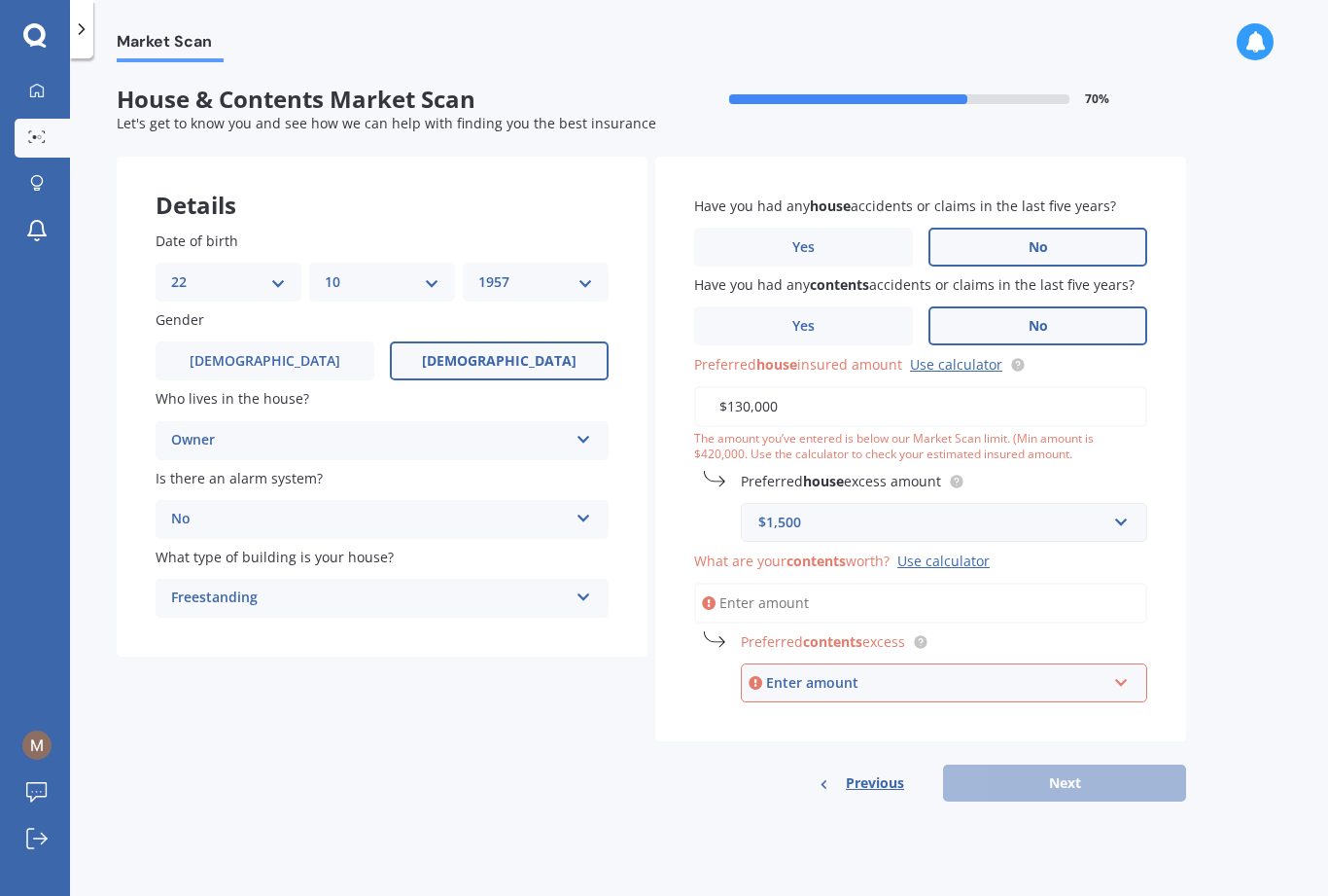
click at [995, 764] on div "Previous Next" at bounding box center [920, 783] width 531 height 37
click at [995, 735] on div "Market Scan House & Contents Market Scan 70 % Let's get to know you and see how…" at bounding box center [699, 480] width 1258 height 838
click at [964, 551] on div "Use calculator" at bounding box center [944, 560] width 93 height 19
click at [964, 583] on input "What are your contents worth? Use calculator" at bounding box center [920, 603] width 453 height 40
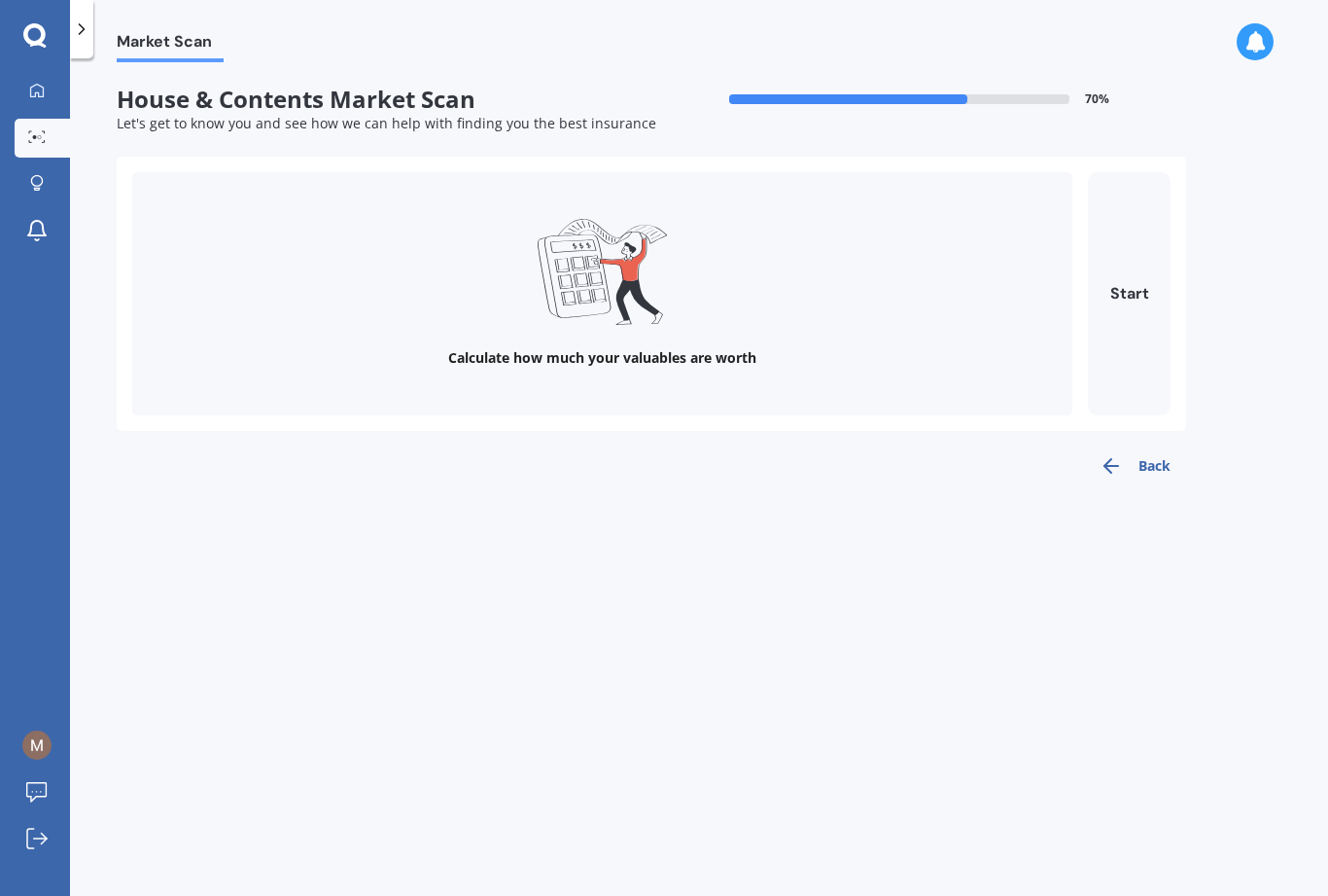
click at [995, 216] on button "Start" at bounding box center [1129, 293] width 83 height 243
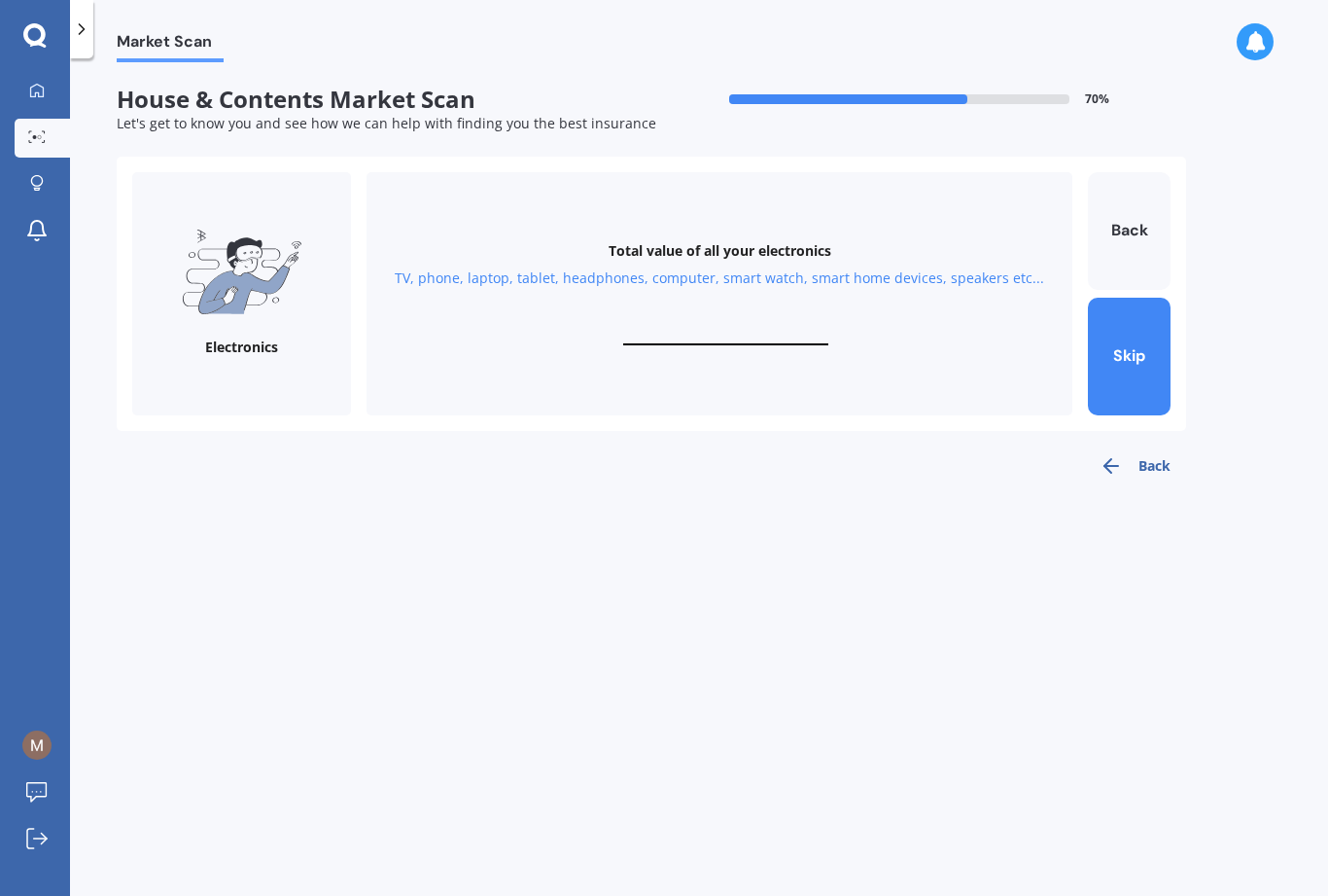
click at [744, 248] on div "Total value of all your electronics TV, phone, laptop, tablet, headphones, comp…" at bounding box center [719, 293] width 706 height 243
click at [752, 327] on input "text" at bounding box center [726, 336] width 205 height 19
type input "$21,000"
click at [995, 317] on button "Next" at bounding box center [1129, 356] width 83 height 118
click at [690, 245] on div "Total value of your personal items Clothes, shoes, hats, bags, make up, accesso…" at bounding box center [719, 293] width 706 height 243
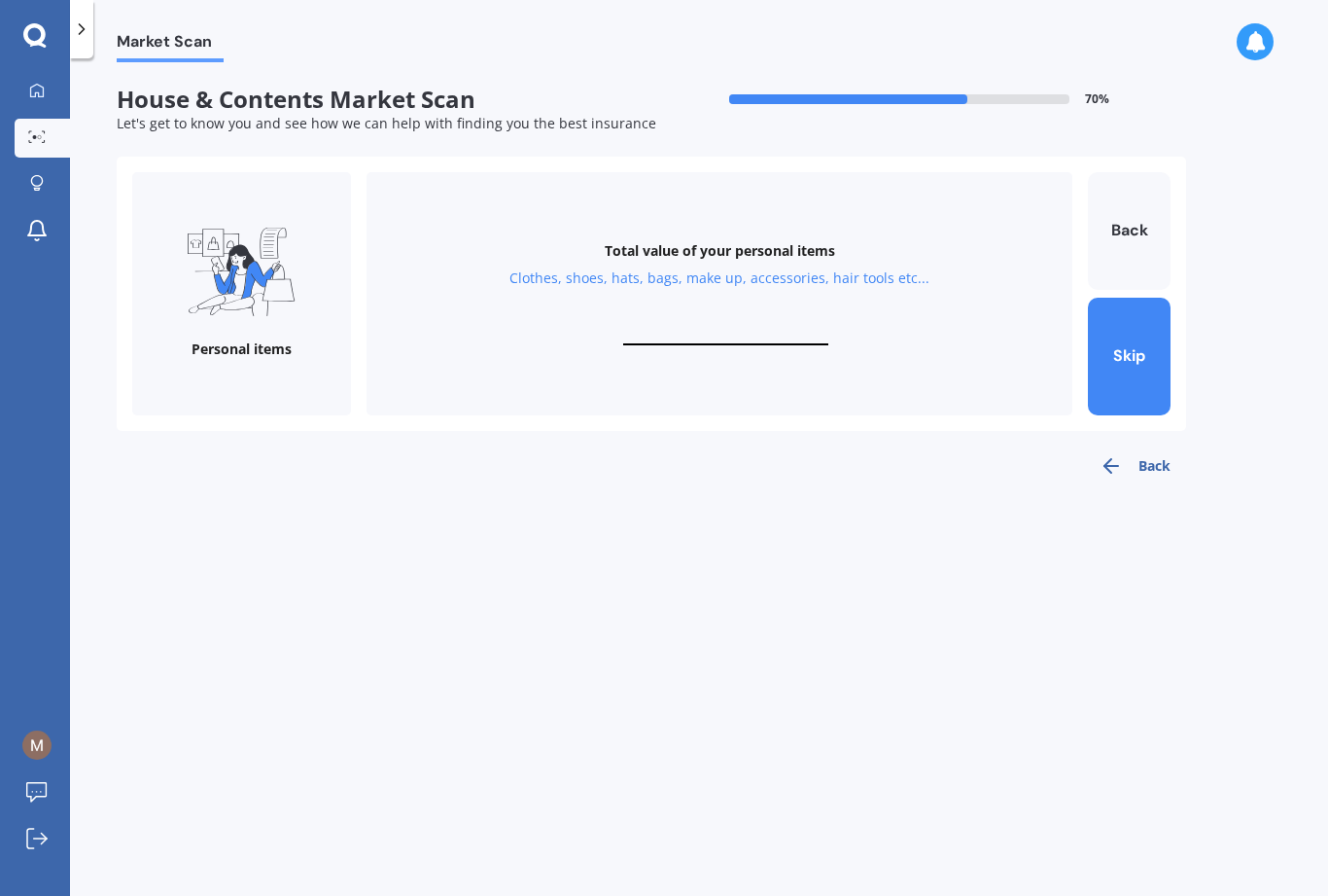
click at [727, 327] on input "text" at bounding box center [726, 336] width 205 height 19
type input "$25,000"
click at [995, 297] on button "Next" at bounding box center [1129, 356] width 83 height 118
click at [747, 256] on div "Total value of your valuables Bracelets, watches, rings, necklaces, broaches, c…" at bounding box center [719, 293] width 706 height 243
click at [738, 327] on input "text" at bounding box center [726, 336] width 205 height 19
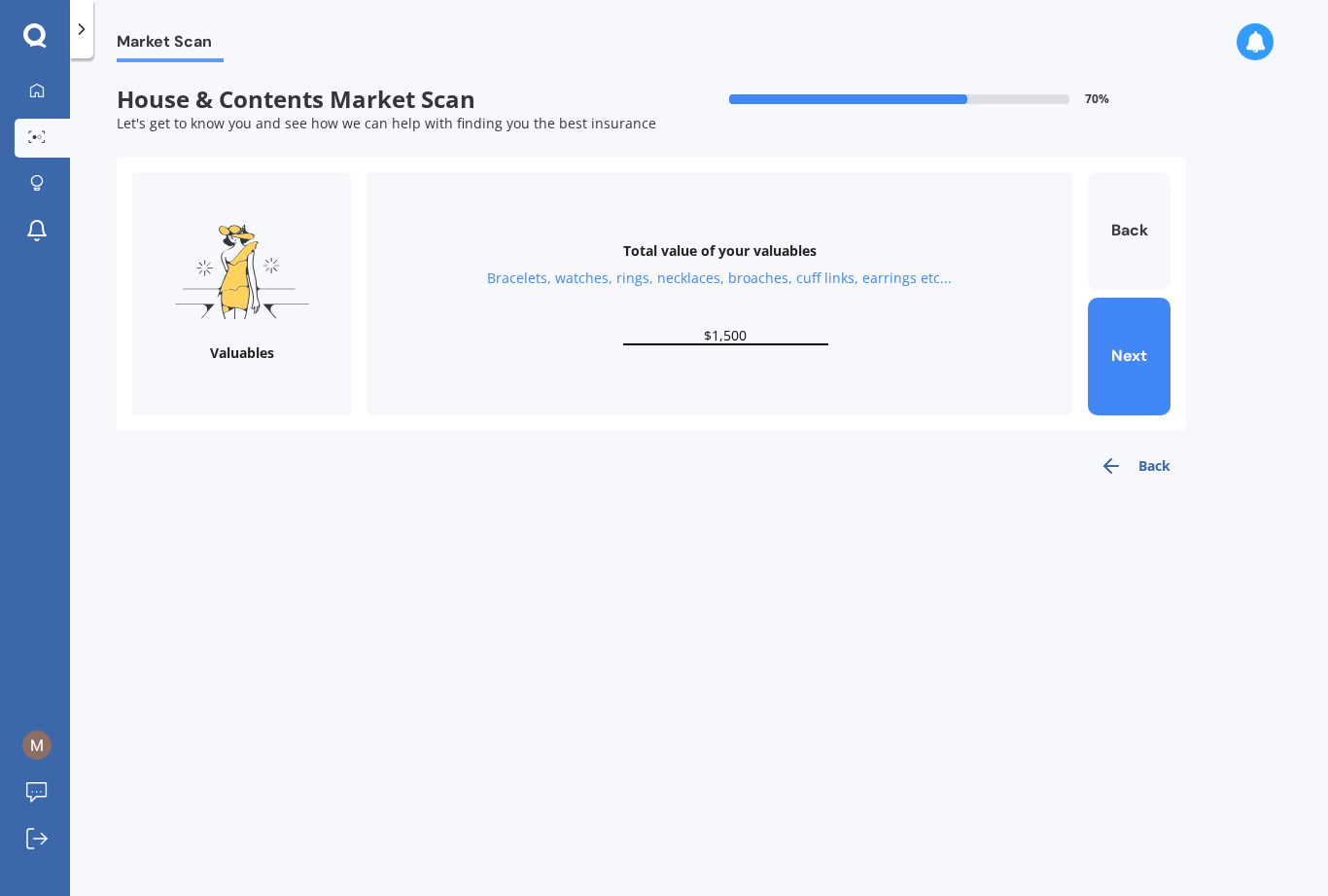
type input "$15,000"
click at [995, 297] on button "Next" at bounding box center [1129, 356] width 83 height 118
click at [714, 248] on div "Total value of your kitchen items Kitchen appliances, utensils, china, glasswar…" at bounding box center [719, 293] width 706 height 243
click at [754, 327] on input "text" at bounding box center [726, 336] width 205 height 19
type input "$29,000"
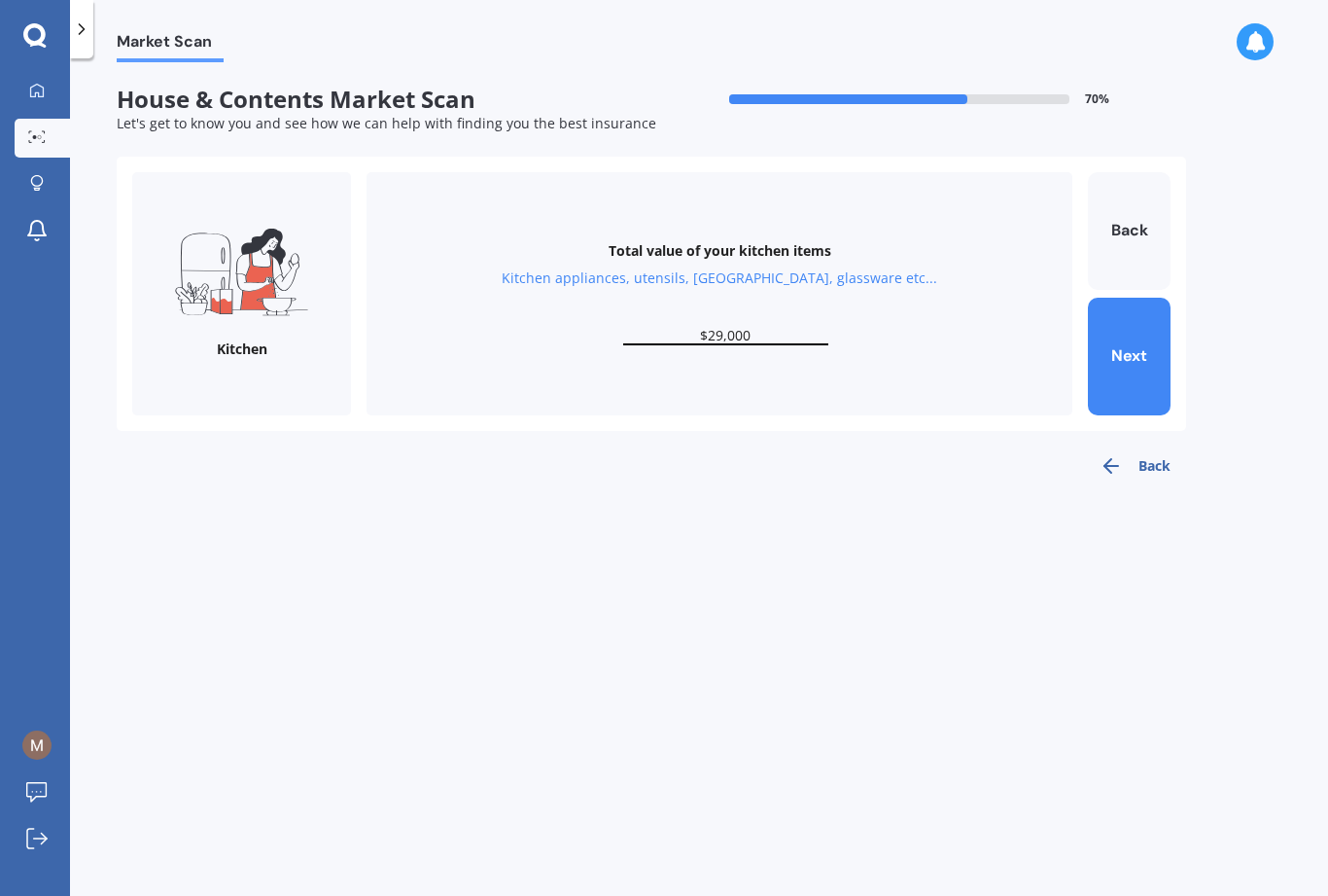
click at [995, 297] on button "Next" at bounding box center [1129, 356] width 83 height 118
click at [732, 255] on div "Total value of your furniture In your bedrooms, lounge, dining, bathroom, gamin…" at bounding box center [719, 293] width 706 height 243
click at [732, 327] on input "text" at bounding box center [726, 336] width 205 height 19
type input "$54,000"
click at [995, 297] on button "Next" at bounding box center [1129, 356] width 83 height 118
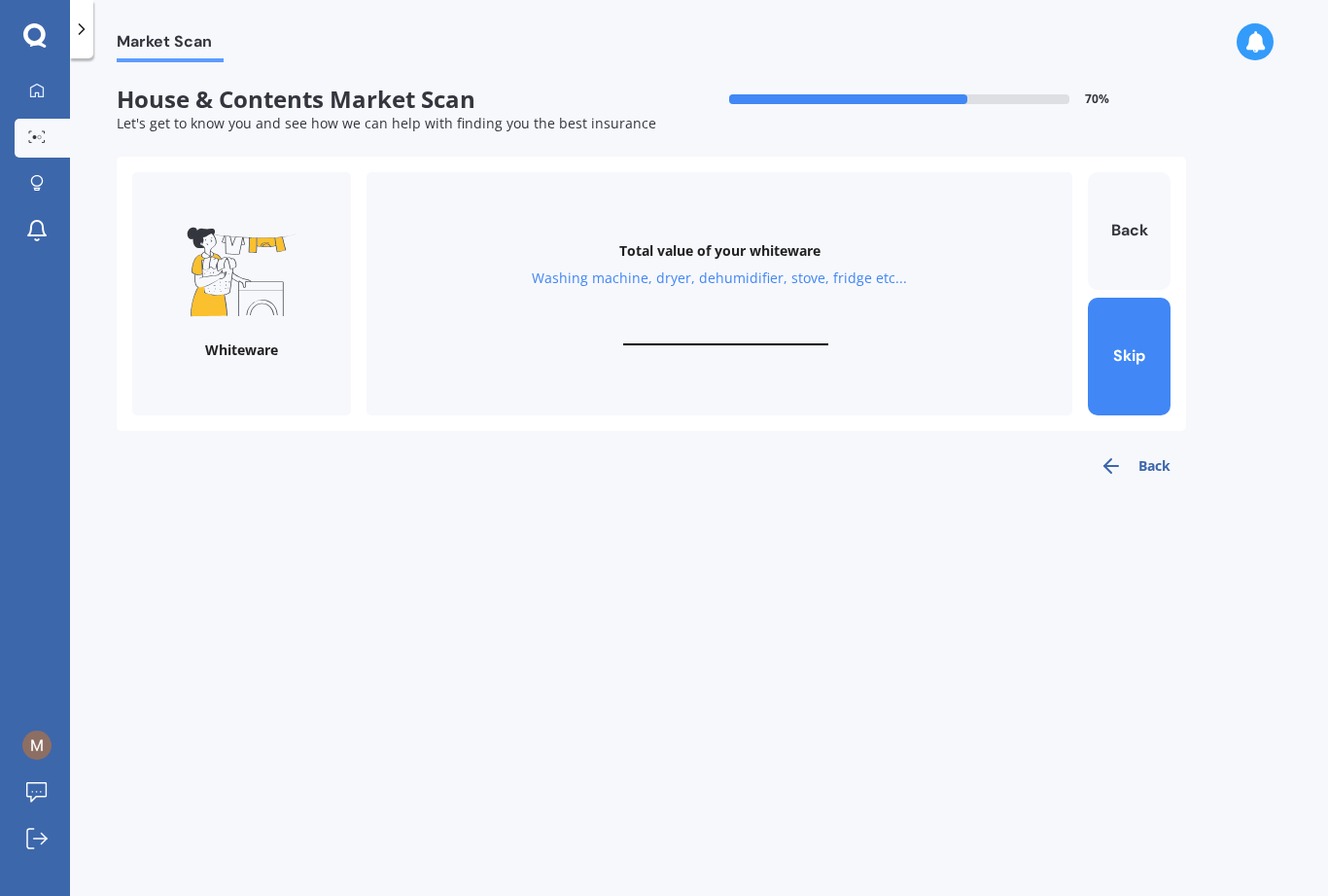
click at [741, 327] on input "text" at bounding box center [726, 336] width 205 height 19
type input "$30,000"
click at [995, 297] on button "Next" at bounding box center [1129, 356] width 83 height 118
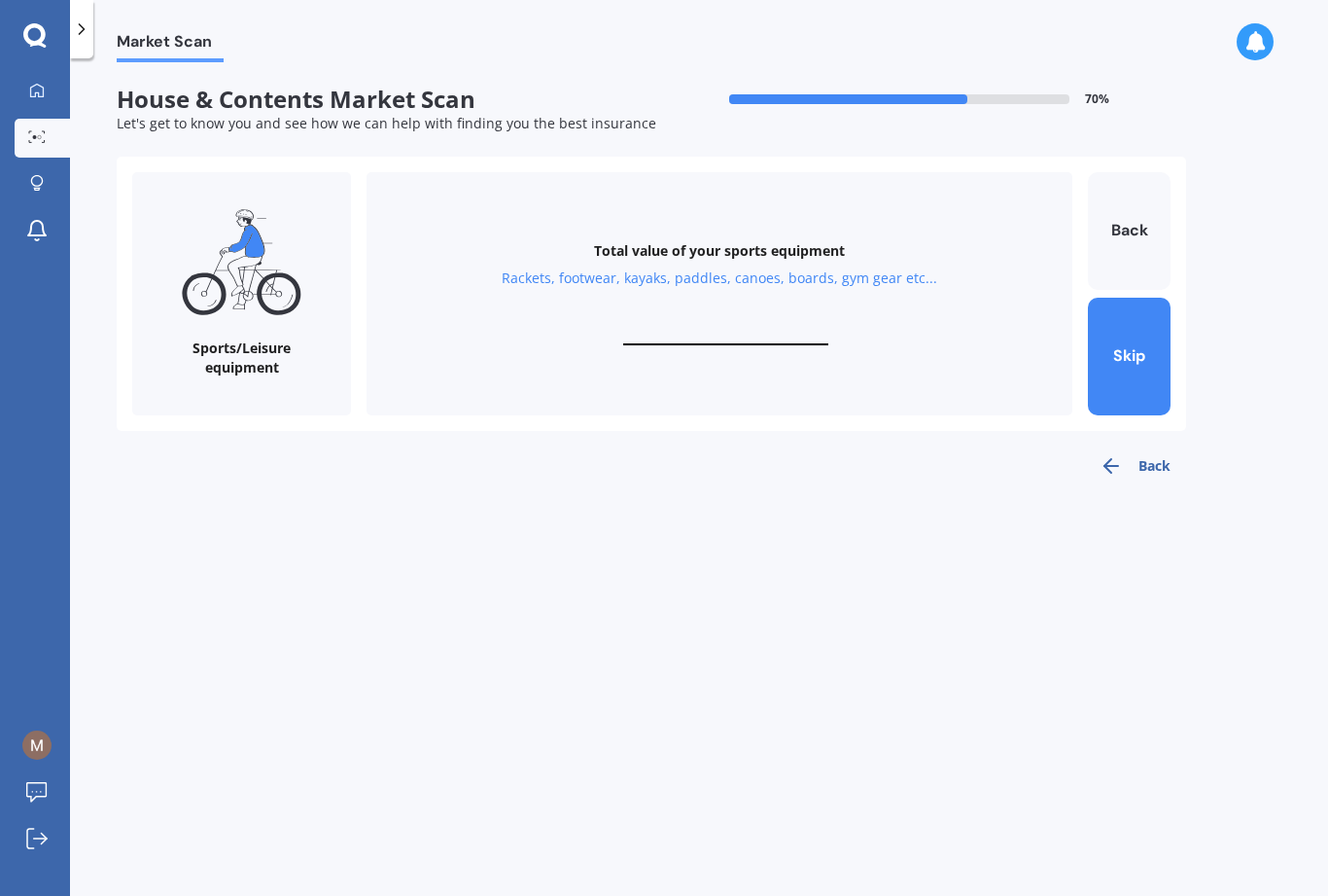
click at [690, 248] on div "Total value of your sports equipment Rackets, footwear, kayaks, paddles, canoes…" at bounding box center [719, 293] width 706 height 243
click at [753, 246] on div "Total value of your sports equipment Rackets, footwear, kayaks, paddles, canoes…" at bounding box center [719, 293] width 706 height 243
click at [757, 327] on input "text" at bounding box center [726, 336] width 205 height 19
type input "$15,000"
click at [995, 297] on button "Next" at bounding box center [1129, 356] width 83 height 118
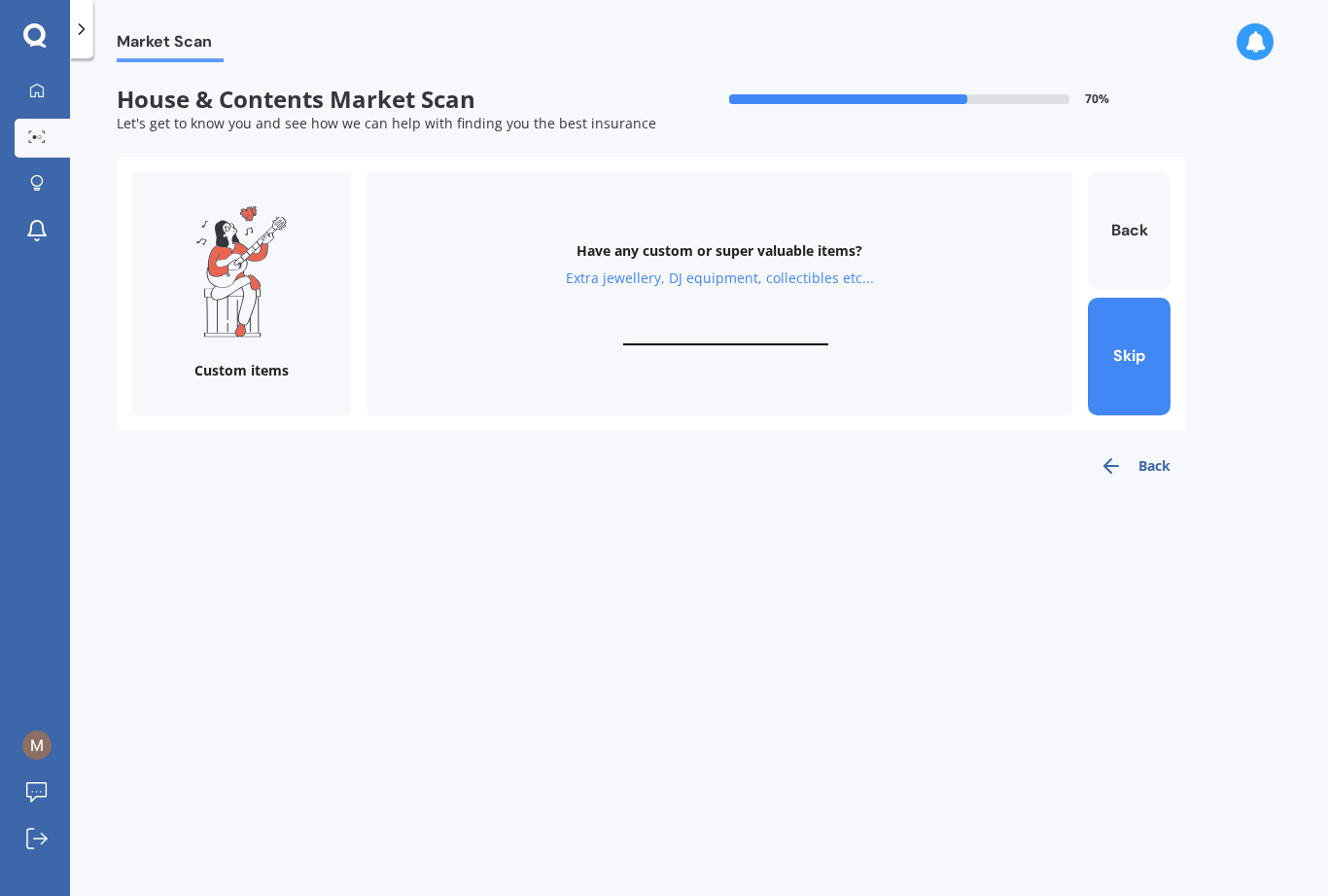
click at [995, 297] on button "Skip" at bounding box center [1129, 356] width 83 height 118
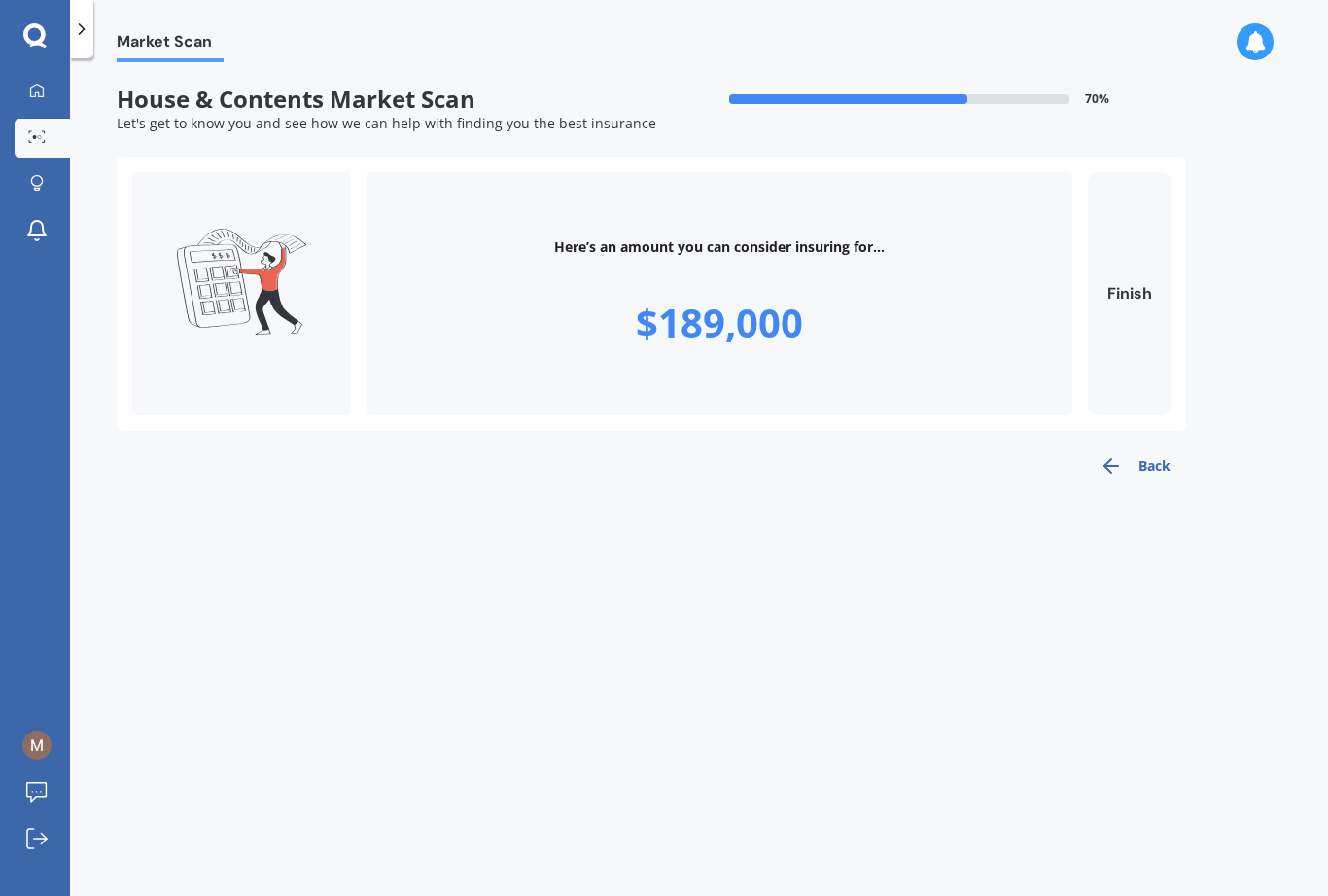
click at [995, 446] on button "Back" at bounding box center [1135, 466] width 102 height 39
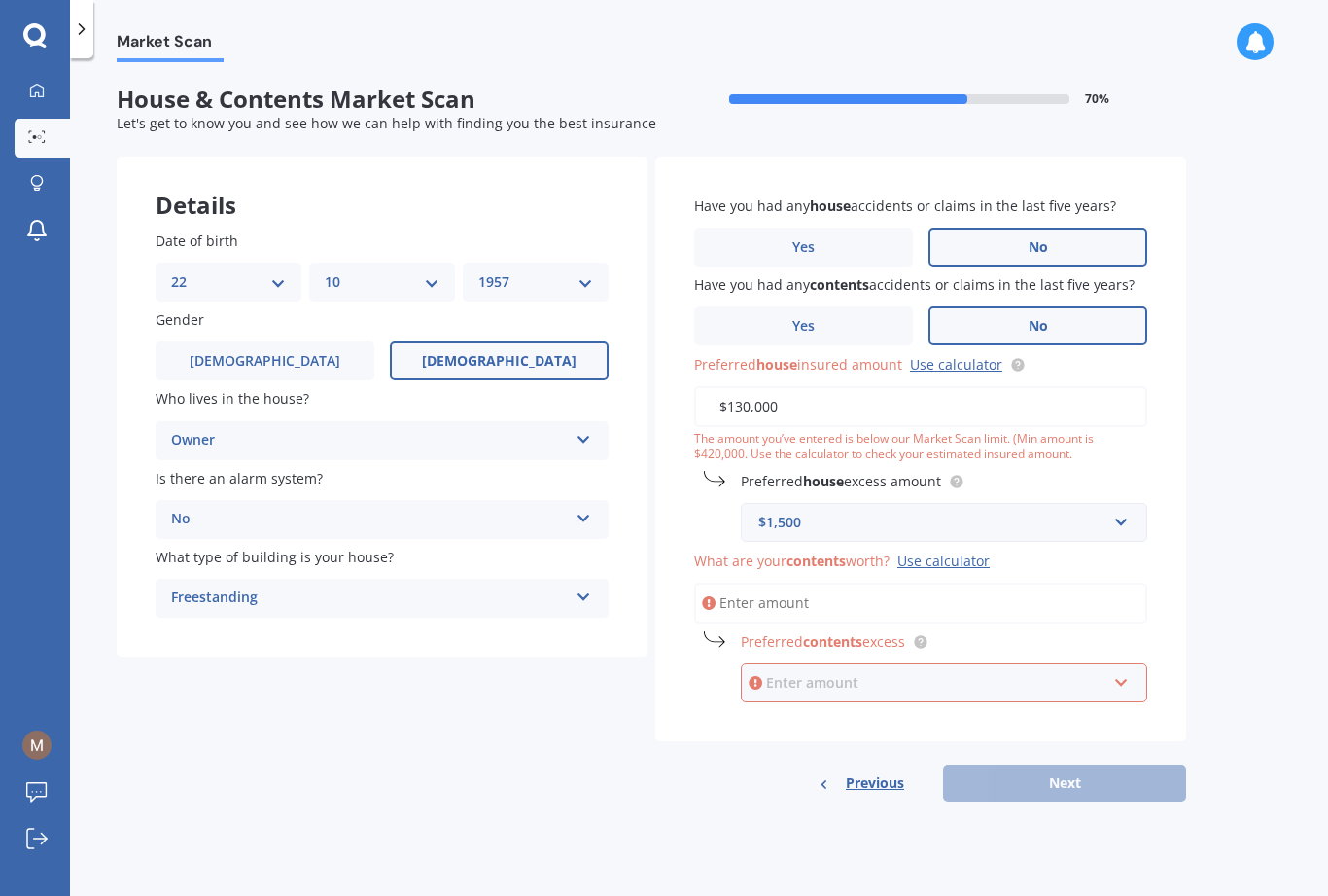
click at [960, 665] on input "text" at bounding box center [937, 683] width 389 height 37
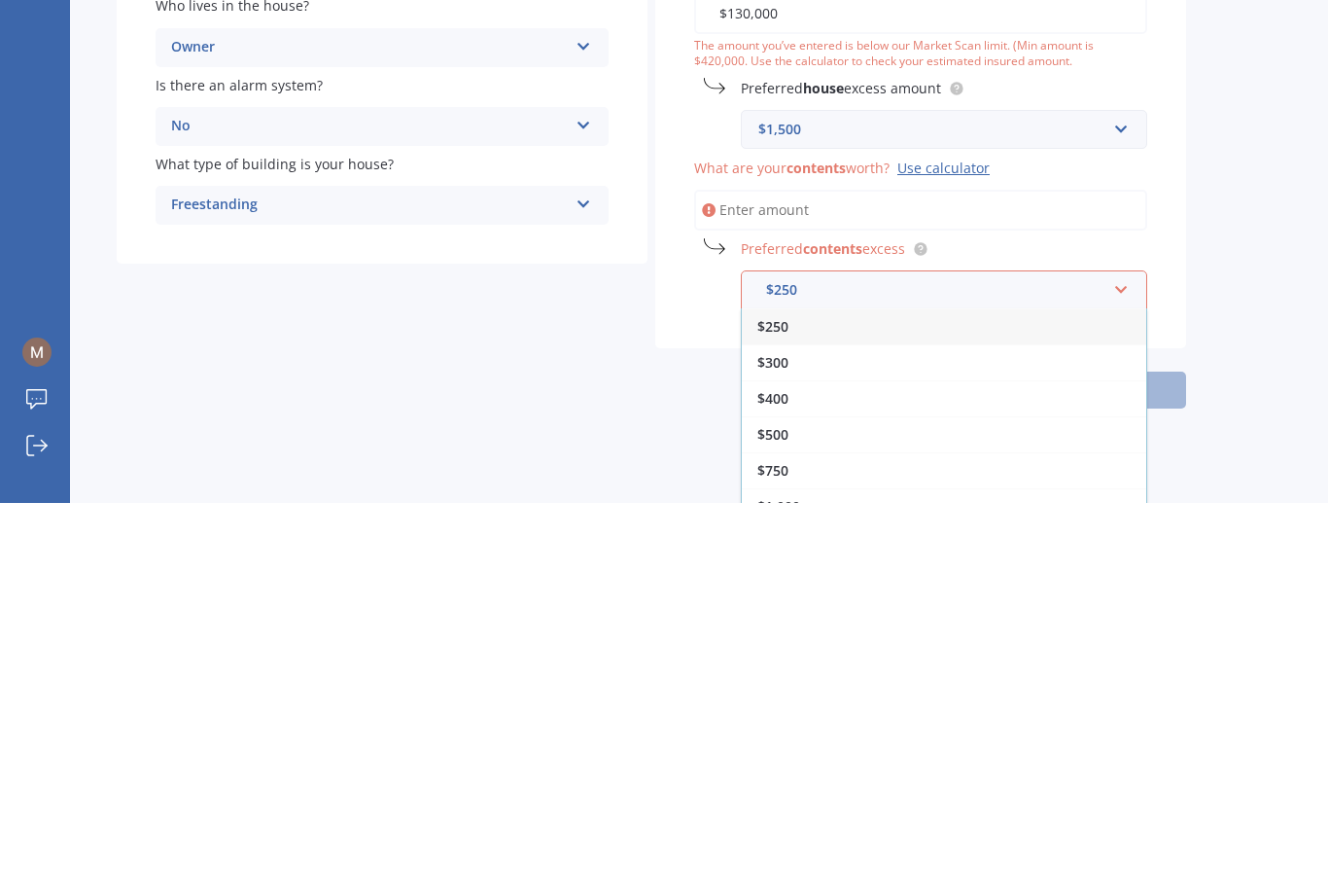
click at [515, 317] on div "Details Date of birth DD 01 02 03 04 05 06 07 08 09 10 11 12 13 14 15 16 17 18 …" at bounding box center [652, 479] width 1070 height 645
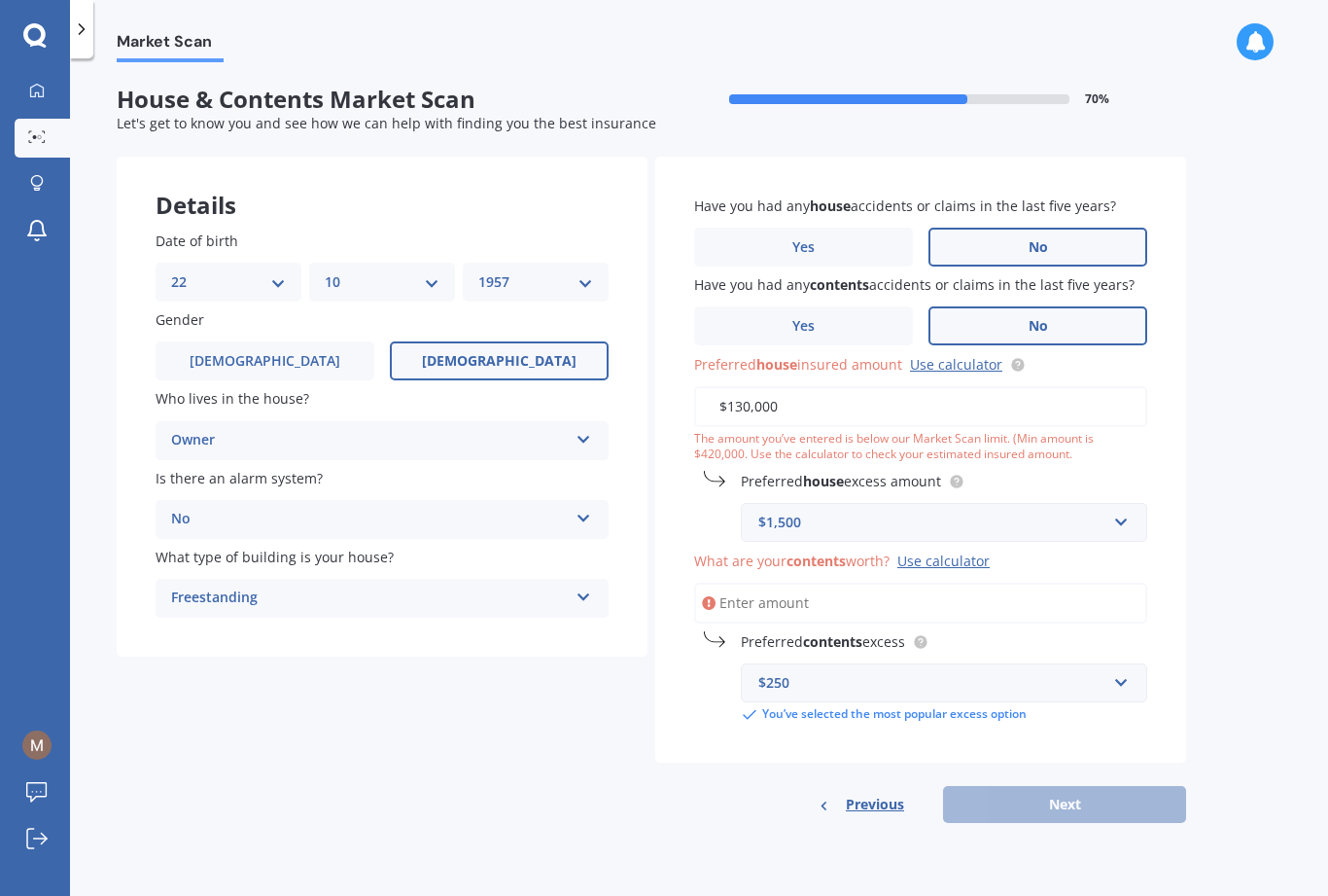
click at [944, 583] on input "What are your contents worth? Use calculator" at bounding box center [920, 603] width 453 height 40
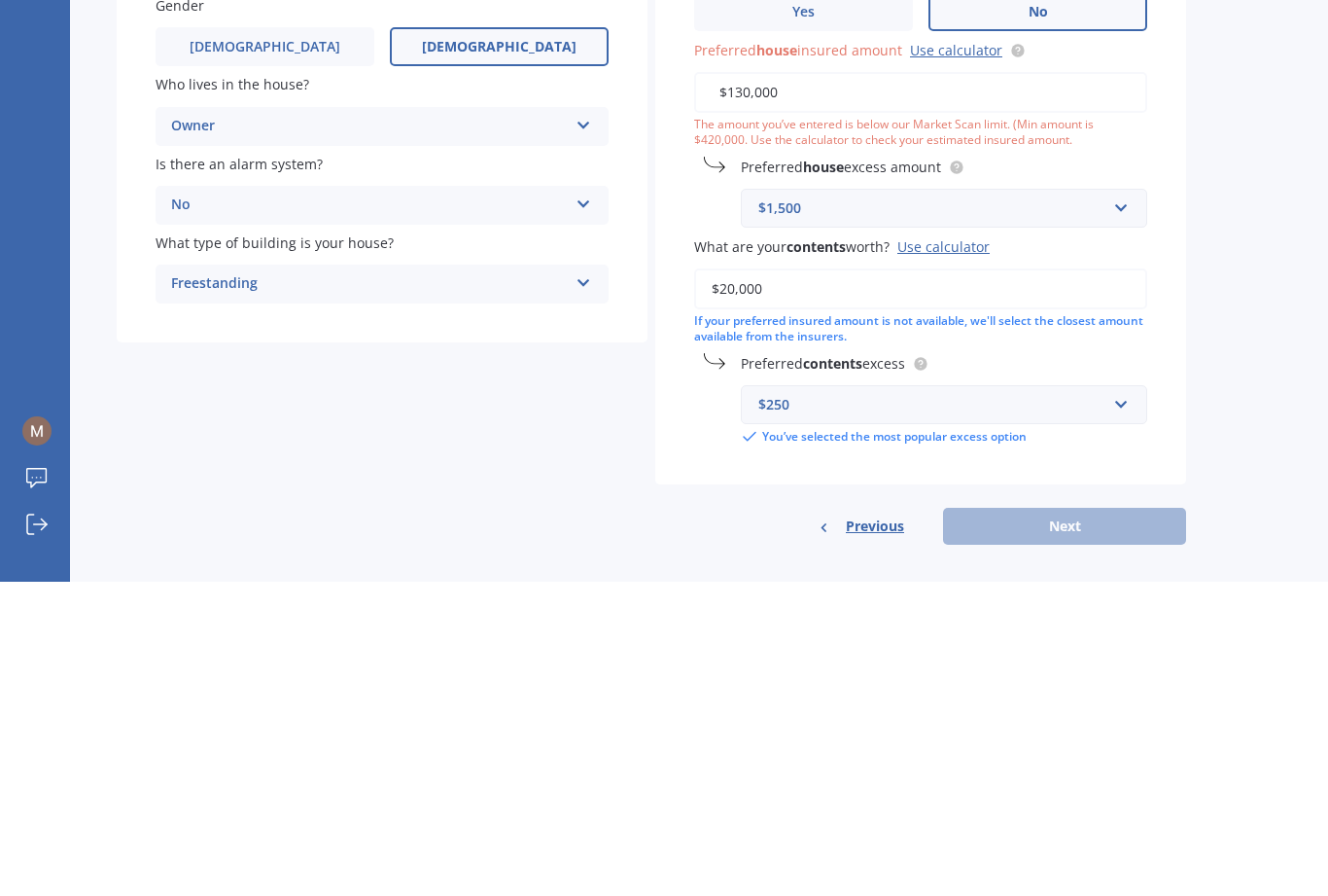
type input "$200,000"
click at [995, 700] on input "text" at bounding box center [937, 719] width 389 height 37
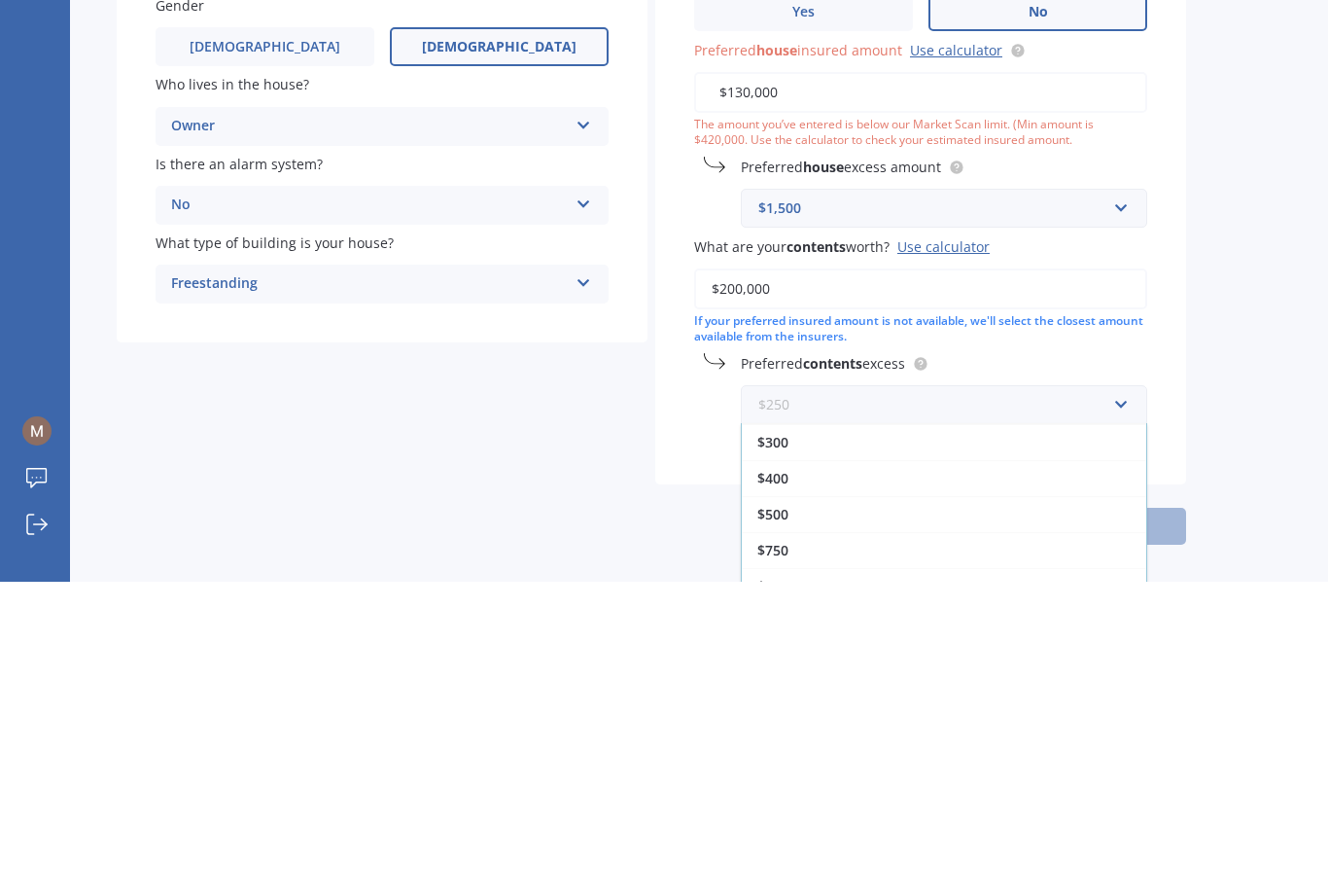
scroll to position [35, 0]
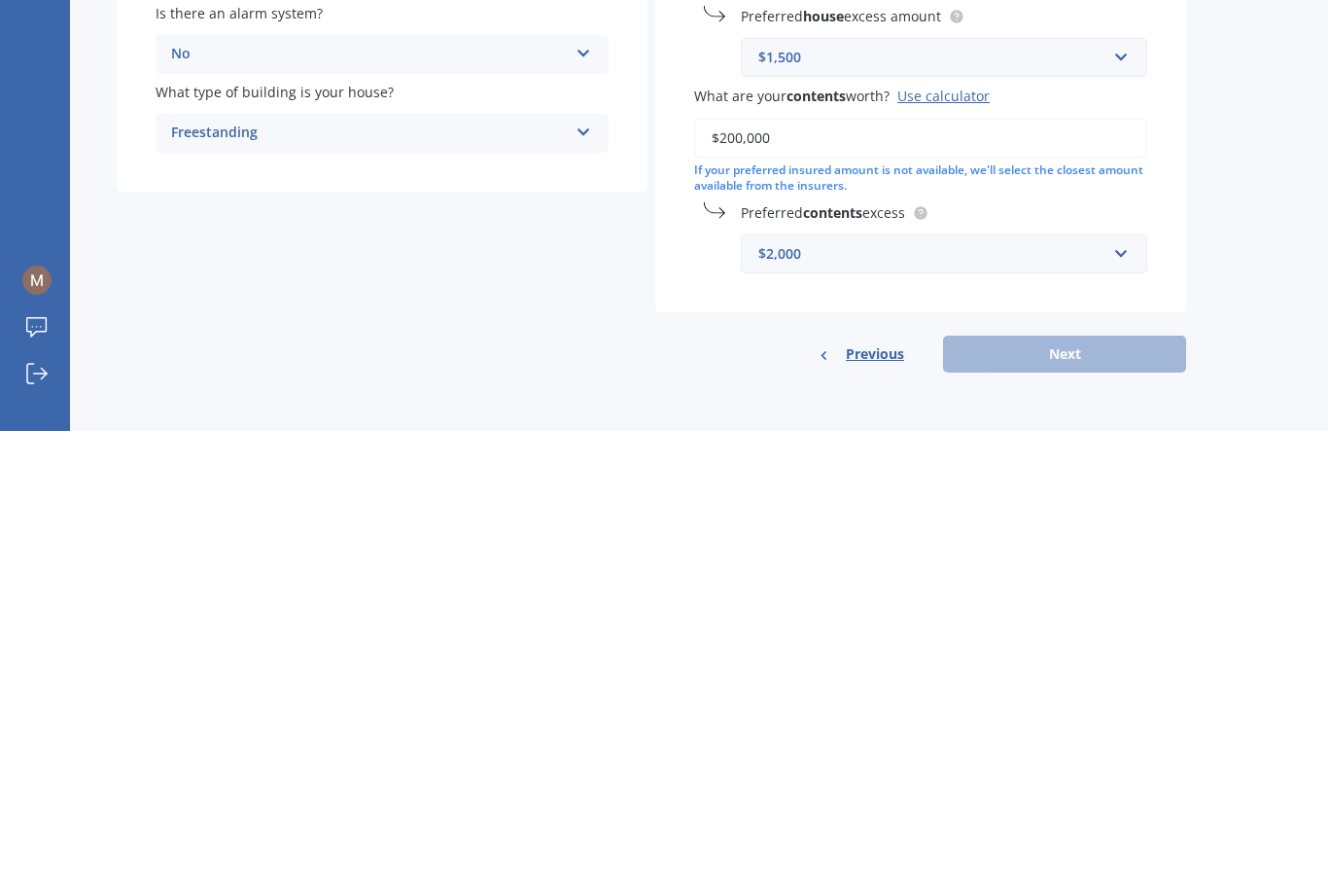
click at [995, 800] on div "Previous Next" at bounding box center [920, 819] width 531 height 37
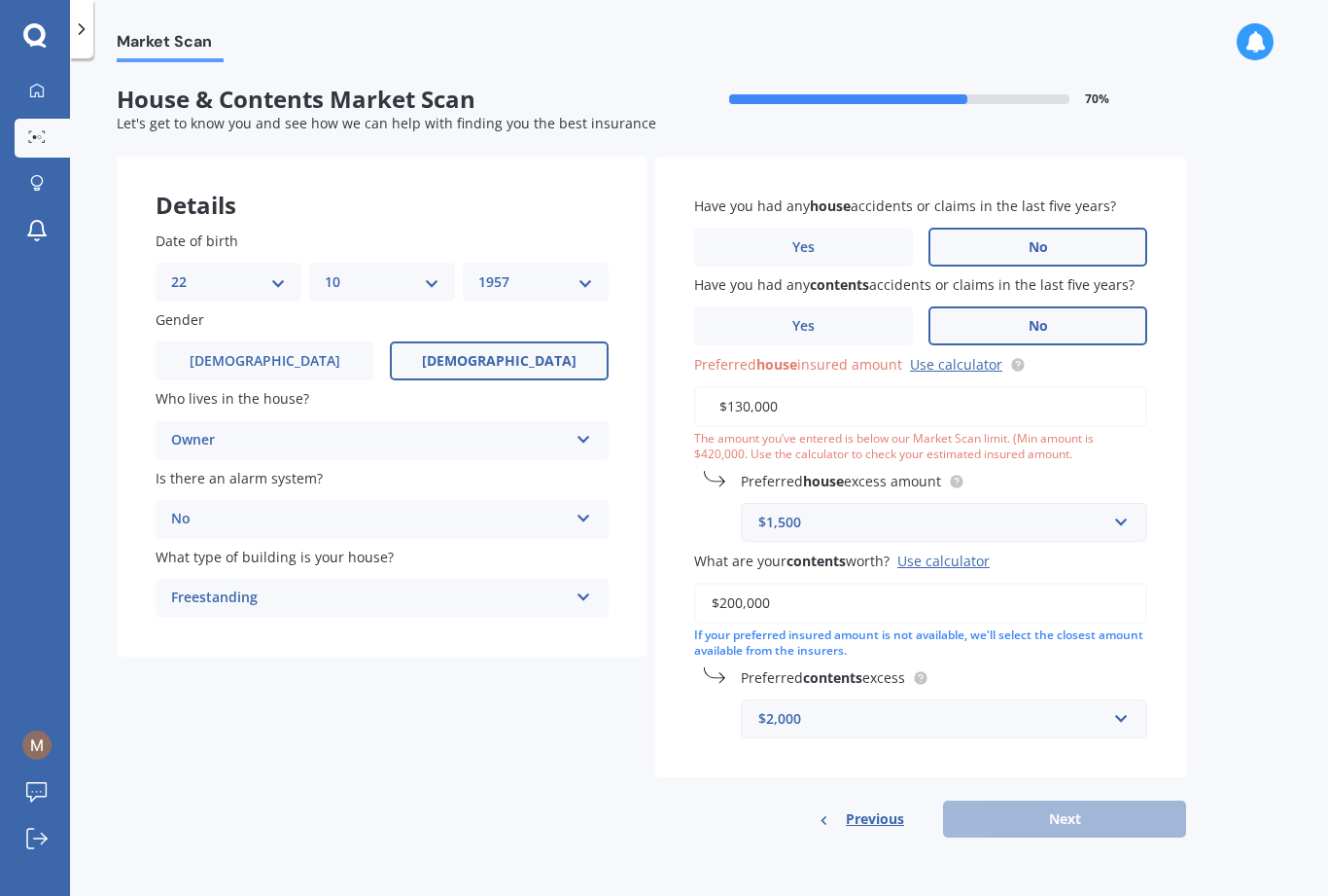
click at [995, 800] on div "Previous Next" at bounding box center [920, 819] width 531 height 37
click at [785, 386] on input "$130,000" at bounding box center [920, 406] width 453 height 40
type input "$1,300,000"
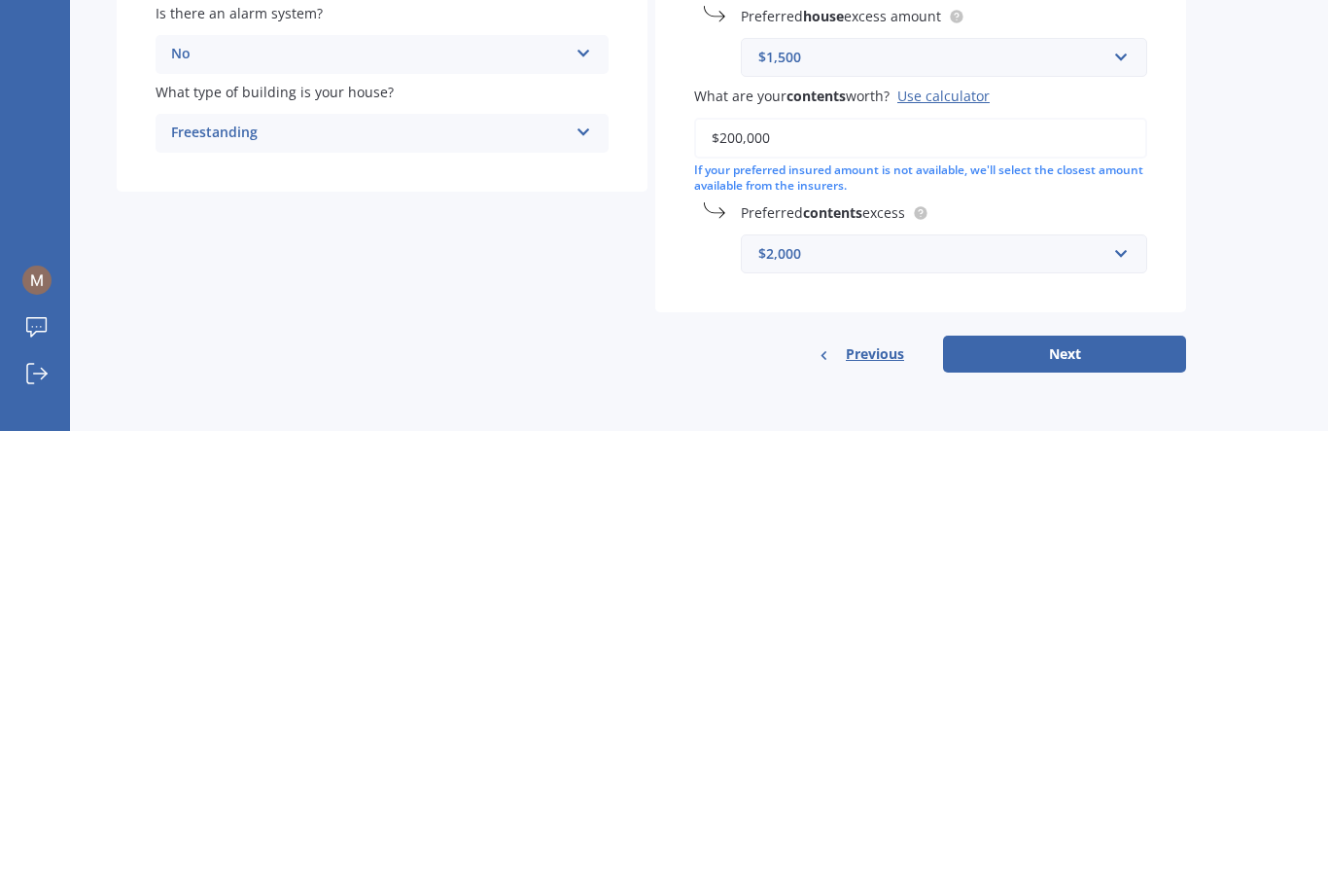
click at [995, 800] on button "Next" at bounding box center [1064, 819] width 243 height 37
select select "22"
select select "10"
select select "1957"
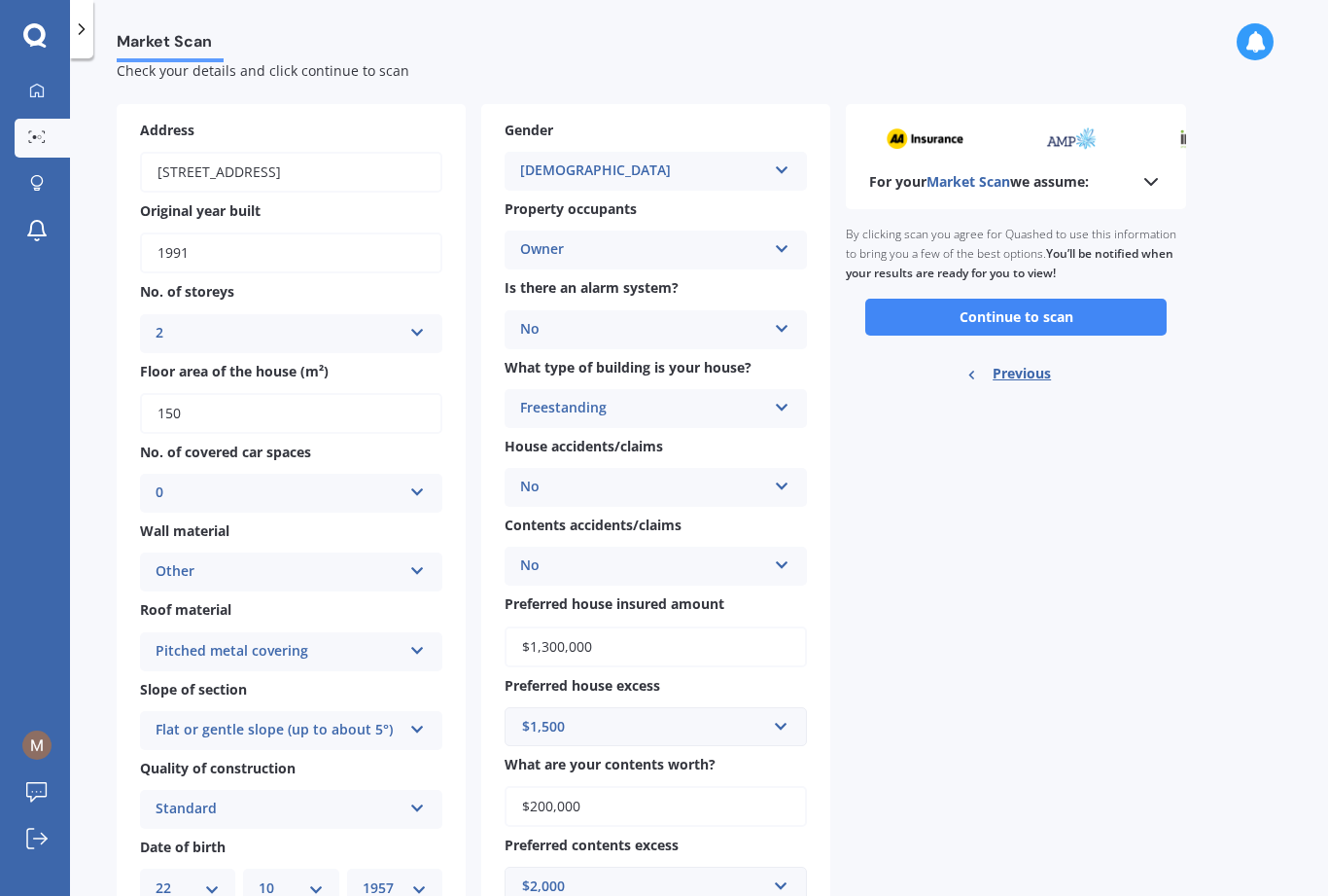
scroll to position [51, 0]
click at [995, 299] on button "Continue to scan" at bounding box center [1016, 318] width 301 height 37
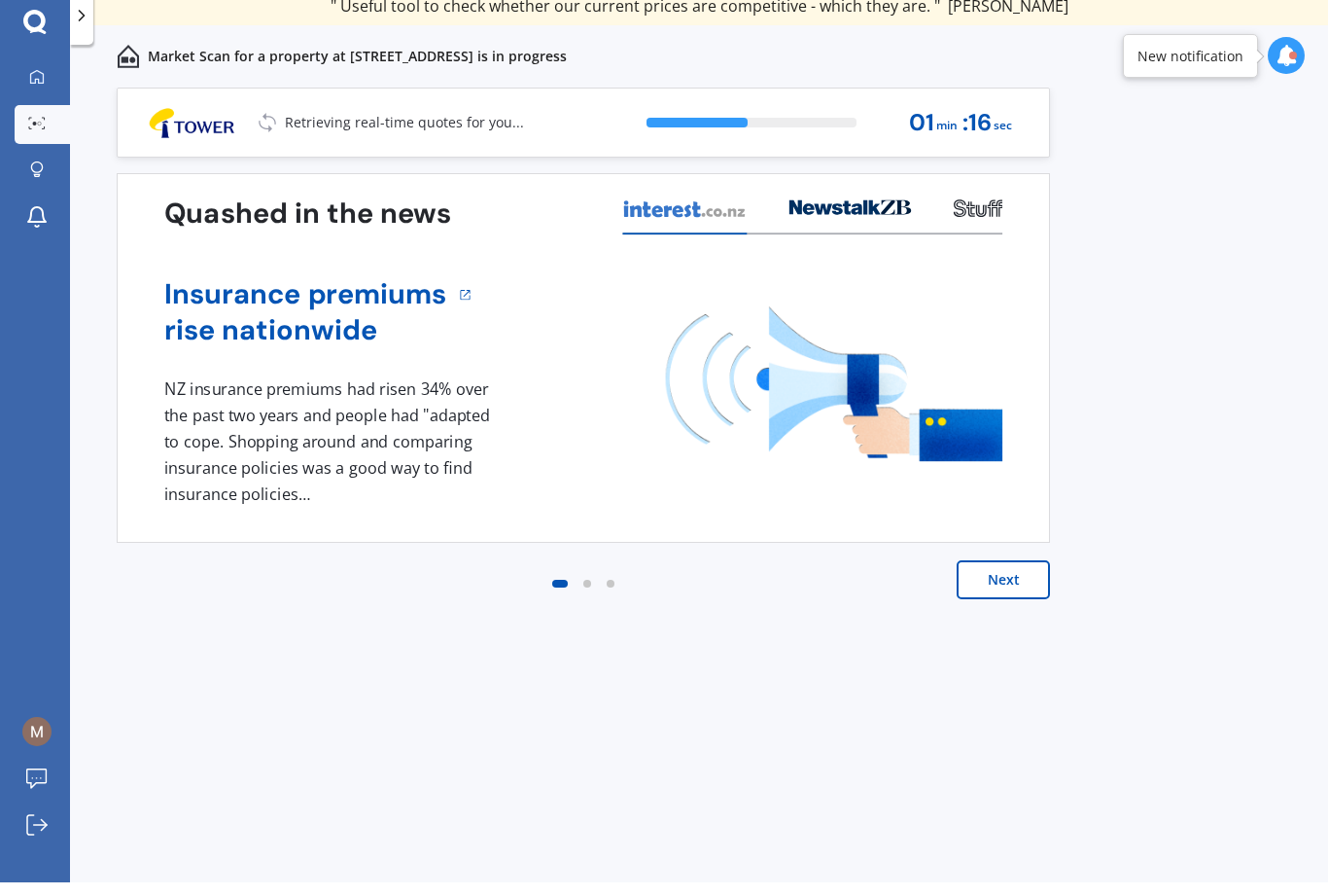
scroll to position [58, 0]
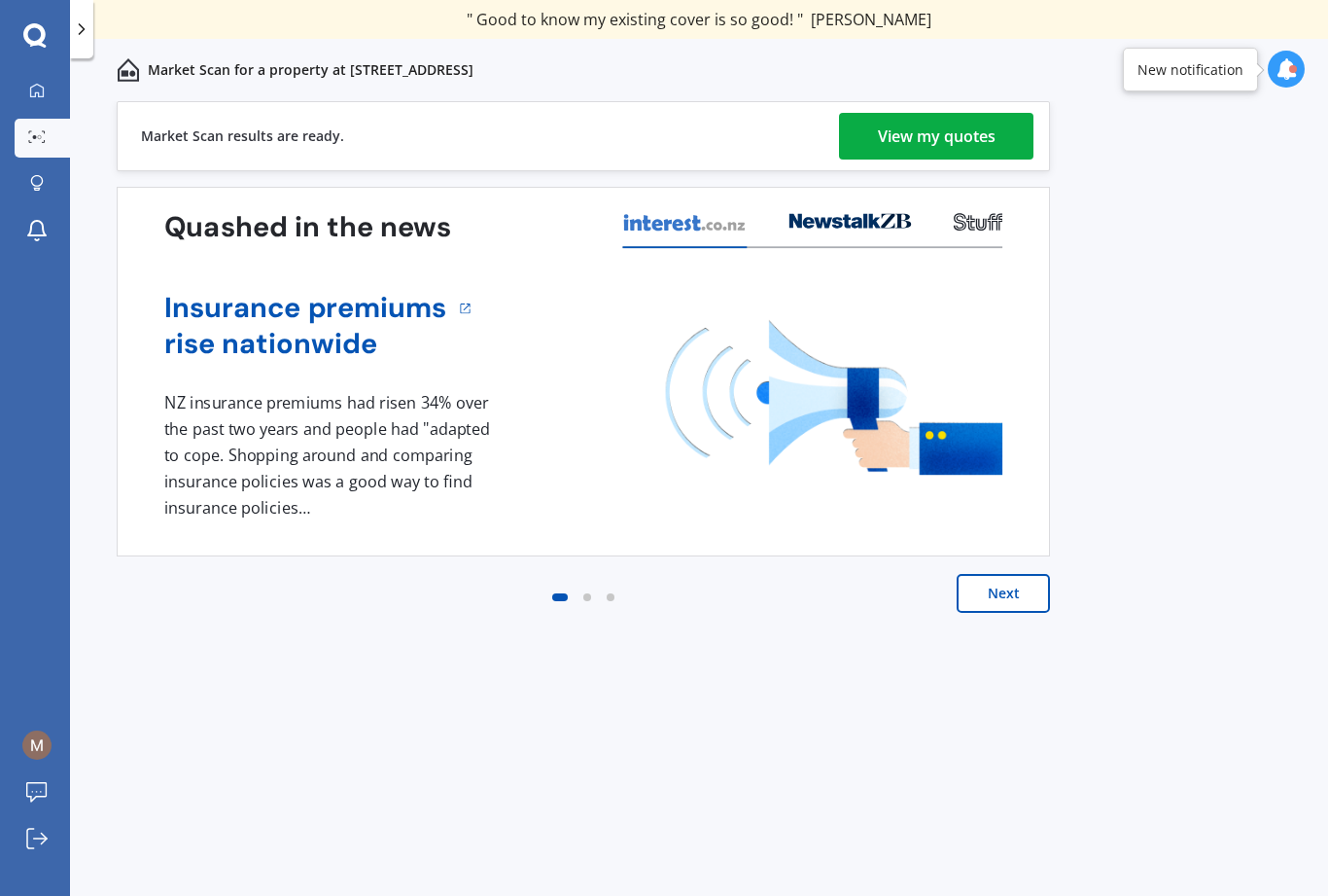
click at [953, 113] on div "View my quotes" at bounding box center [937, 136] width 118 height 46
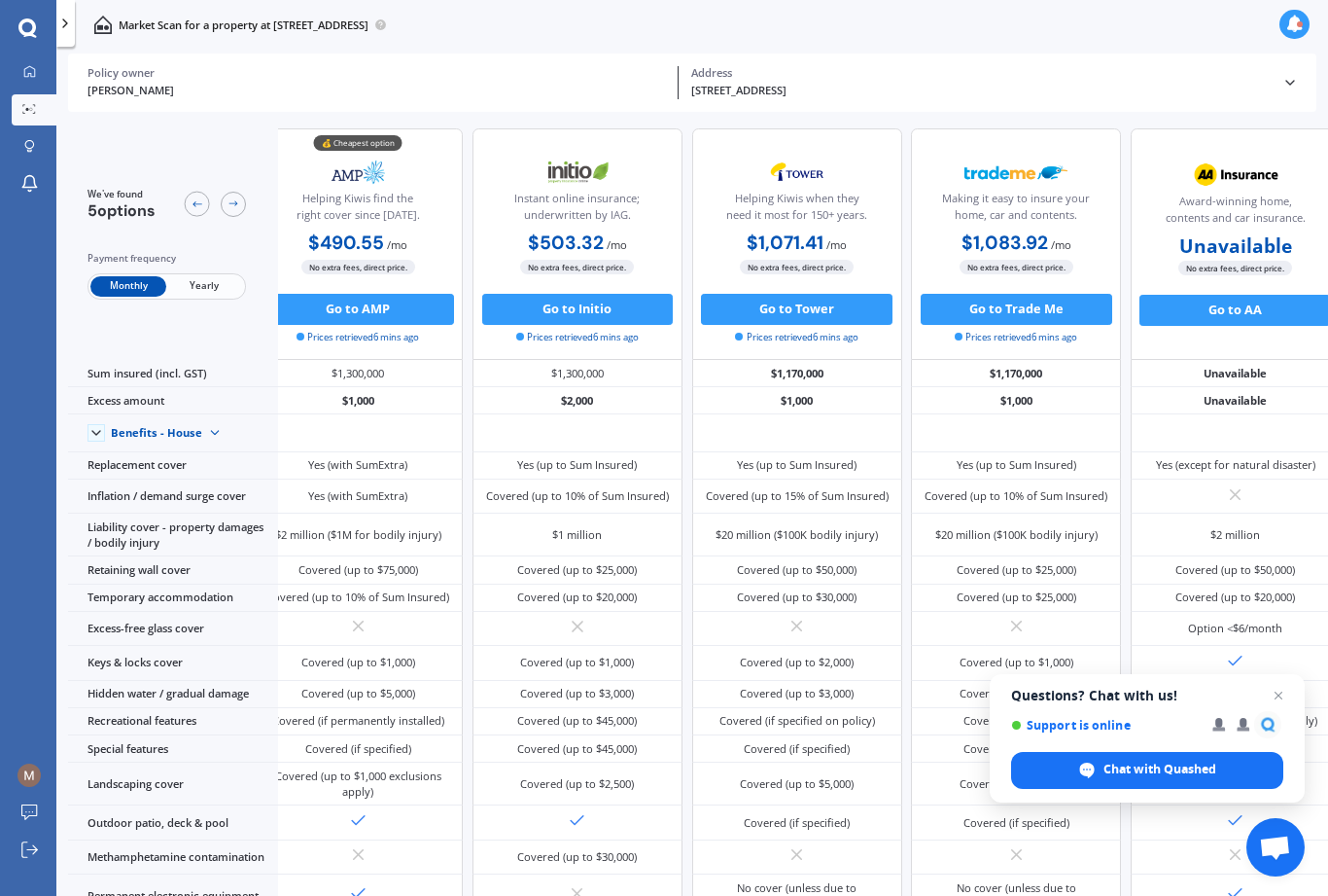
scroll to position [0, 32]
click at [203, 251] on div "Payment frequency Monthly Yearly" at bounding box center [166, 275] width 158 height 48
click at [221, 277] on span "Yearly" at bounding box center [204, 287] width 76 height 21
click at [116, 277] on span "Monthly" at bounding box center [128, 287] width 76 height 21
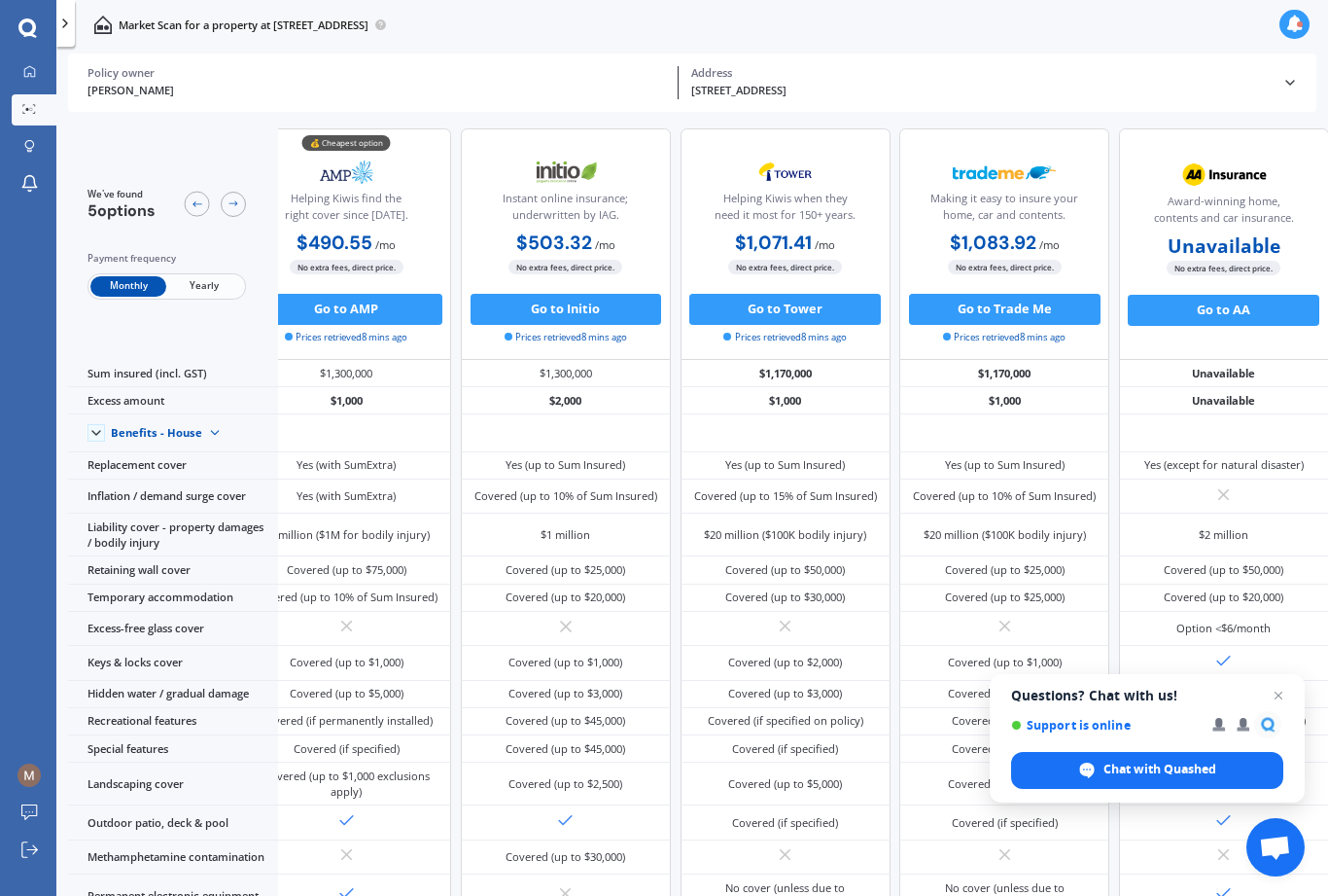
scroll to position [0, 45]
click at [227, 420] on img at bounding box center [215, 433] width 26 height 26
click at [221, 480] on span "Benefits - Contents" at bounding box center [172, 487] width 96 height 15
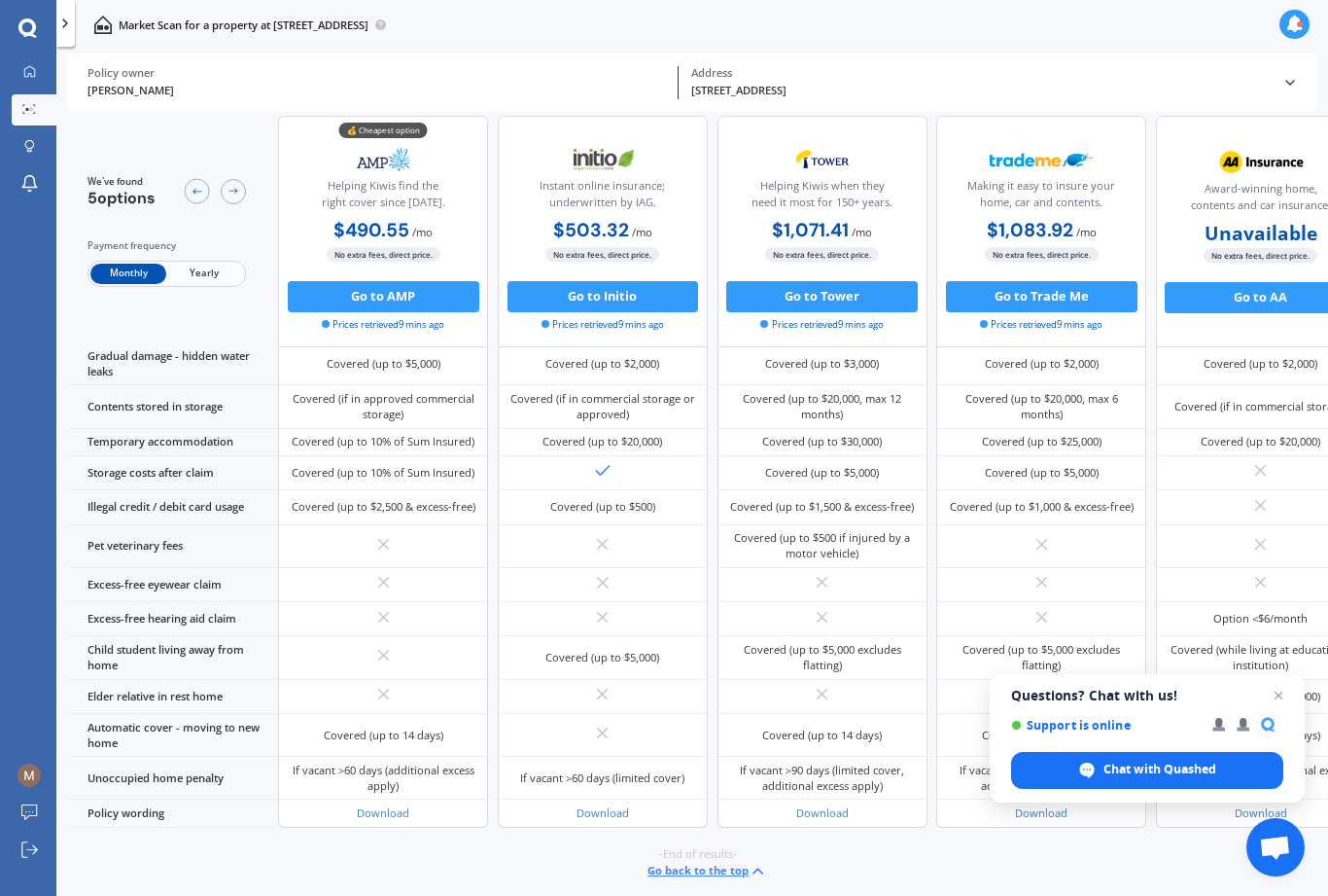
scroll to position [1457, 0]
click at [733, 878] on button "Go back to the top" at bounding box center [708, 870] width 120 height 19
click at [736, 880] on div "-End of results- Go back to the top" at bounding box center [698, 864] width 1260 height 72
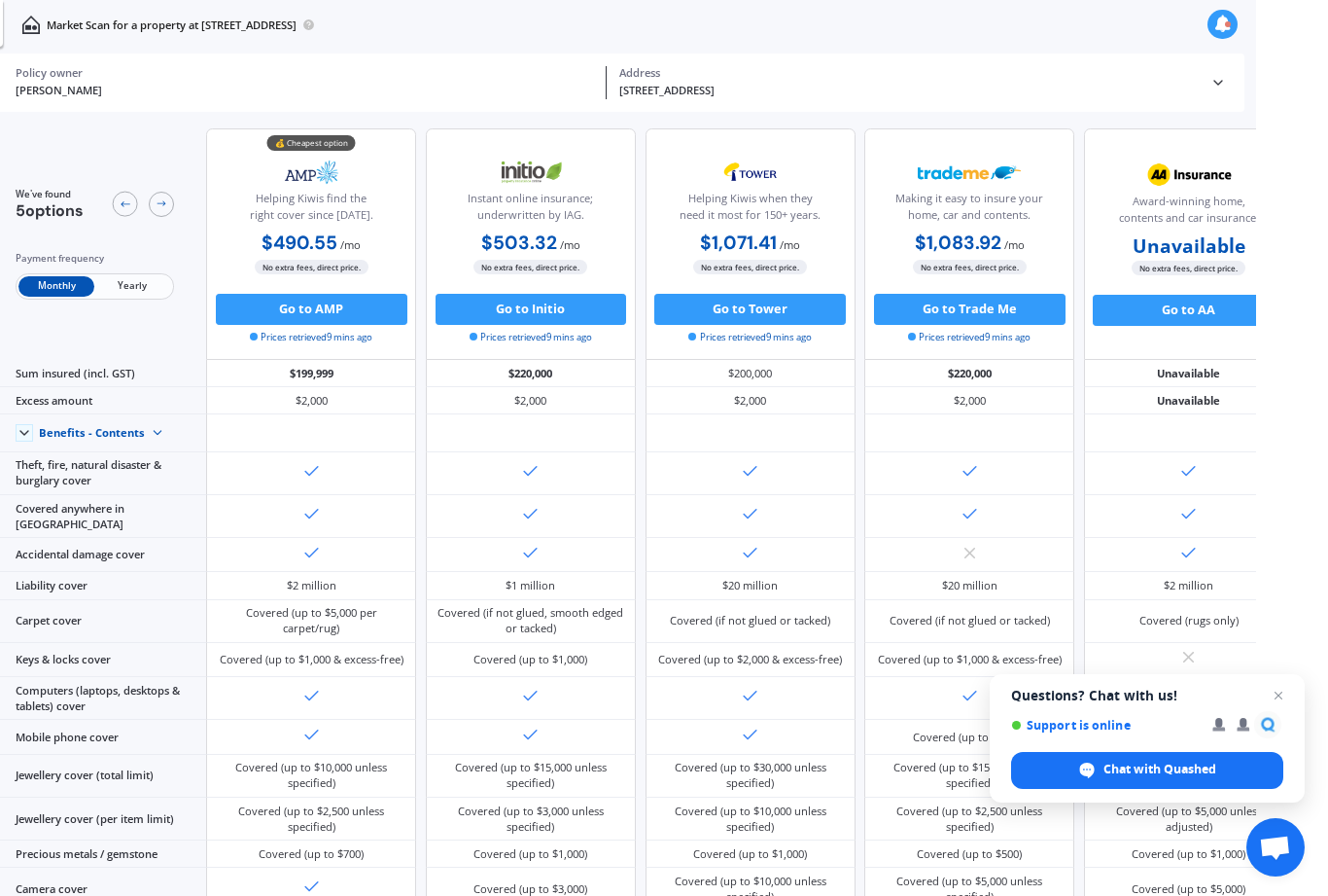
scroll to position [0, 72]
click at [995, 772] on div "Chat with Quashed" at bounding box center [1147, 771] width 273 height 37
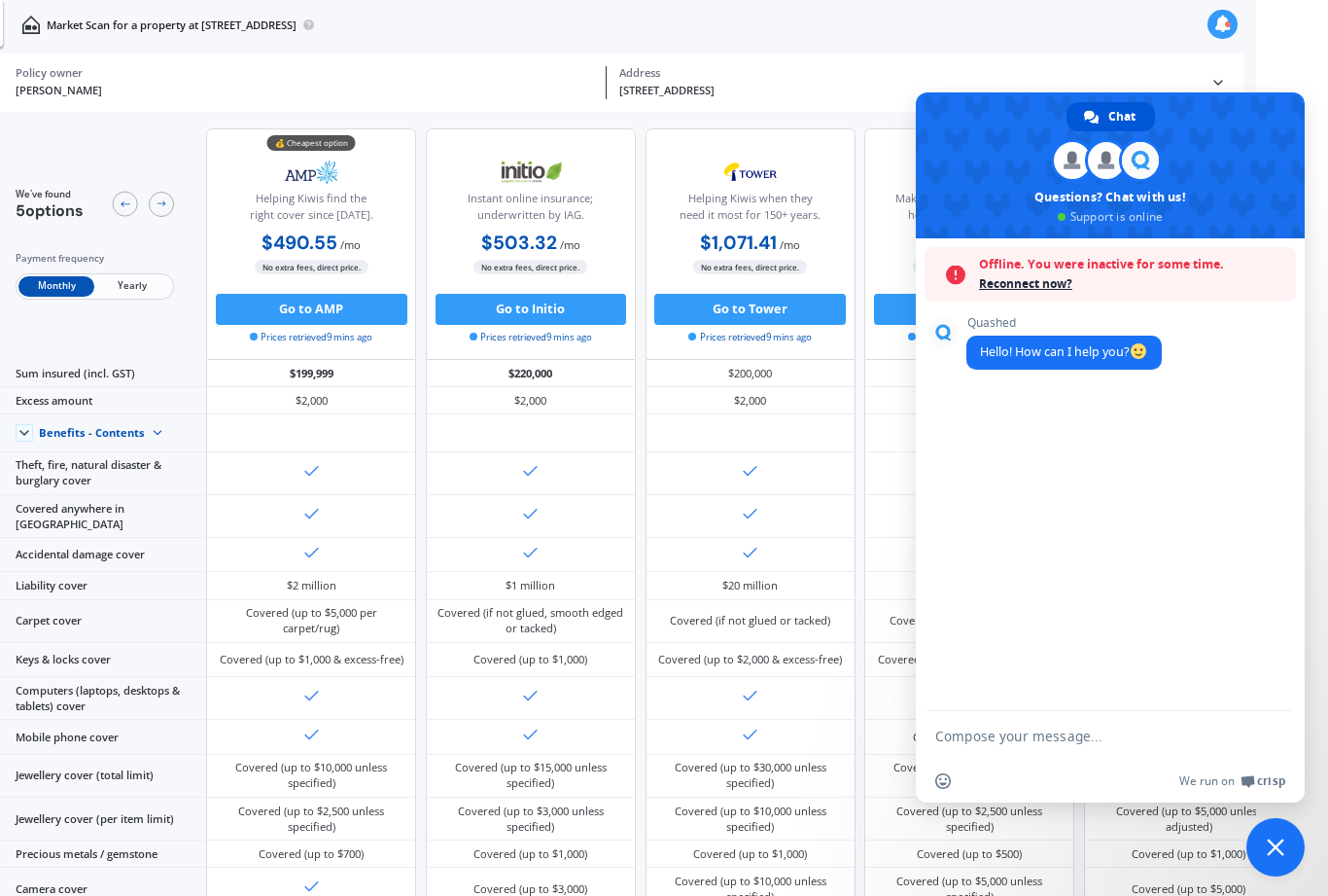
click at [995, 288] on span "Reconnect now?" at bounding box center [1133, 285] width 307 height 20
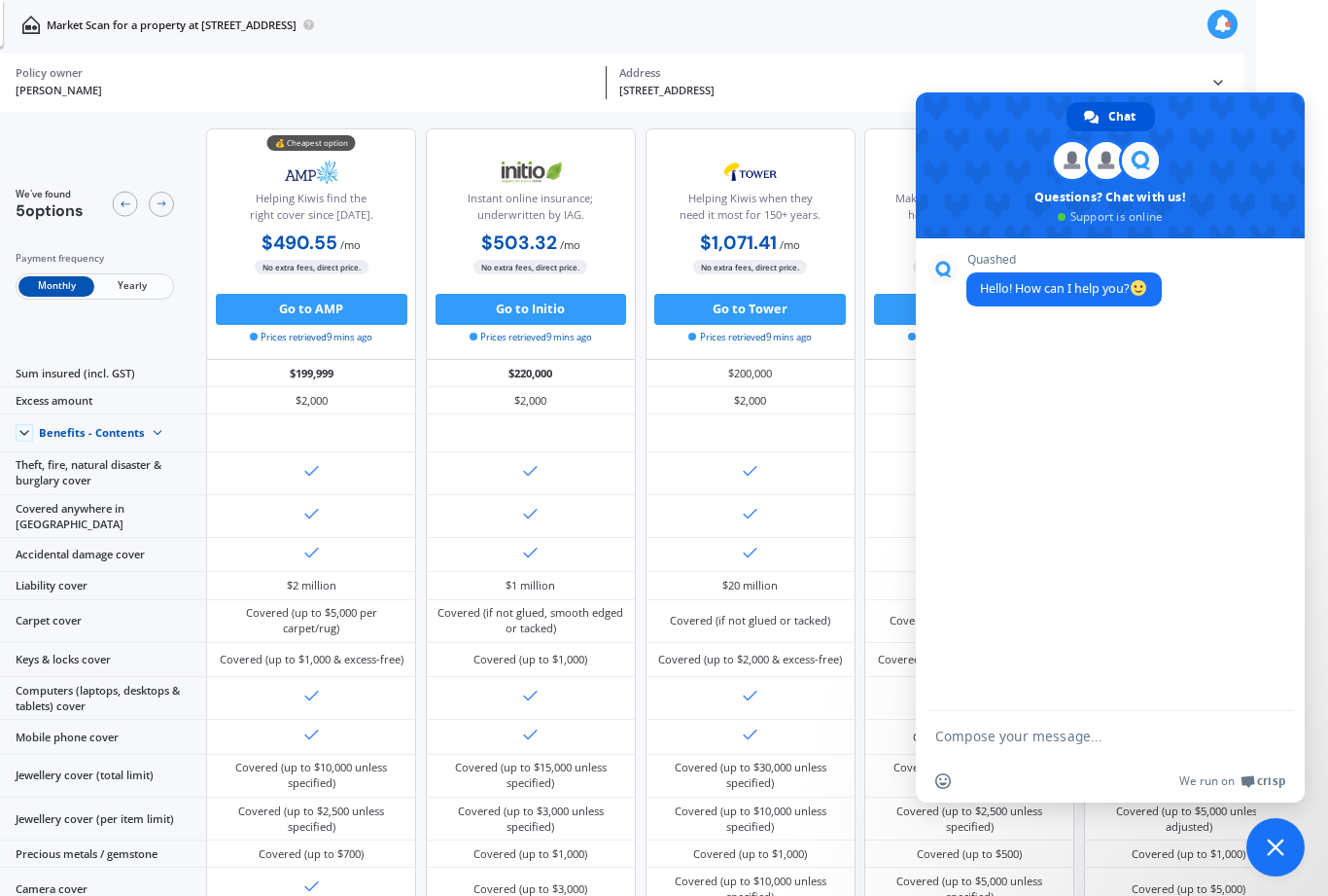
click at [995, 397] on div "Quashed Hello! How can I help you?" at bounding box center [1110, 475] width 389 height 473
click at [995, 354] on div "Quashed Hello! How can I help you?" at bounding box center [1110, 475] width 389 height 473
click at [995, 360] on div "Quashed Hello! How can I help you?" at bounding box center [1110, 475] width 389 height 473
click at [995, 744] on textarea "Compose your message..." at bounding box center [1089, 736] width 307 height 18
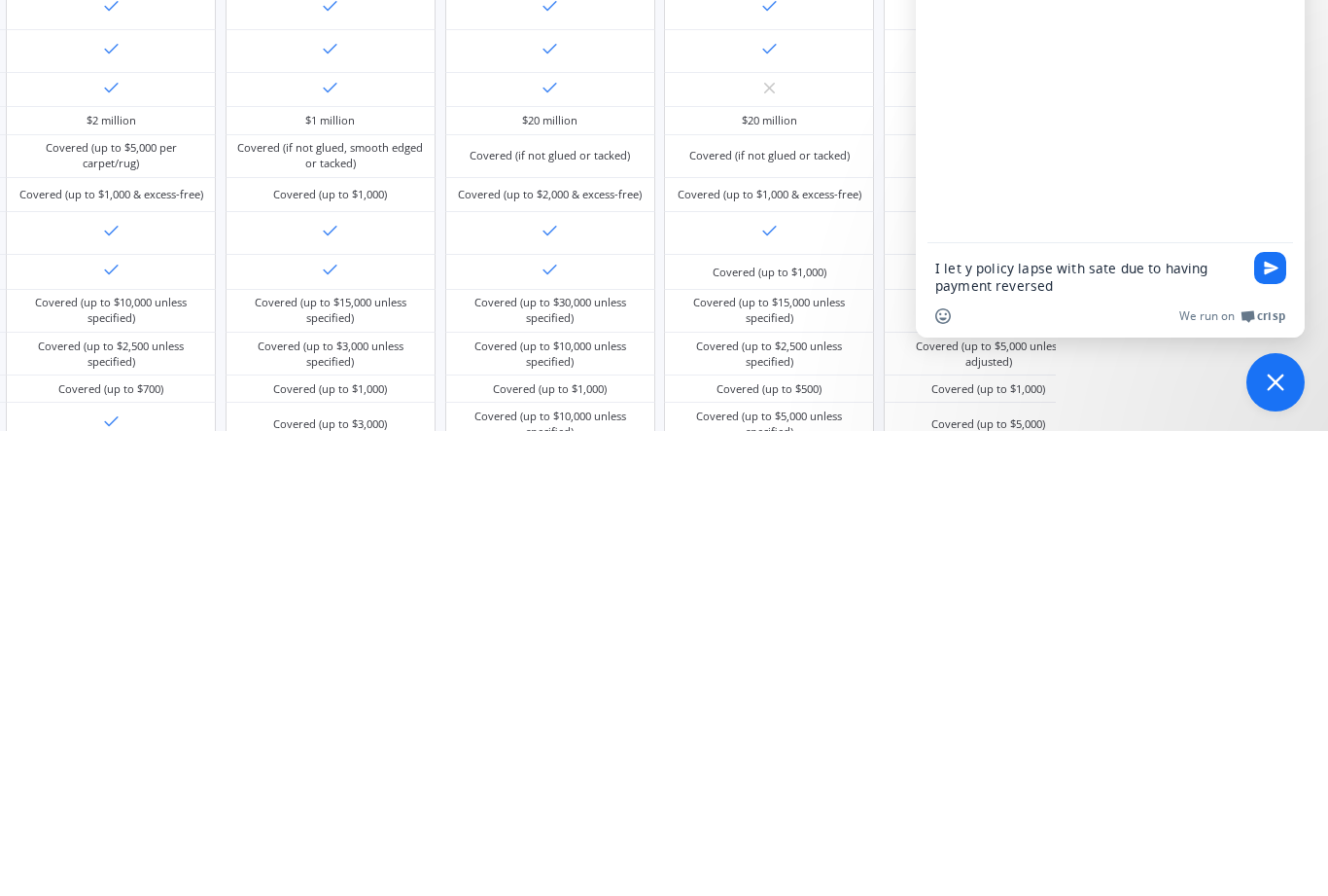
click at [995, 725] on textarea "I let y policy lapse with sate due to having payment reversed" at bounding box center [1089, 742] width 307 height 35
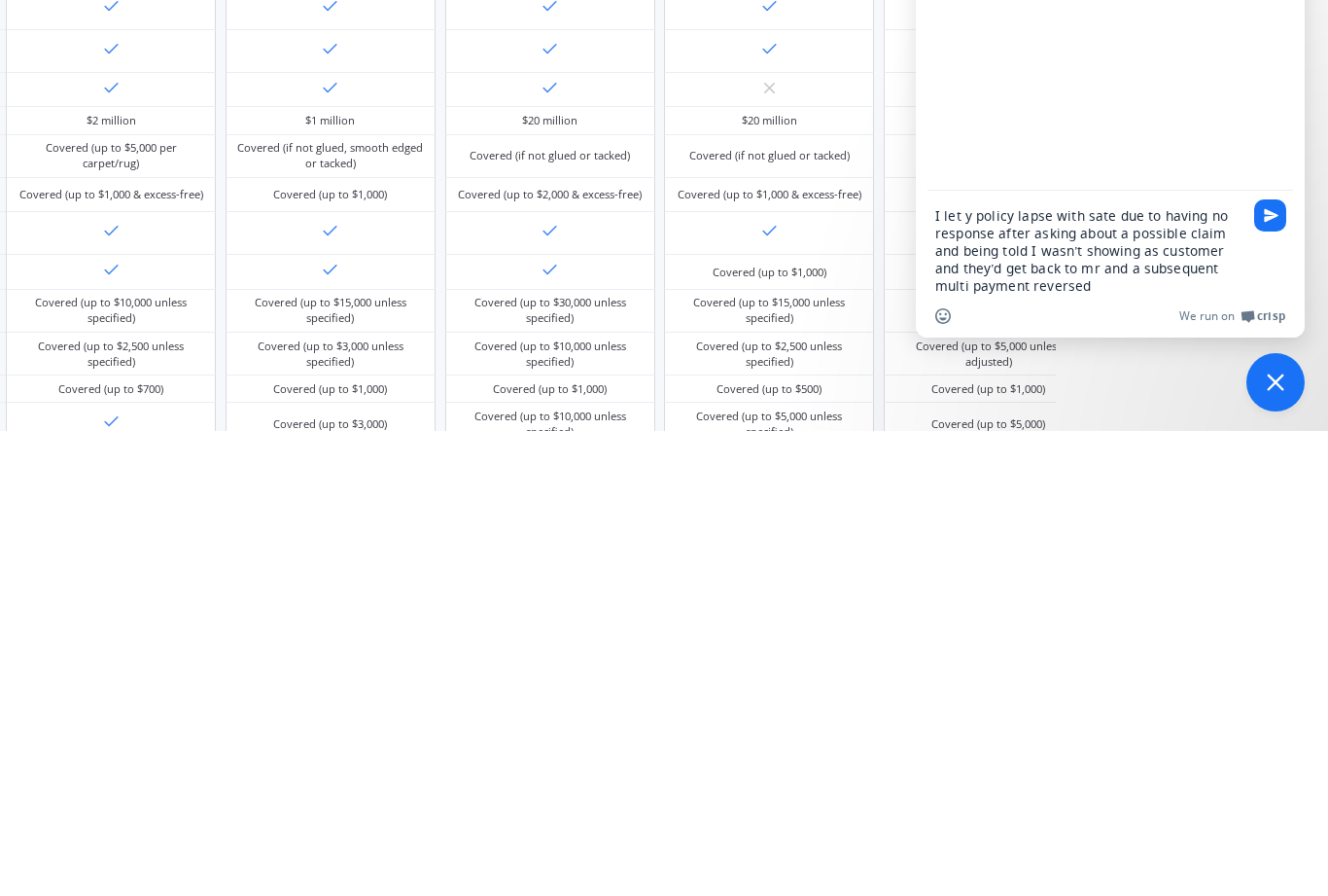
click at [995, 672] on textarea "I let y policy lapse with sate due to having no response after asking about a p…" at bounding box center [1089, 716] width 307 height 88
type textarea "I let y policy lapse with sate due to having no response after asking about a p…"
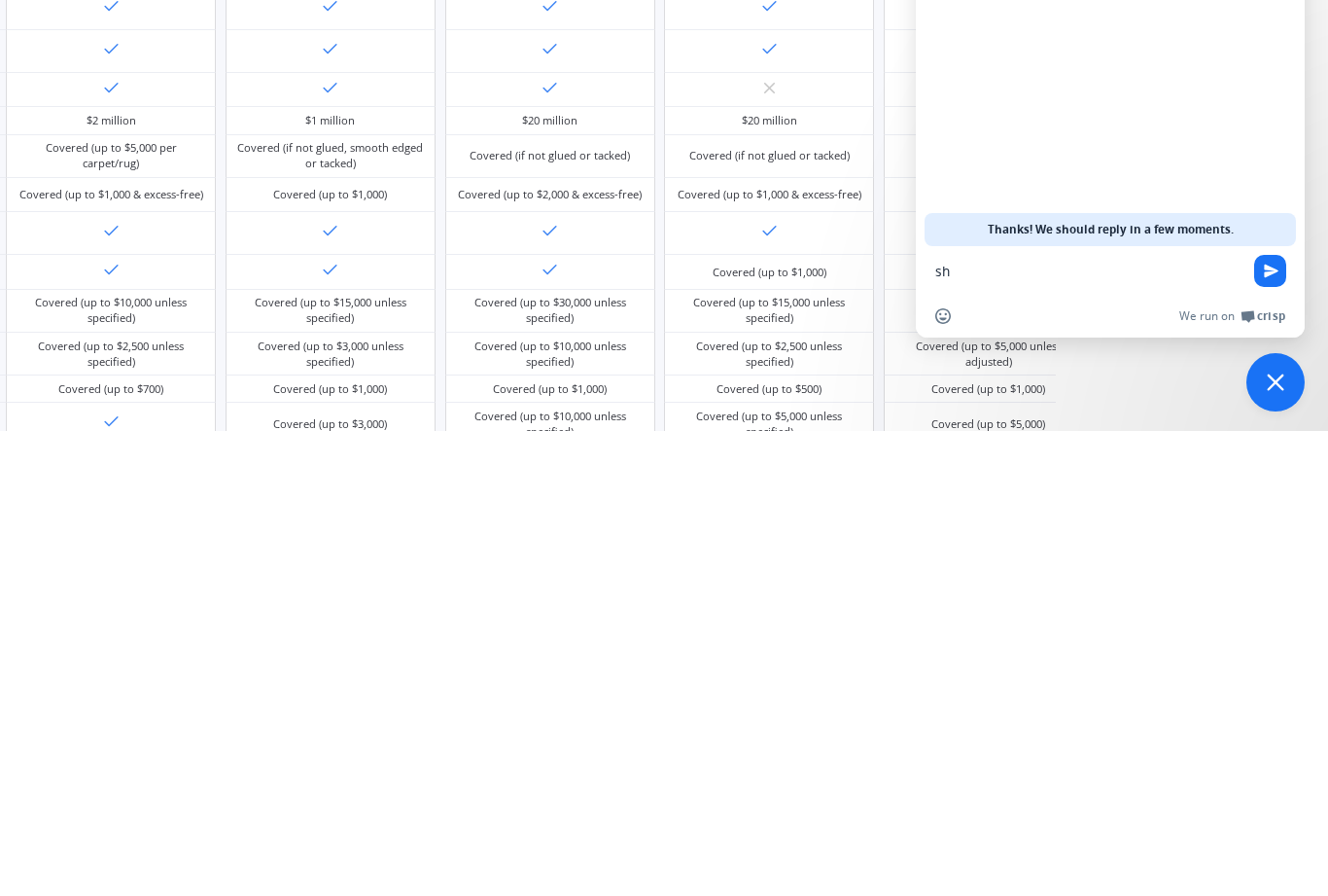
type textarea "s"
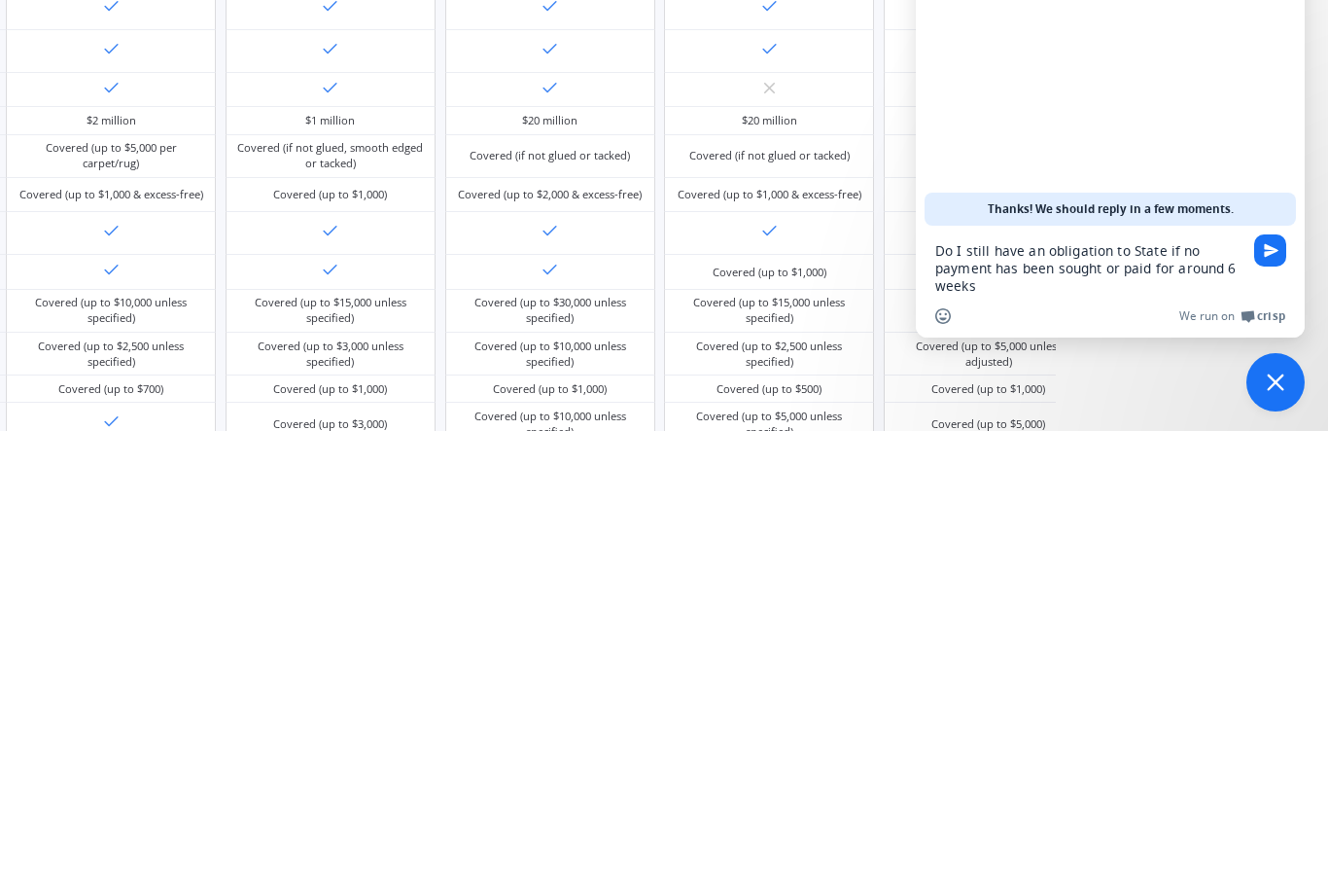
type textarea "Do I still have an obligation to State if no payment has been sought or paid fo…"
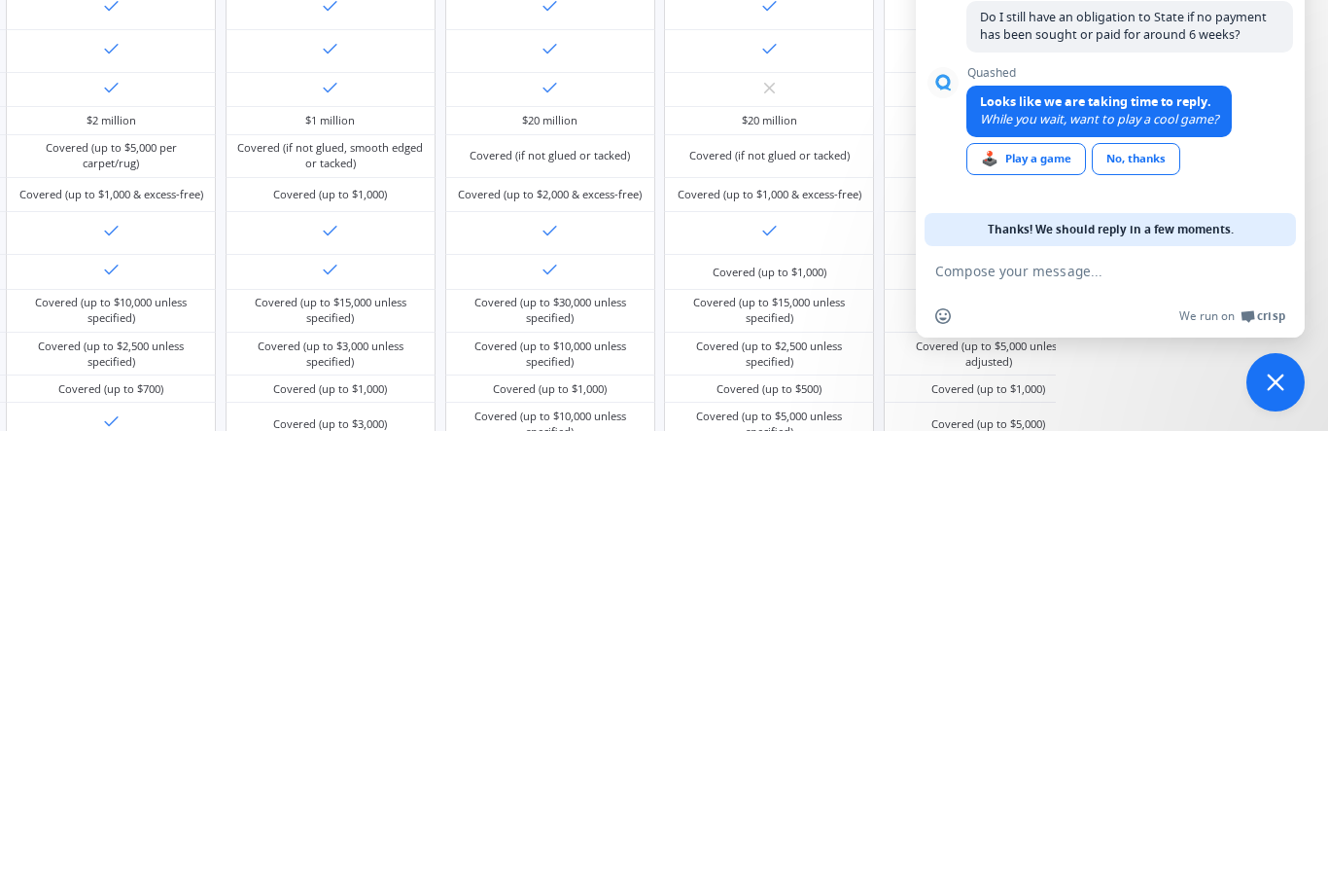
click at [995, 608] on div "No, thanks" at bounding box center [1136, 623] width 89 height 32
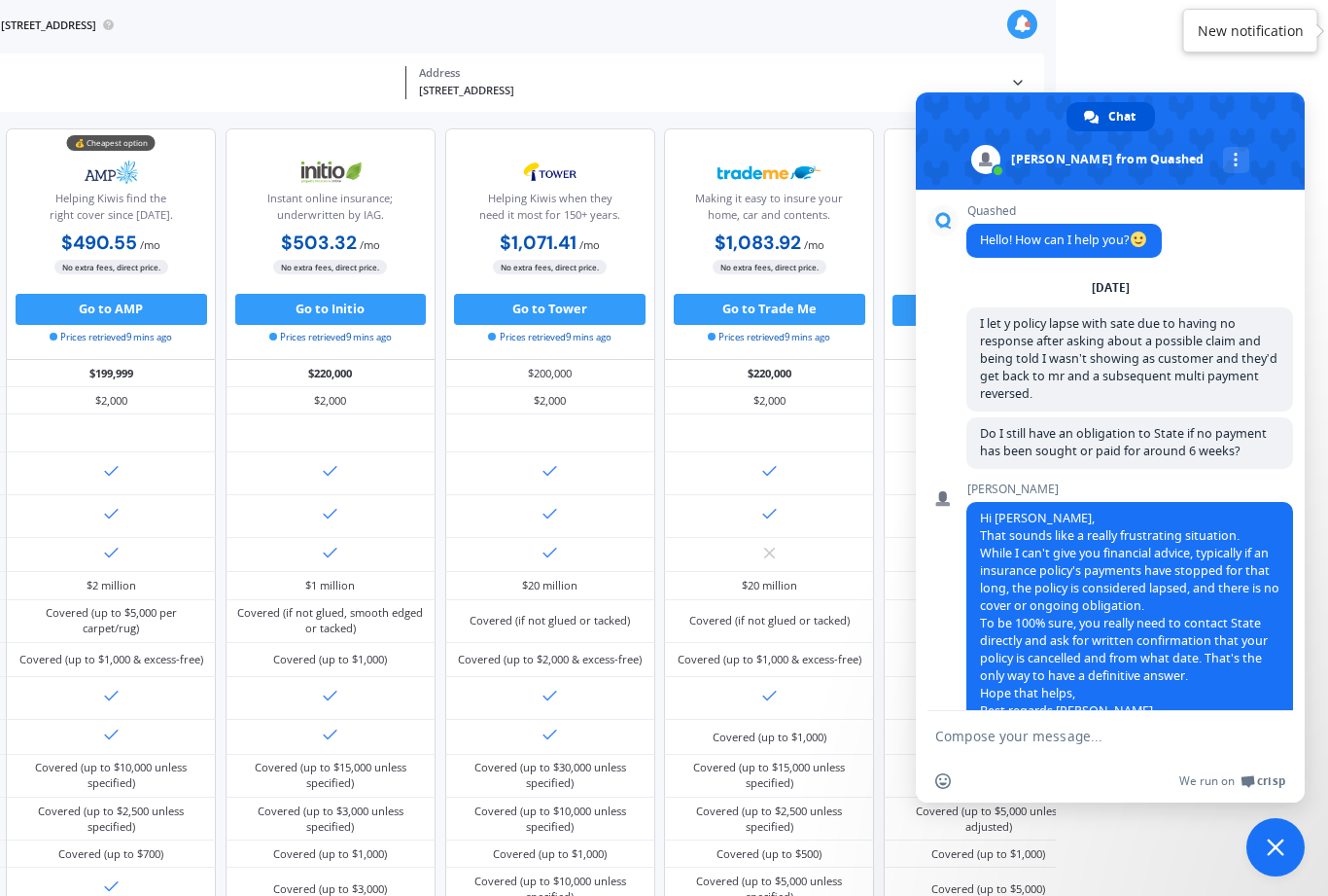
scroll to position [58, 0]
